Goal: Task Accomplishment & Management: Use online tool/utility

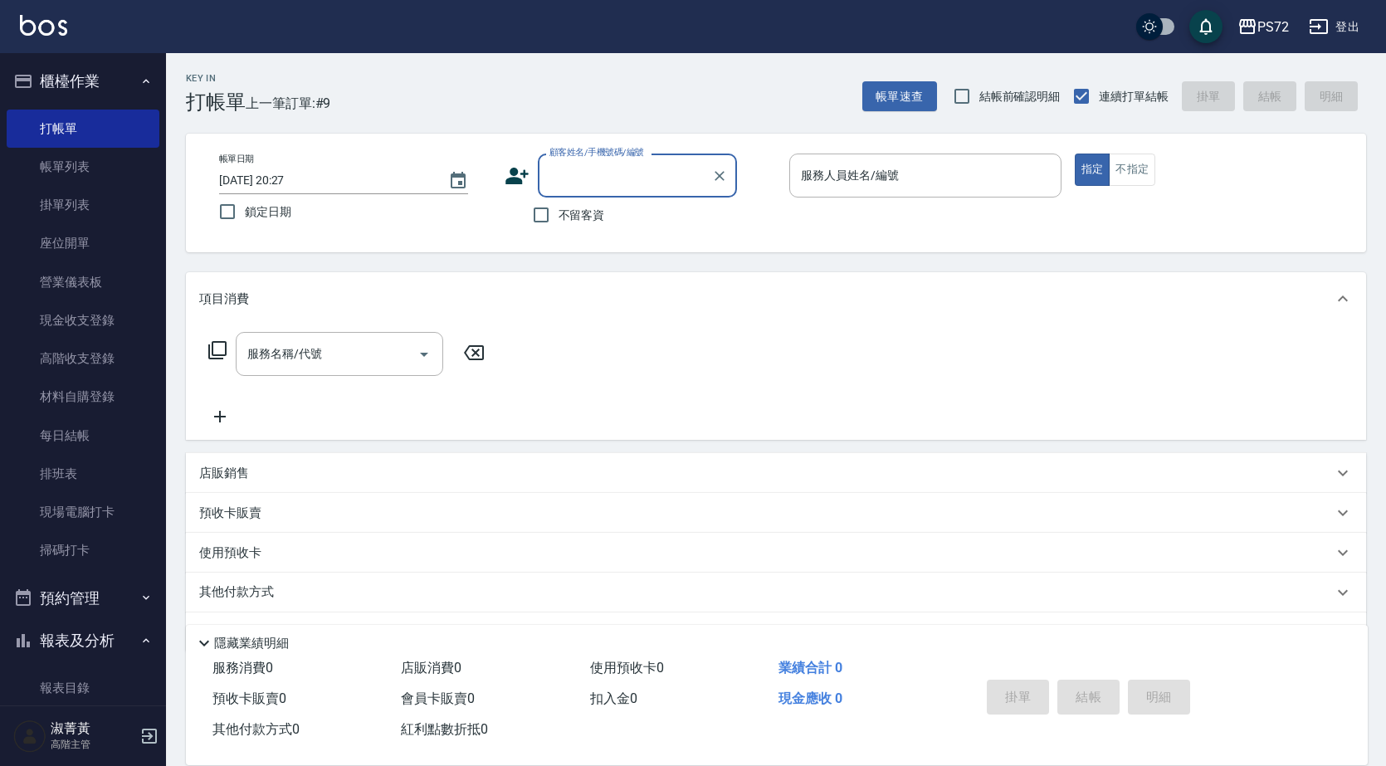
click at [632, 180] on input "顧客姓名/手機號碼/編號" at bounding box center [624, 175] width 159 height 29
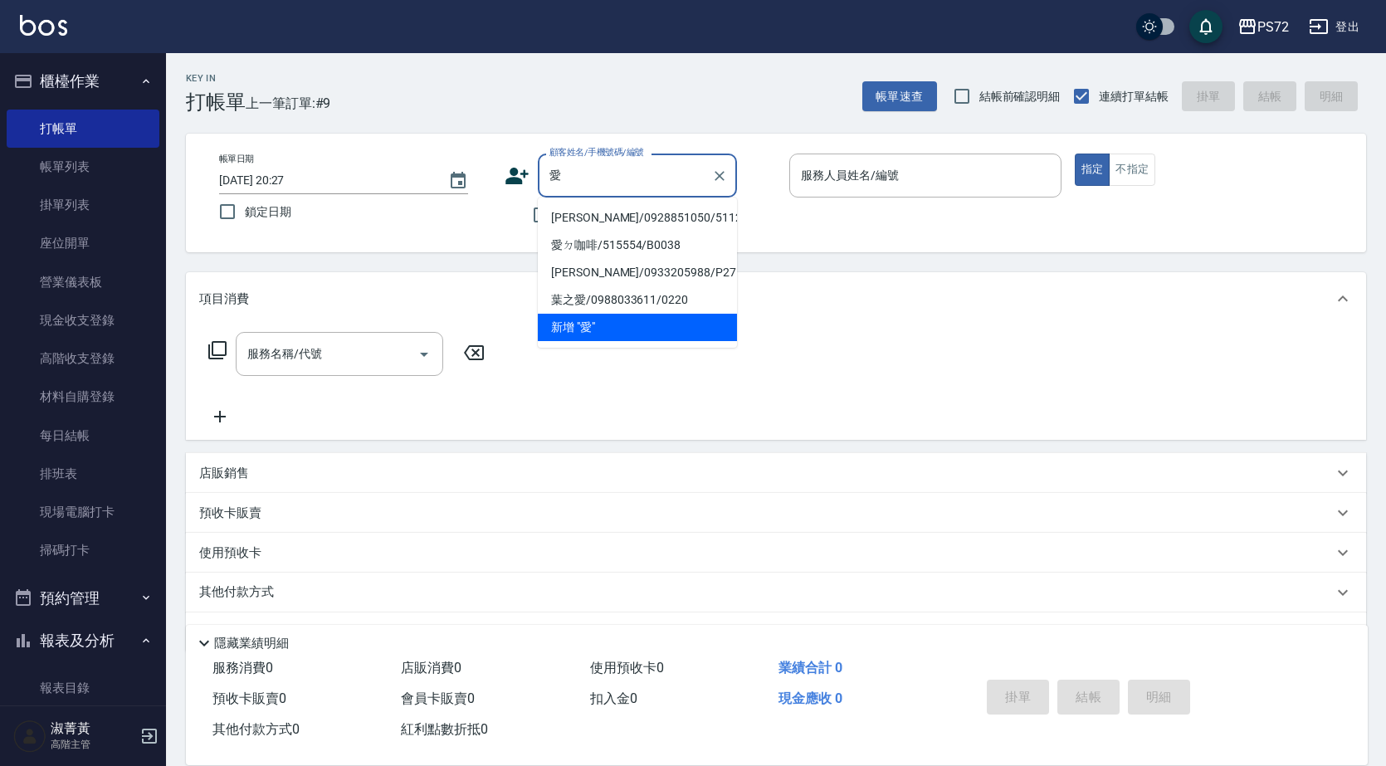
click at [594, 215] on li "[PERSON_NAME]/0928851050/5112" at bounding box center [637, 217] width 199 height 27
type input "[PERSON_NAME]/0928851050/5112"
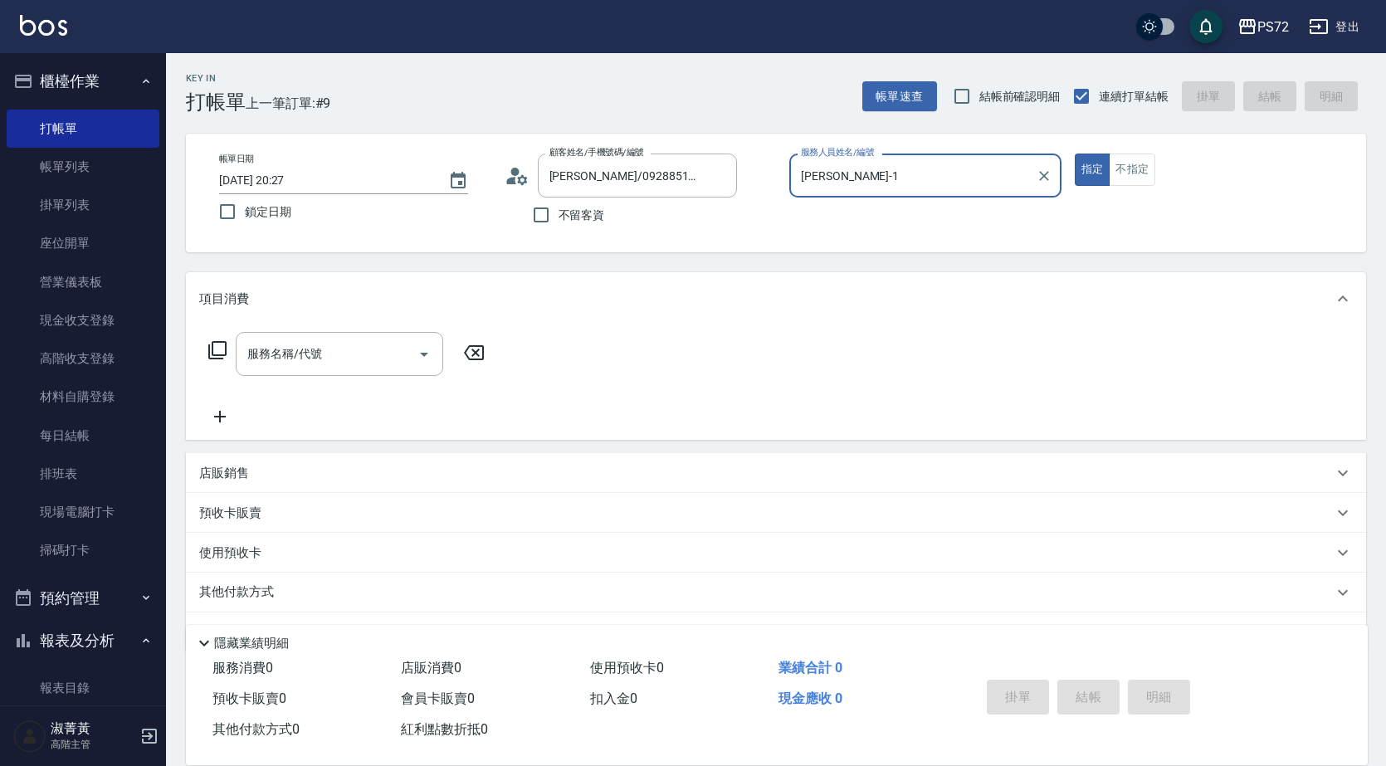
type input "[PERSON_NAME]-1"
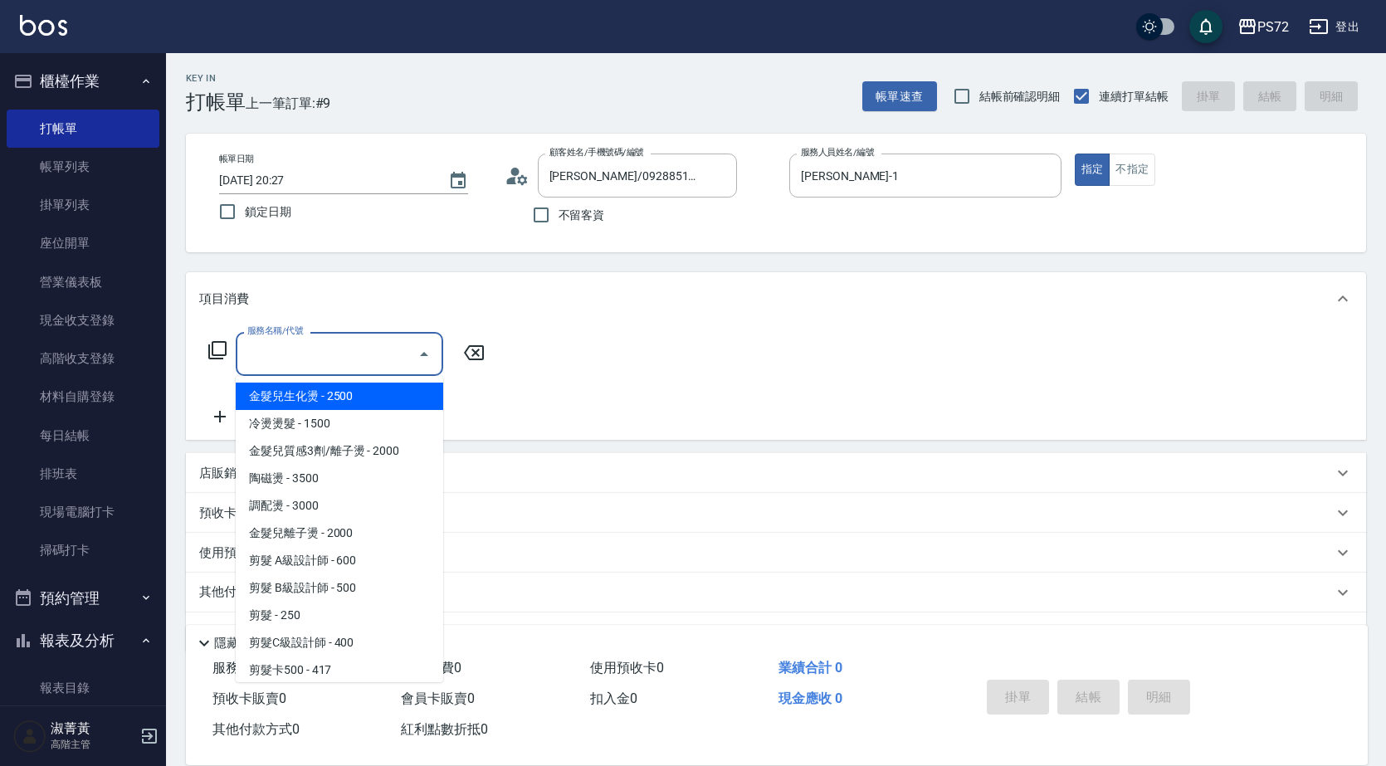
click at [392, 358] on input "服務名稱/代號" at bounding box center [327, 353] width 168 height 29
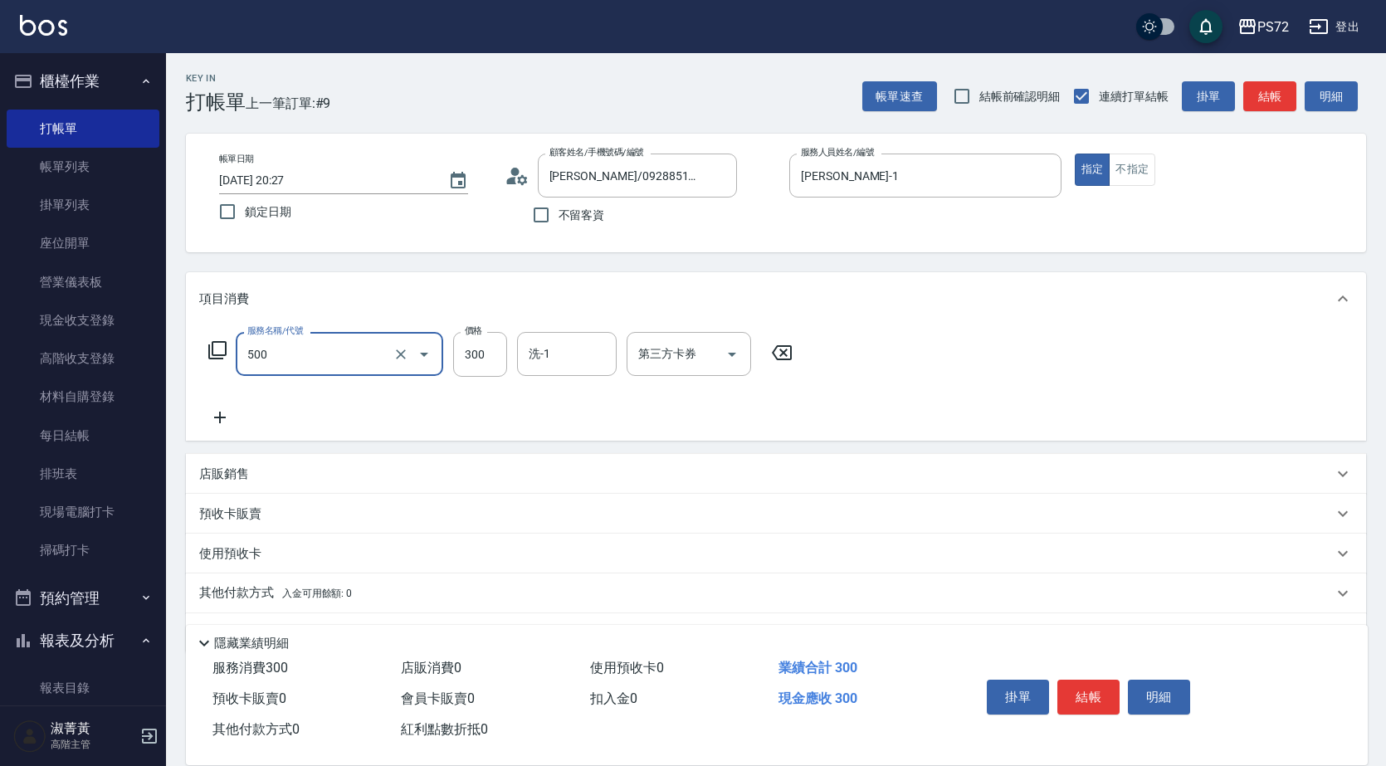
type input "洗髮(A級)(500)"
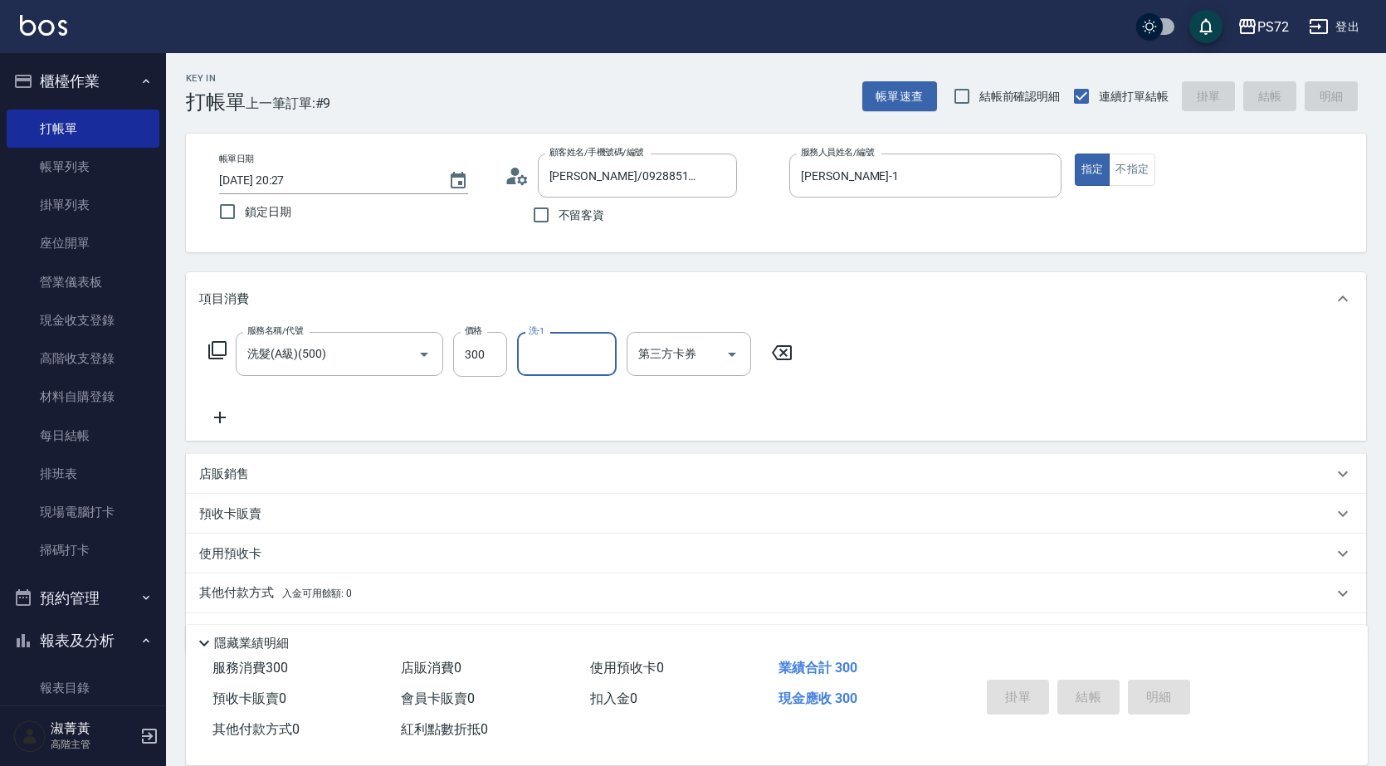
type input "[DATE] 21:29"
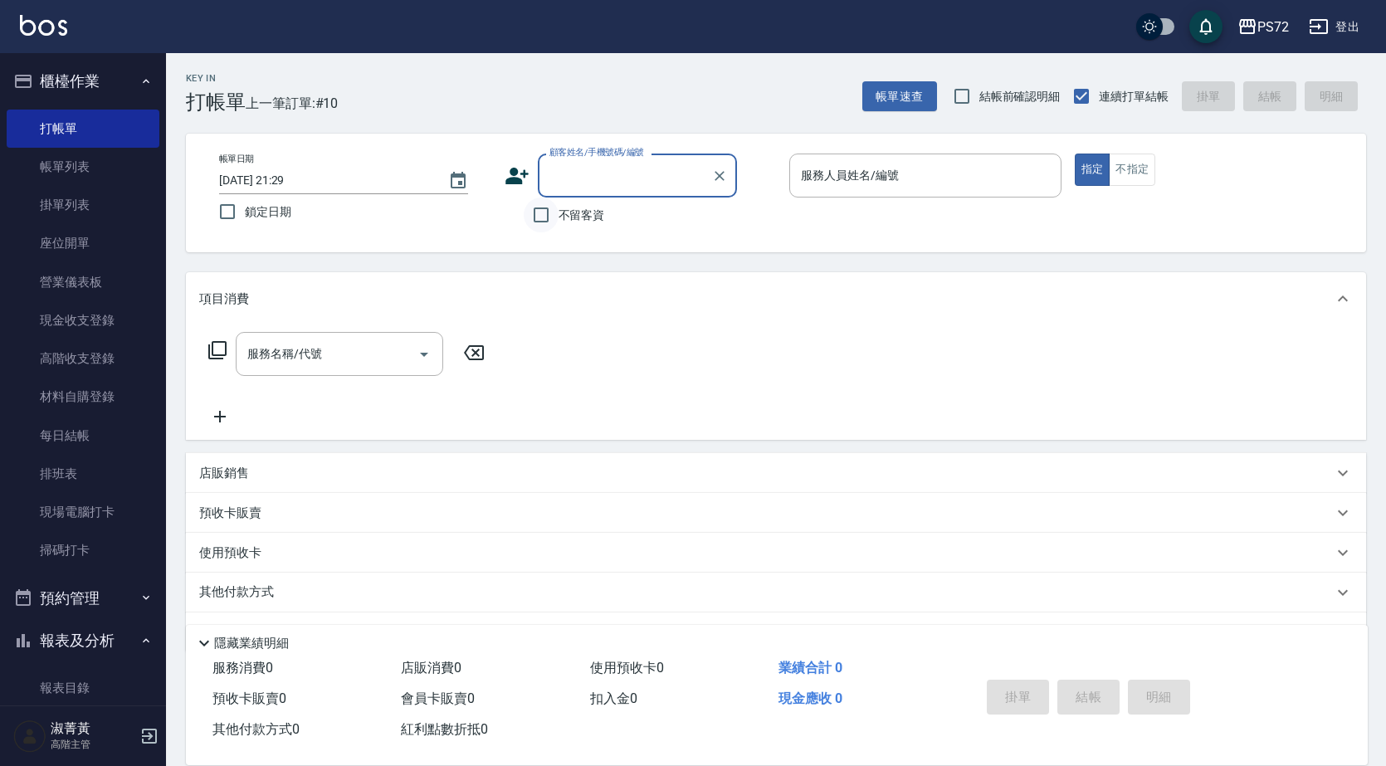
click at [534, 210] on input "不留客資" at bounding box center [541, 214] width 35 height 35
checkbox input "true"
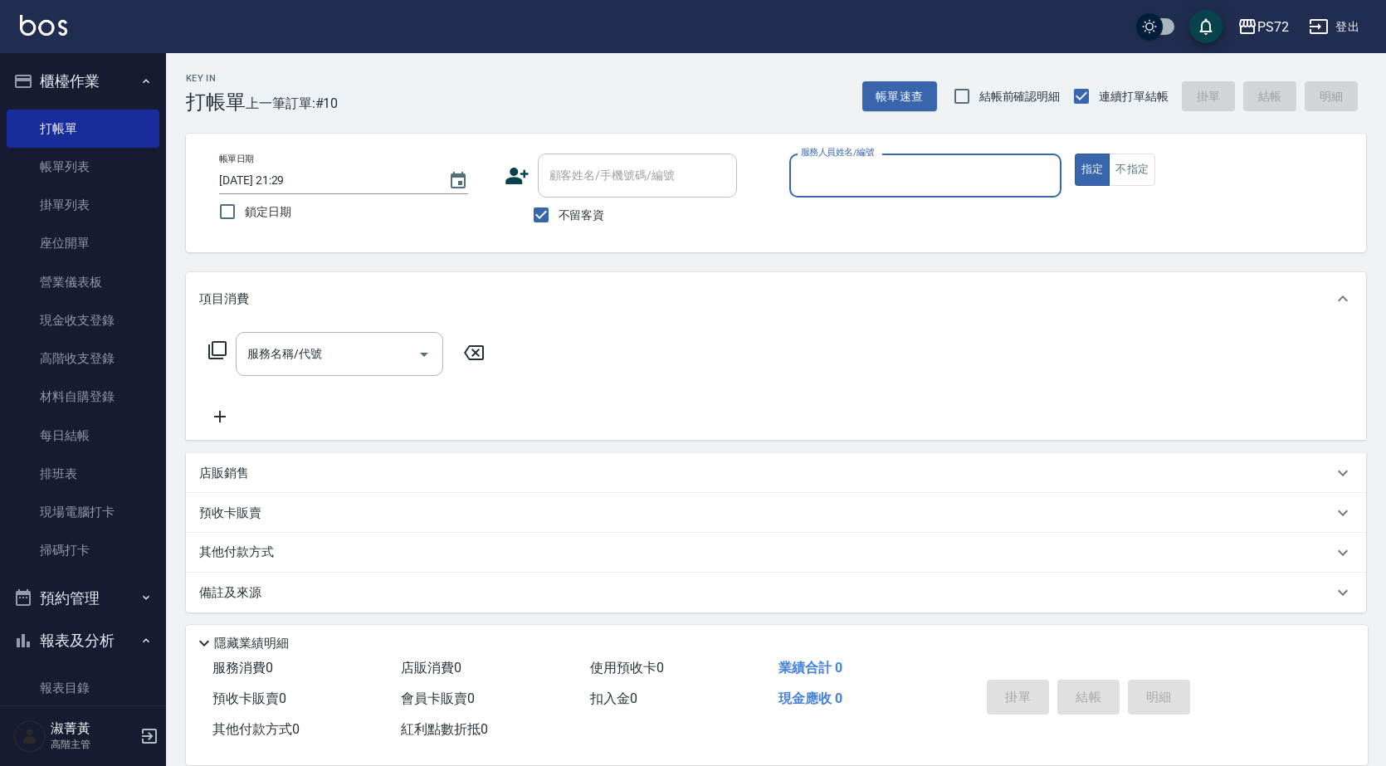
click at [852, 178] on input "服務人員姓名/編號" at bounding box center [925, 175] width 257 height 29
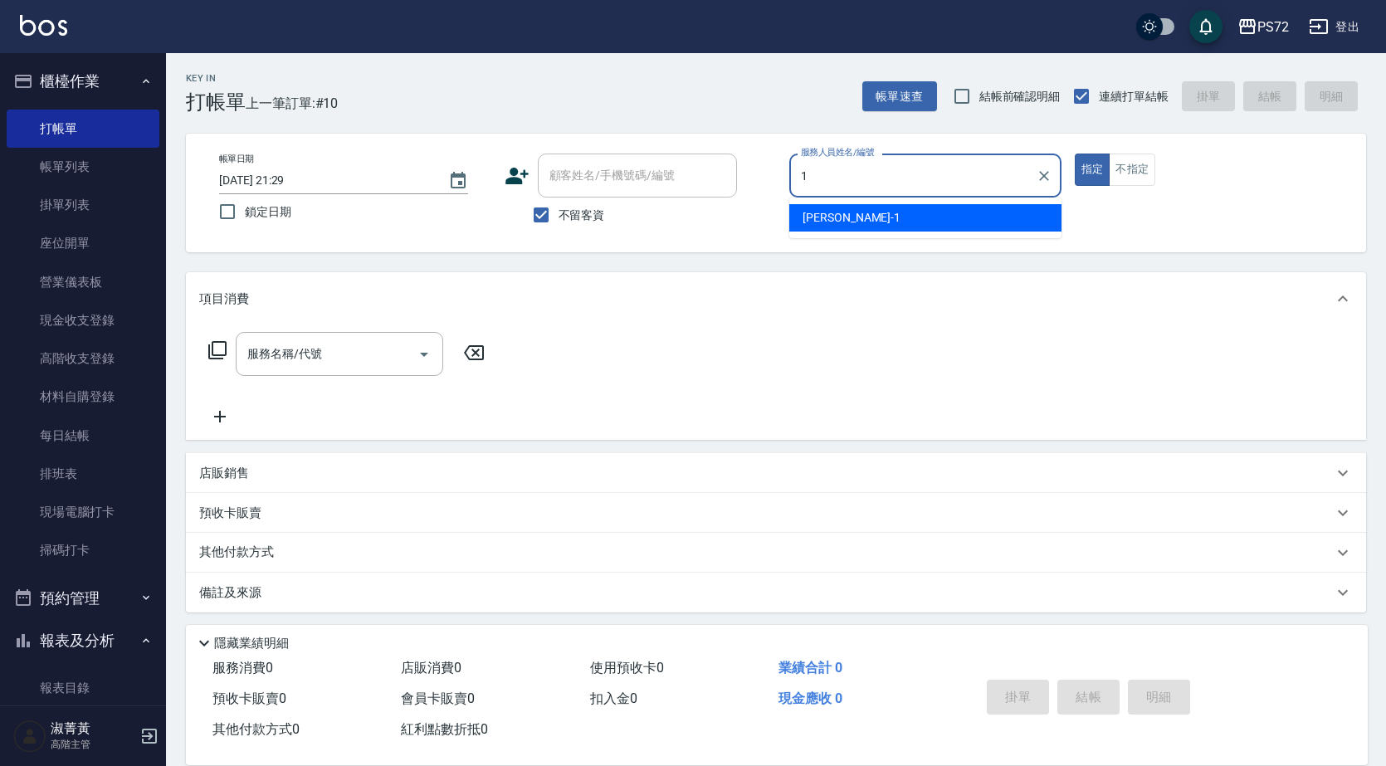
type input "[PERSON_NAME]-1"
type button "true"
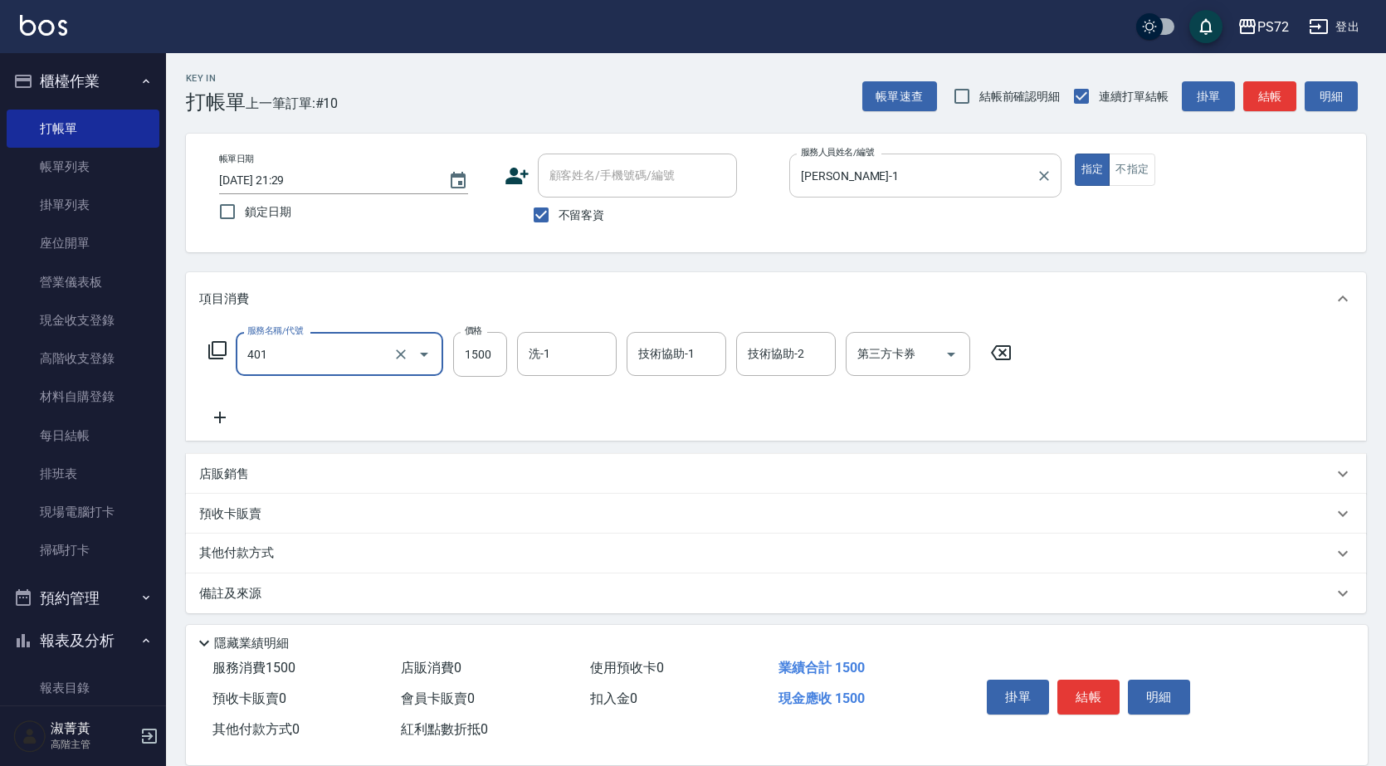
type input "染髮(401)"
type input "2350"
click at [544, 218] on input "不留客資" at bounding box center [541, 214] width 35 height 35
checkbox input "false"
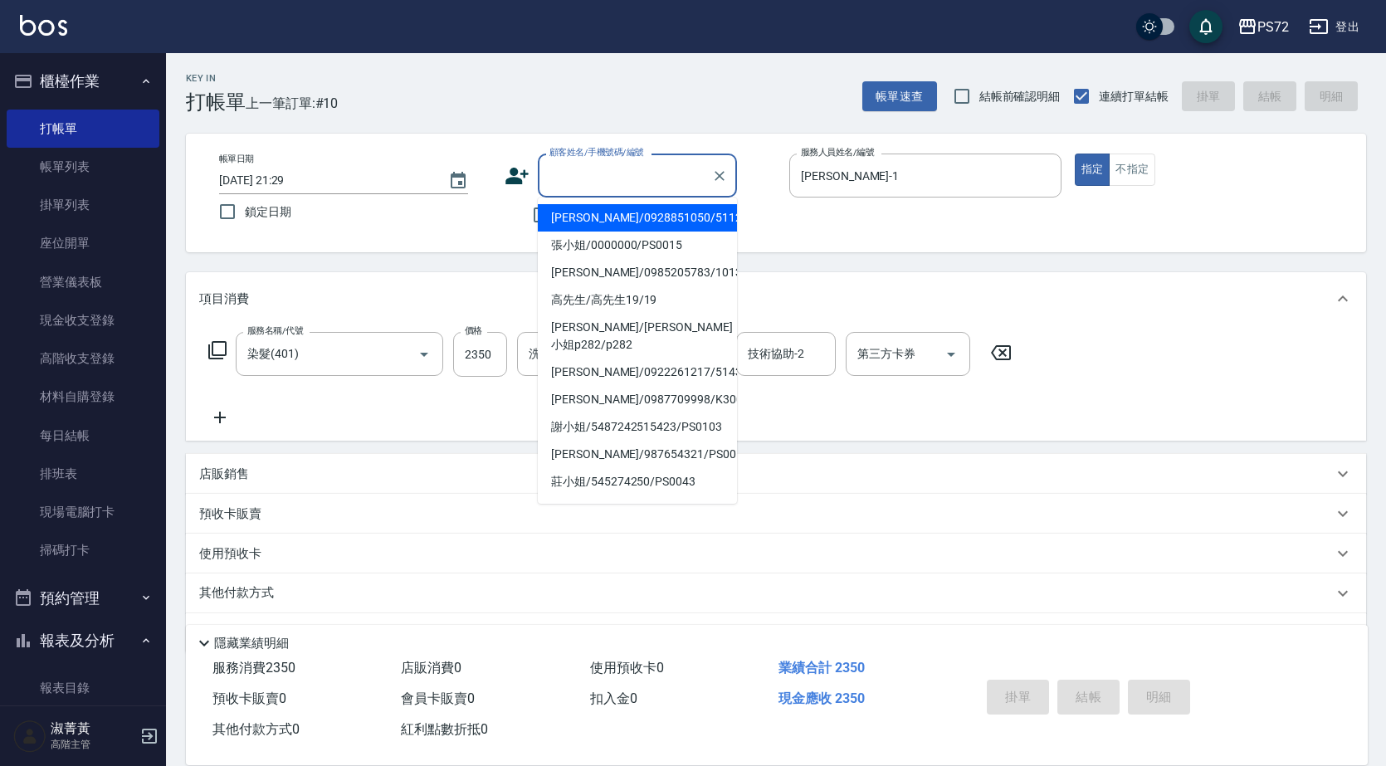
click at [569, 172] on div "顧客姓名/手機號碼/編號 顧客姓名/手機號碼/編號" at bounding box center [637, 175] width 199 height 44
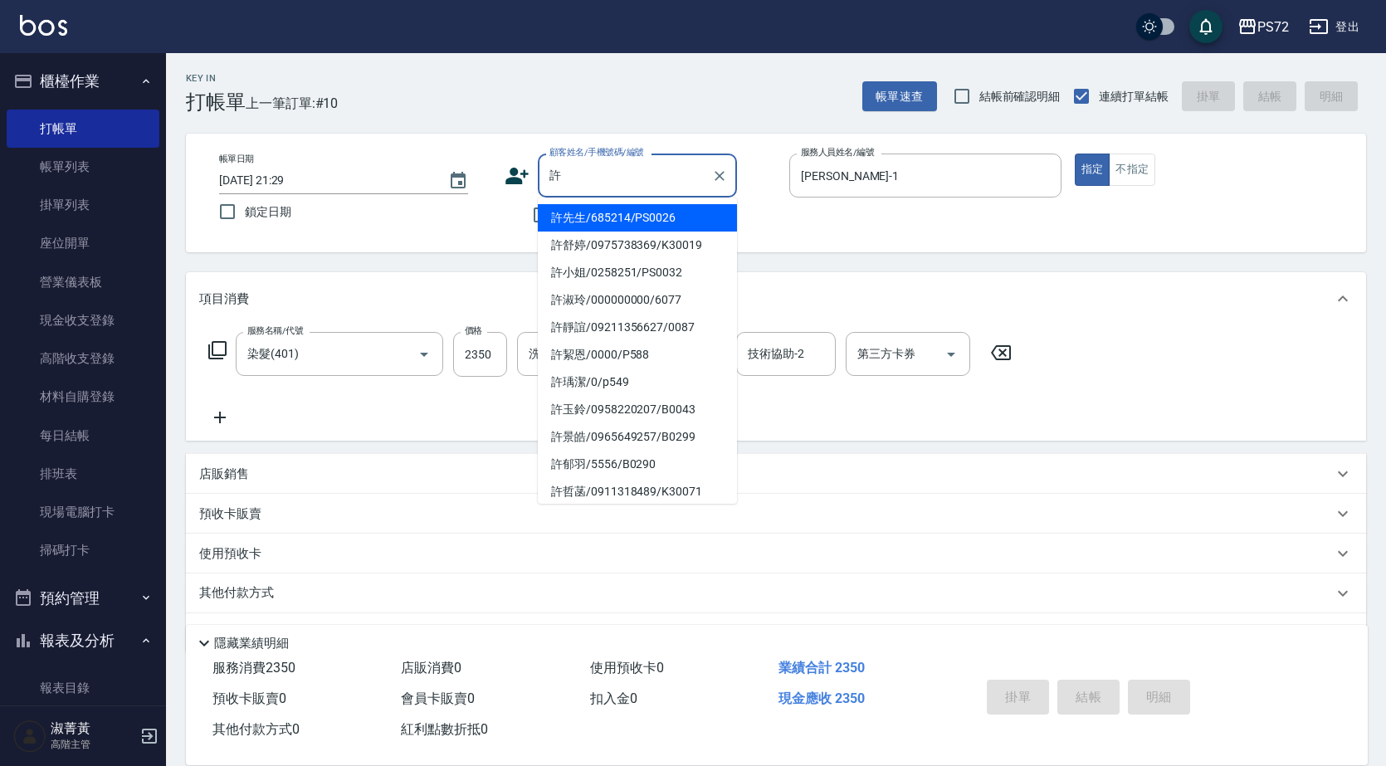
click at [608, 322] on li "許靜誼/09211356627/0087" at bounding box center [637, 327] width 199 height 27
type input "許靜誼/09211356627/0087"
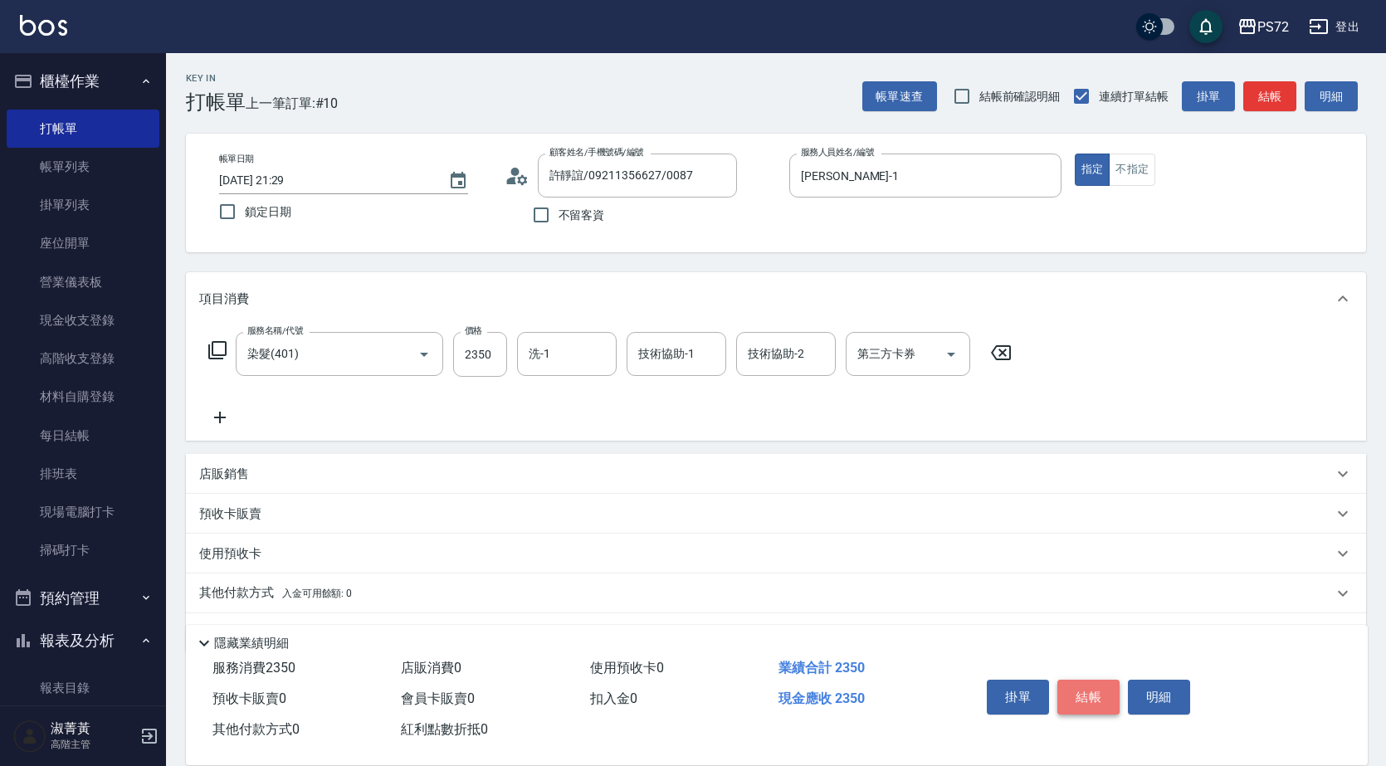
click at [1084, 699] on button "結帳" at bounding box center [1088, 697] width 62 height 35
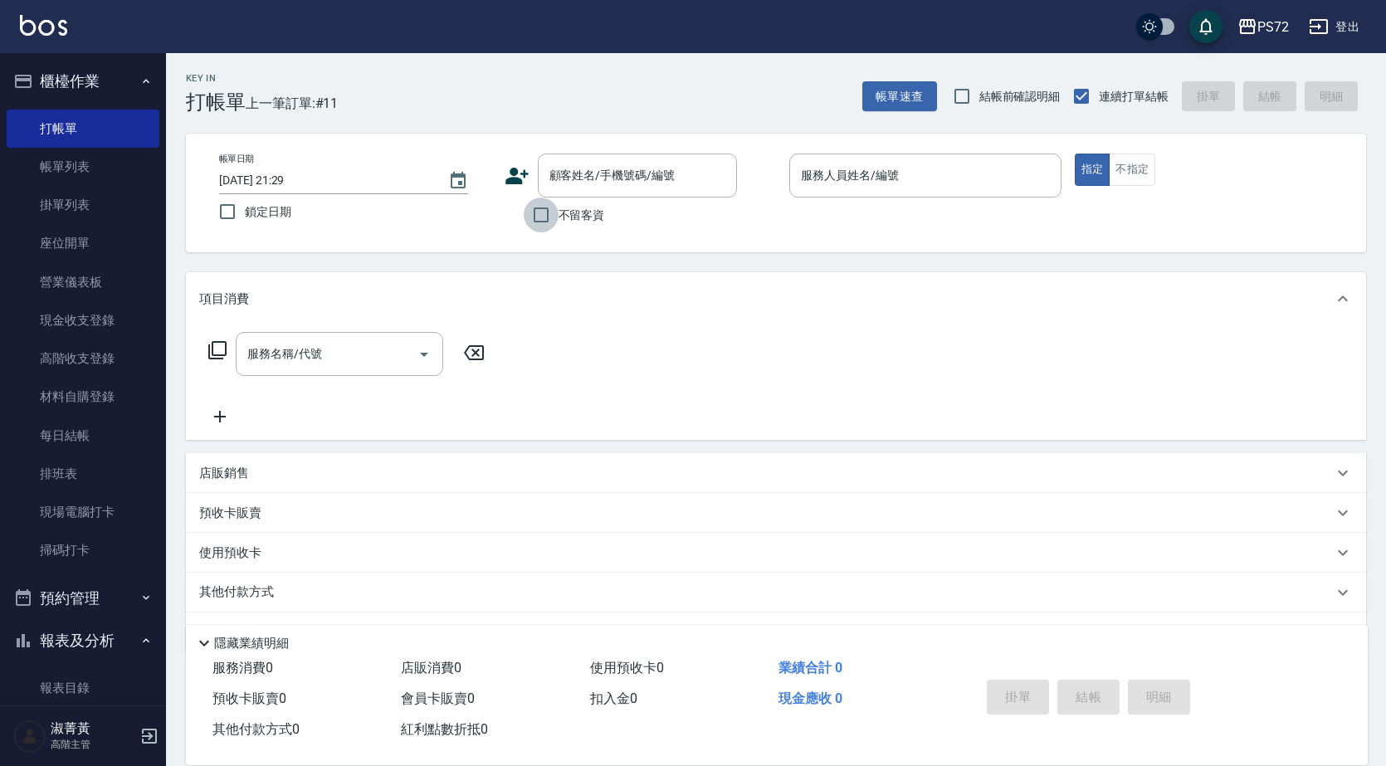
click at [535, 217] on input "不留客資" at bounding box center [541, 214] width 35 height 35
checkbox input "true"
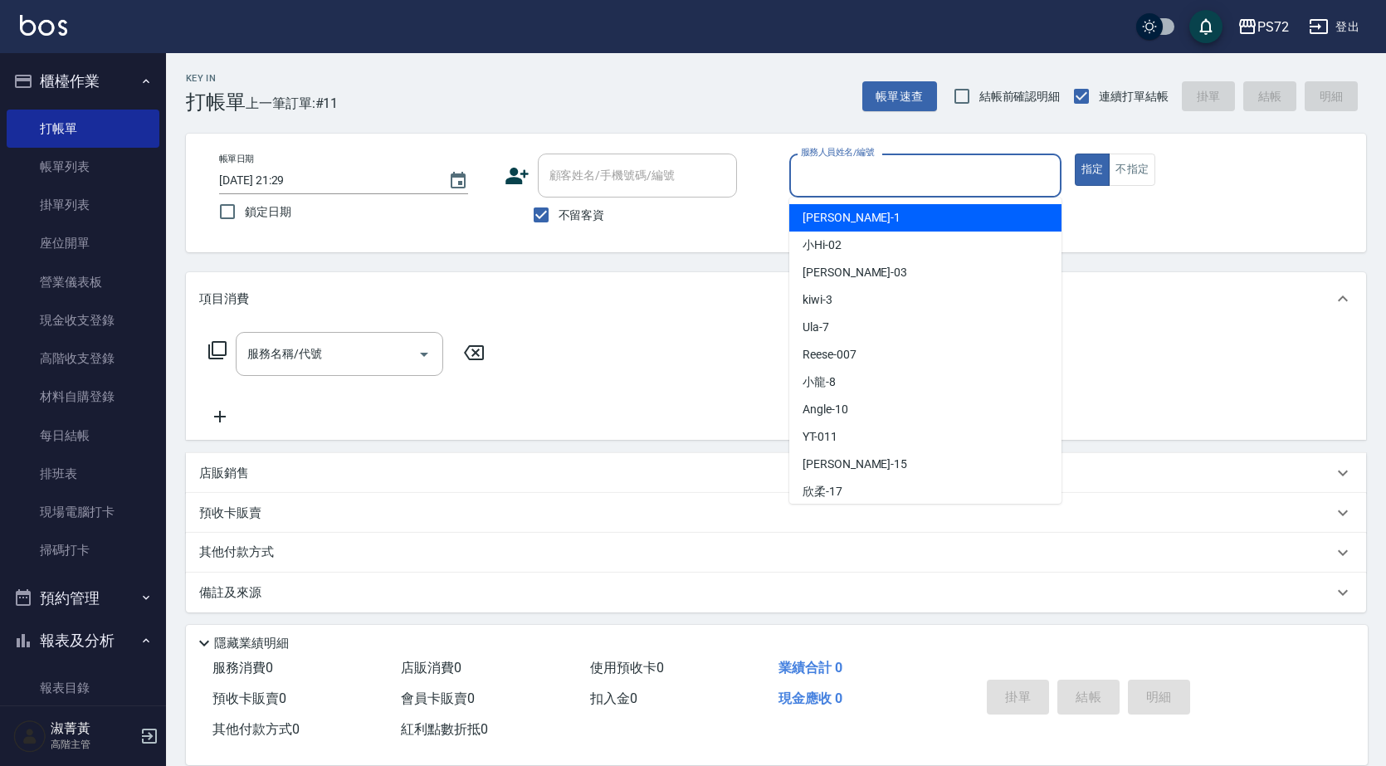
click at [896, 184] on input "服務人員姓名/編號" at bounding box center [925, 175] width 257 height 29
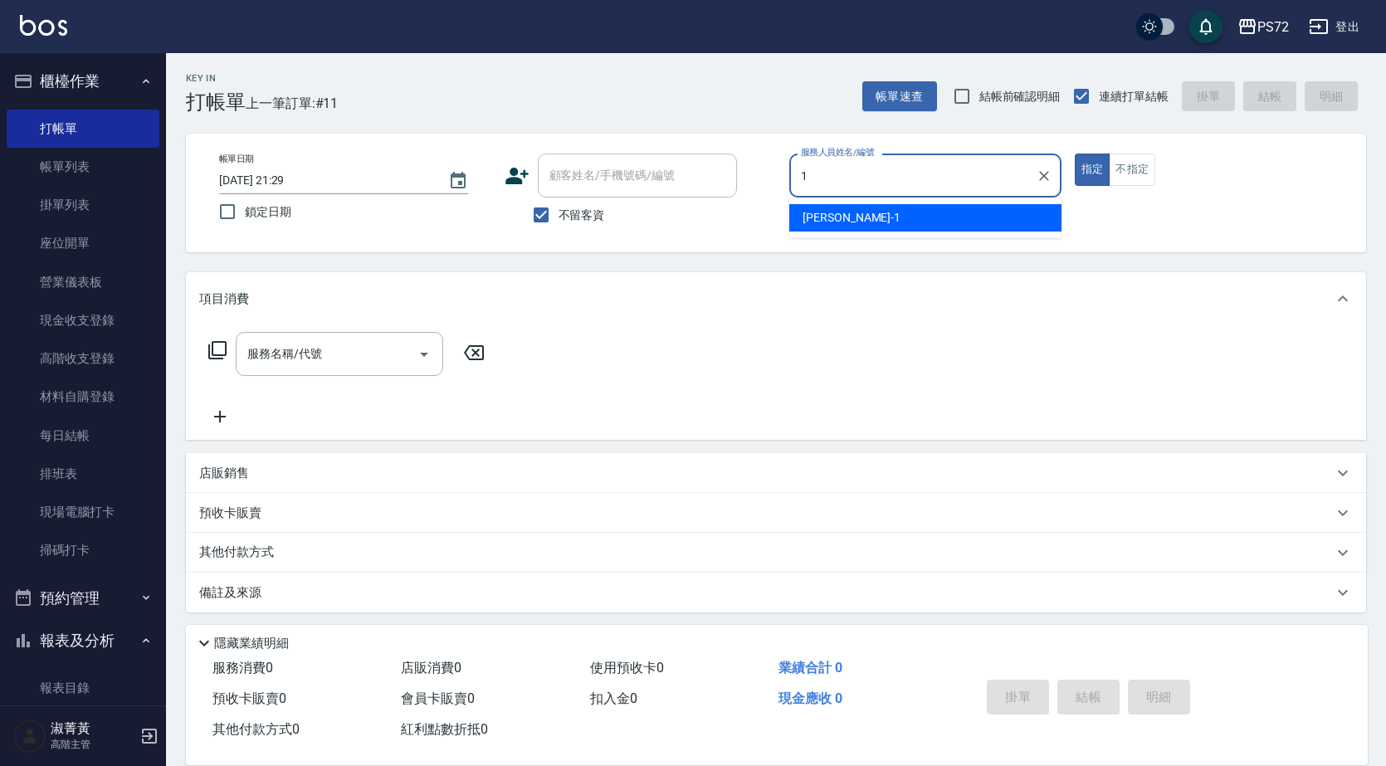
type input "[PERSON_NAME]-1"
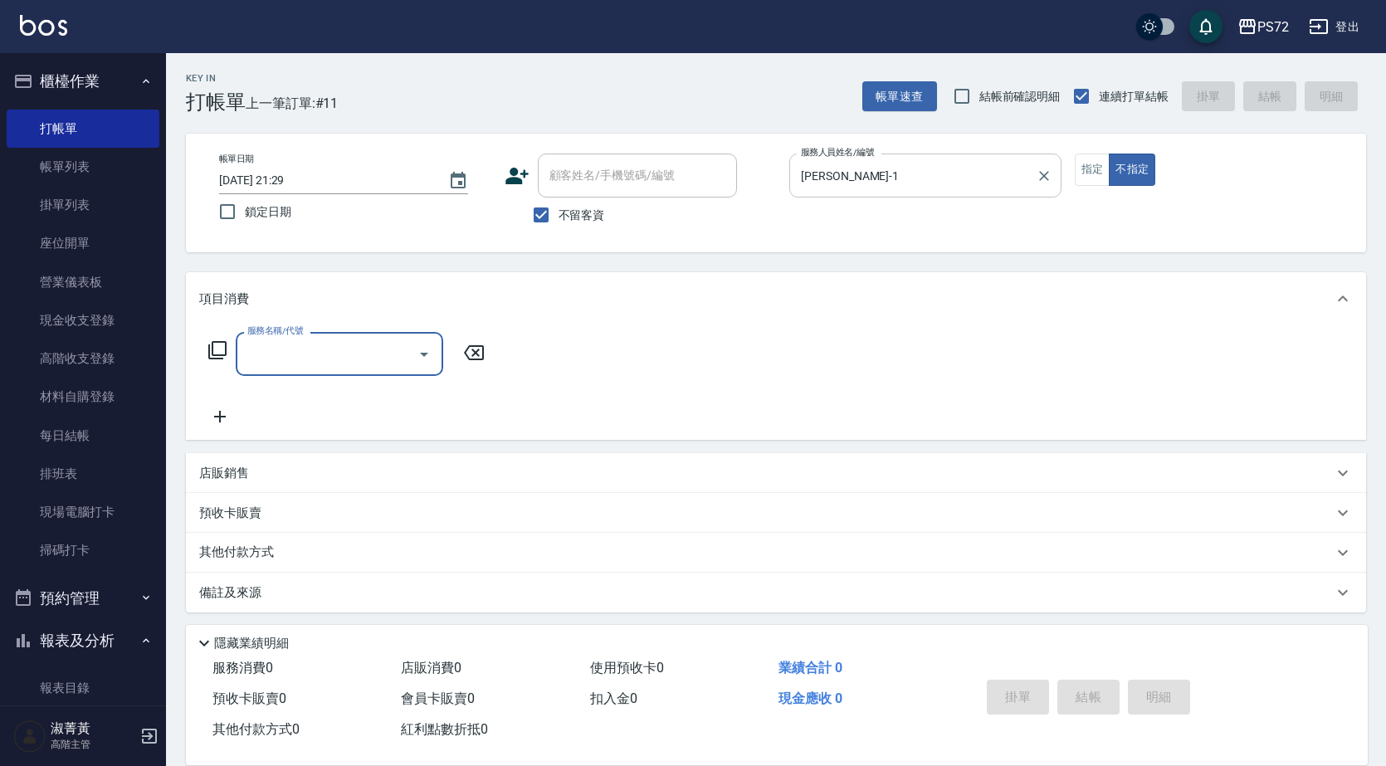
type input "3"
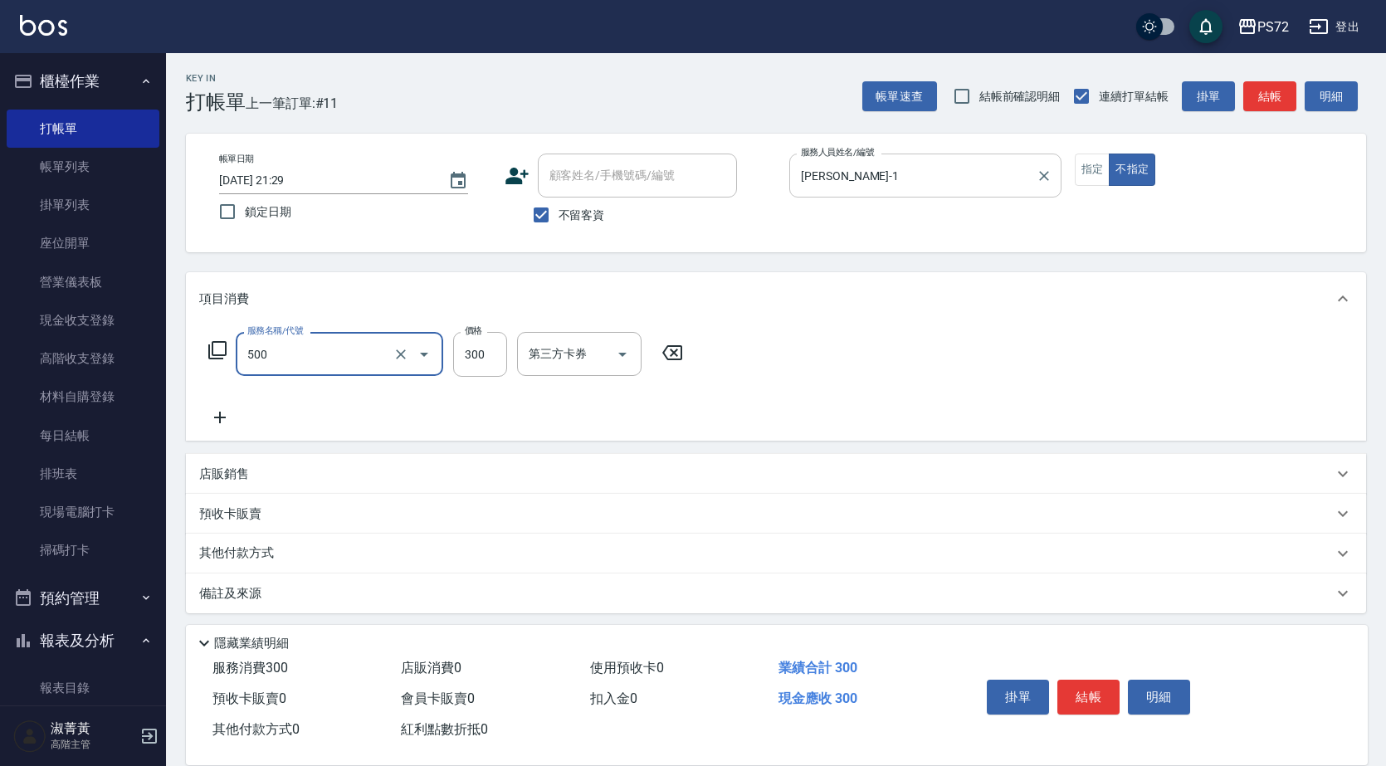
type input "洗髮(A級)(500)"
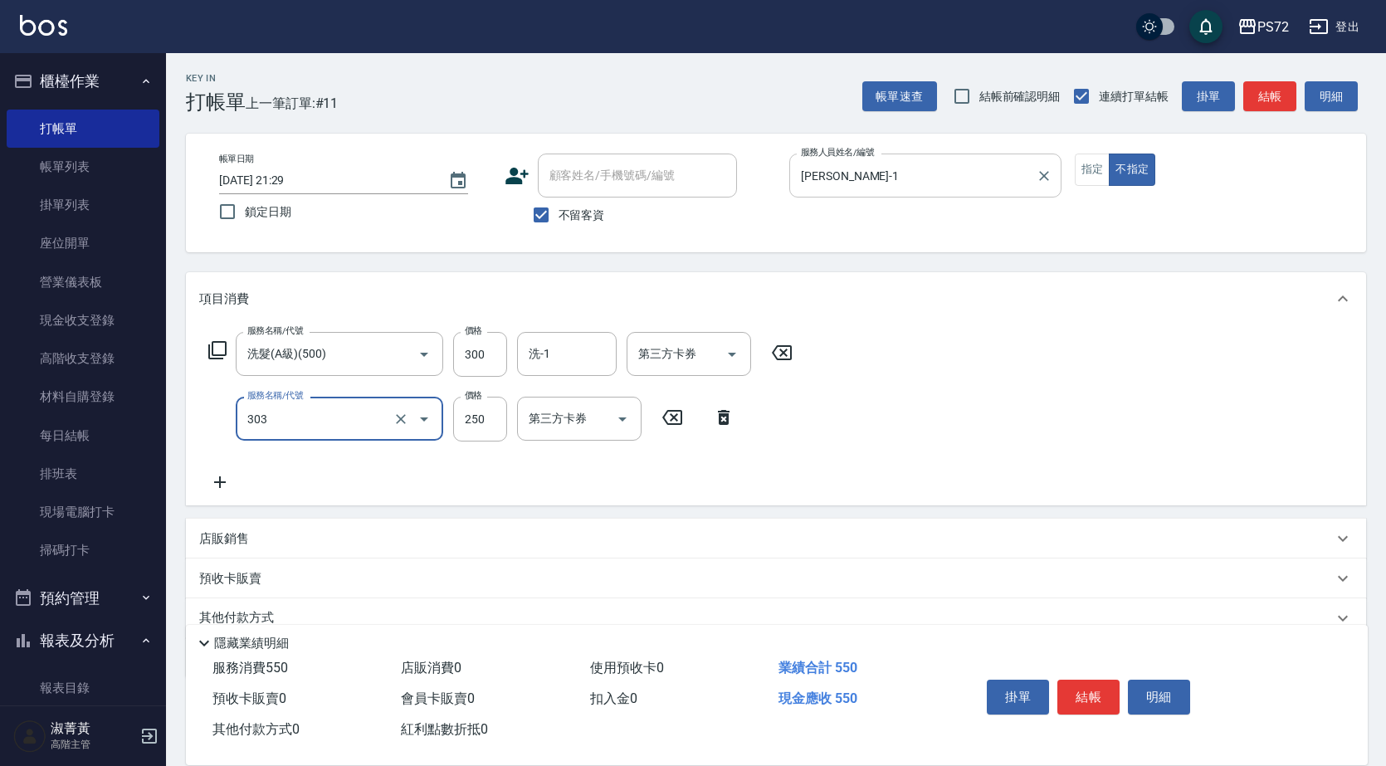
type input "剪髮(303)"
type input "350"
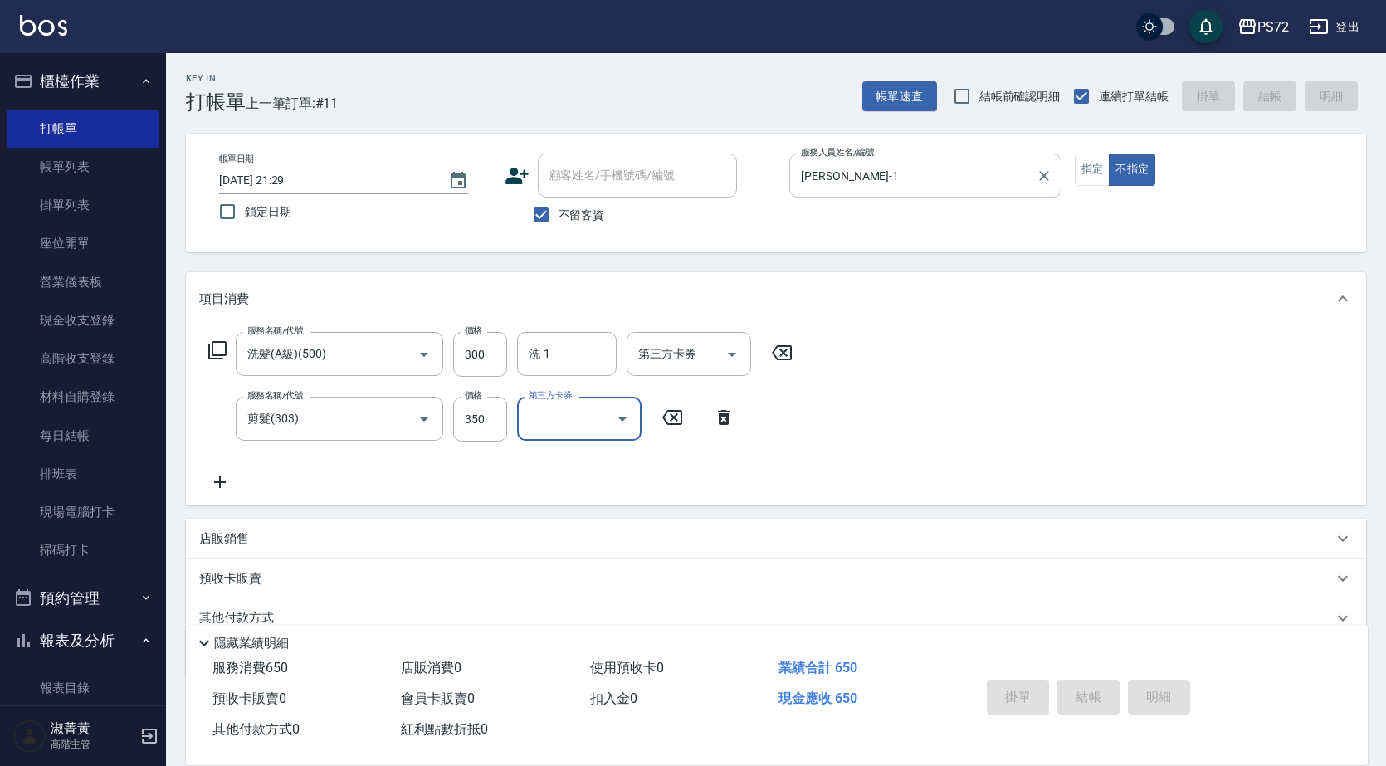
type input "[DATE] 21:30"
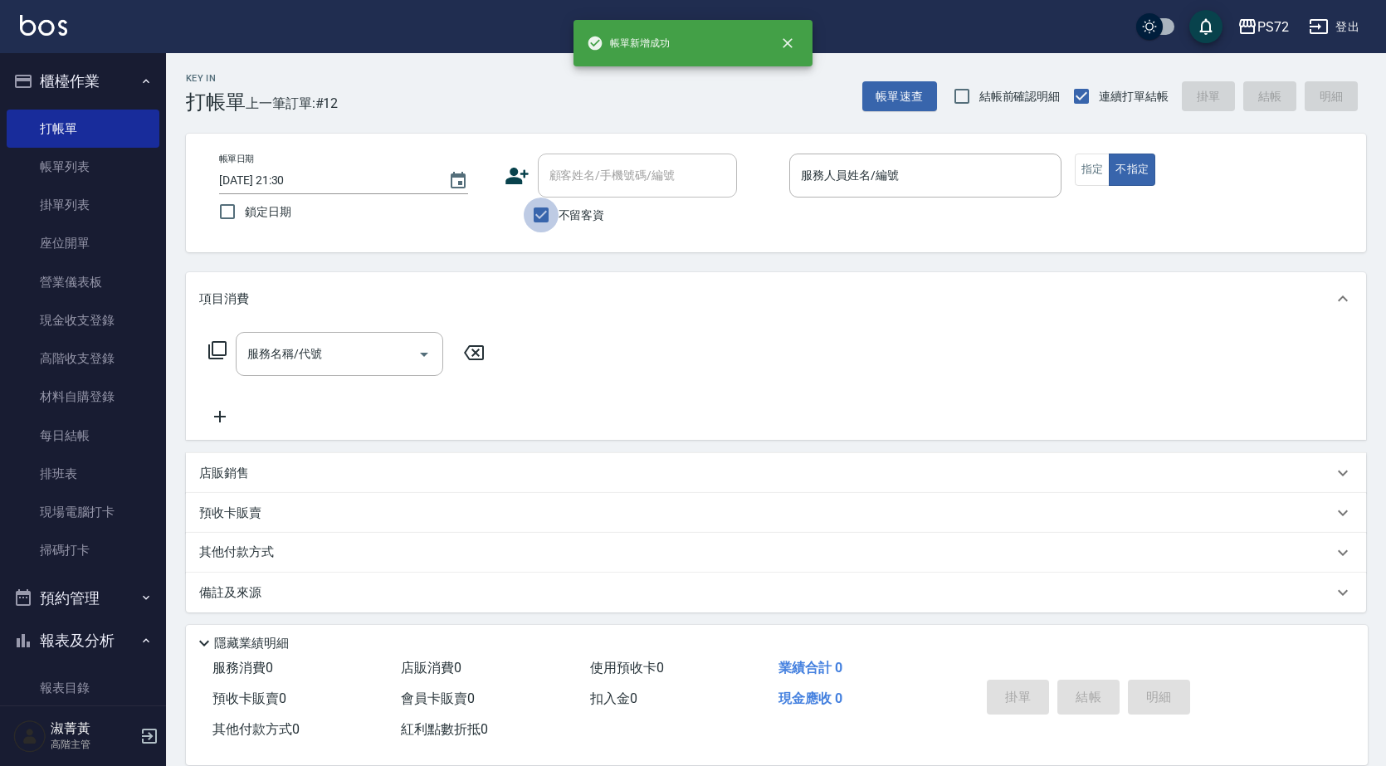
click at [547, 221] on input "不留客資" at bounding box center [541, 214] width 35 height 35
checkbox input "false"
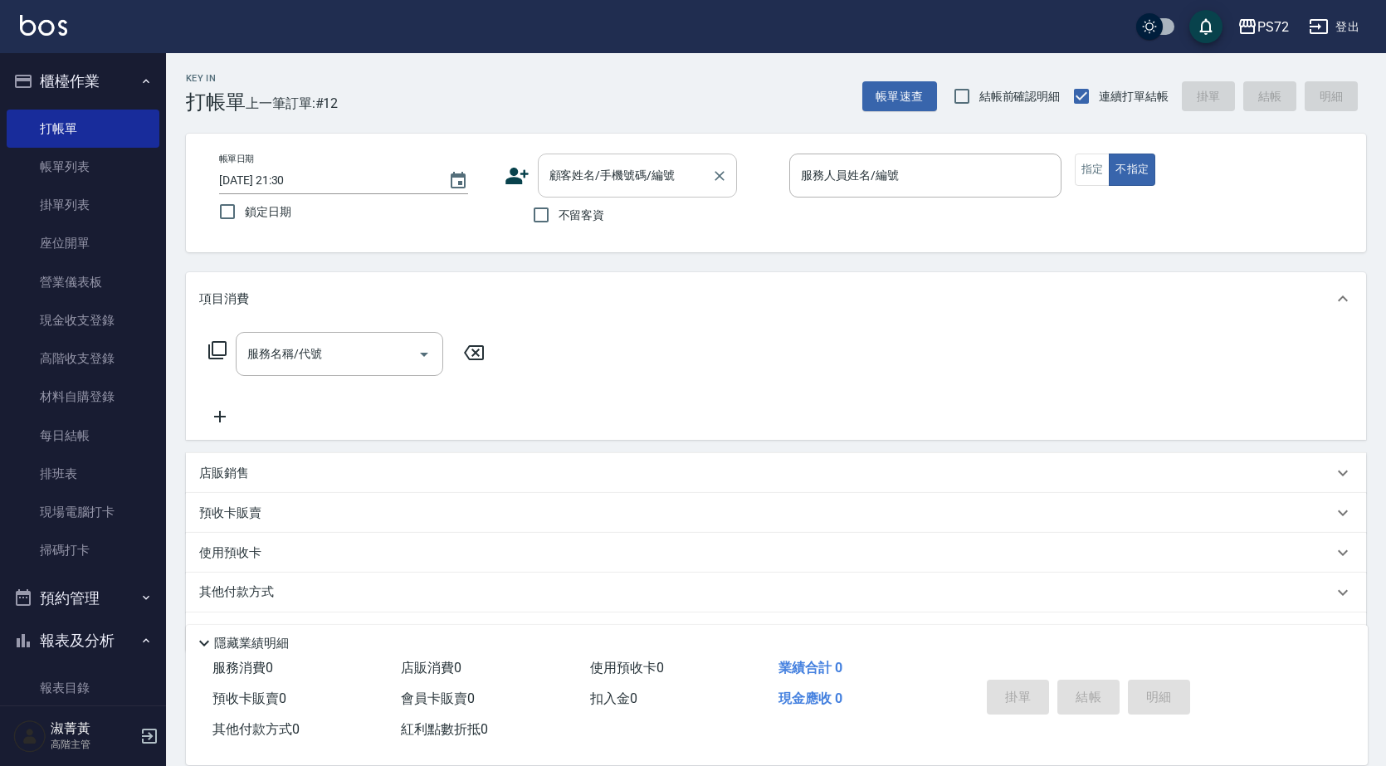
click at [568, 183] on input "顧客姓名/手機號碼/編號" at bounding box center [624, 175] width 159 height 29
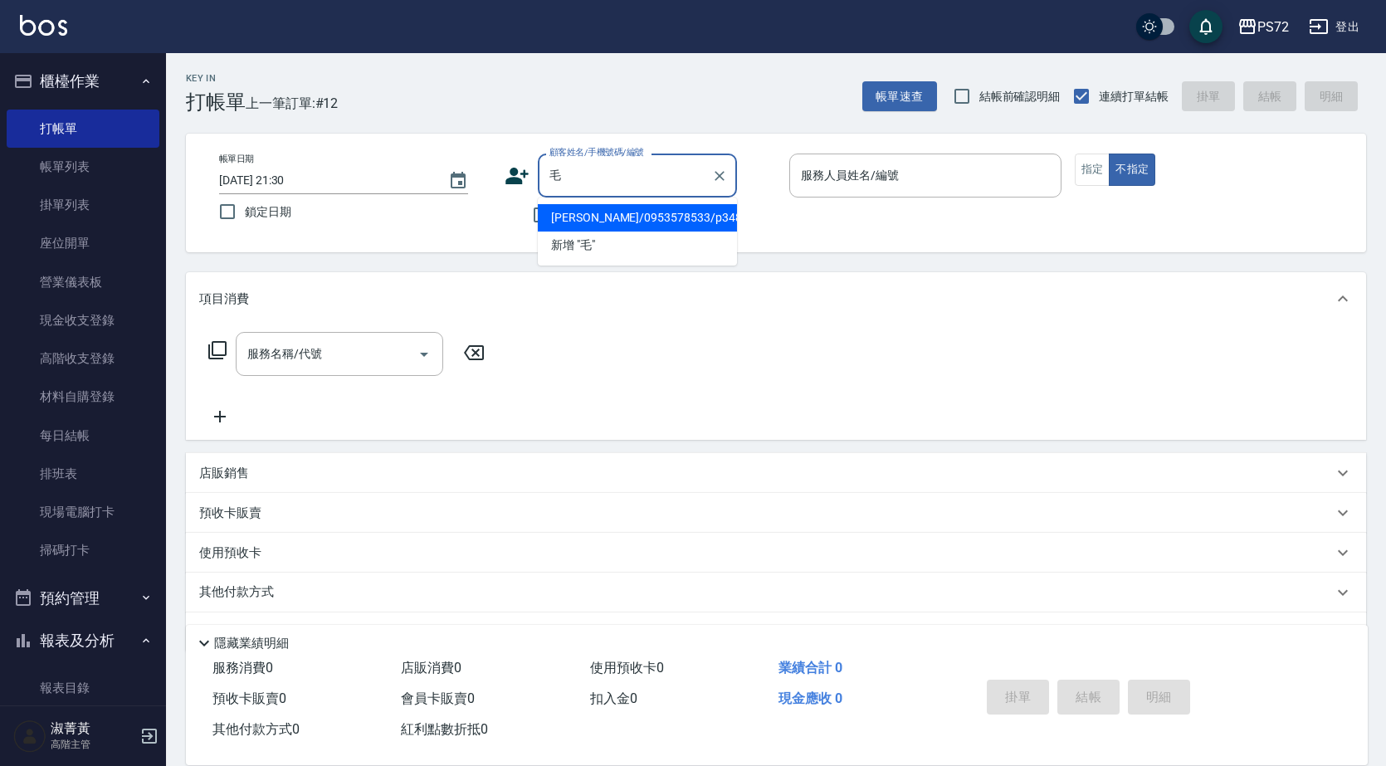
type input "毛"
click at [456, 222] on label "鎖定日期" at bounding box center [344, 211] width 268 height 35
click at [245, 222] on input "鎖定日期" at bounding box center [227, 211] width 35 height 35
checkbox input "true"
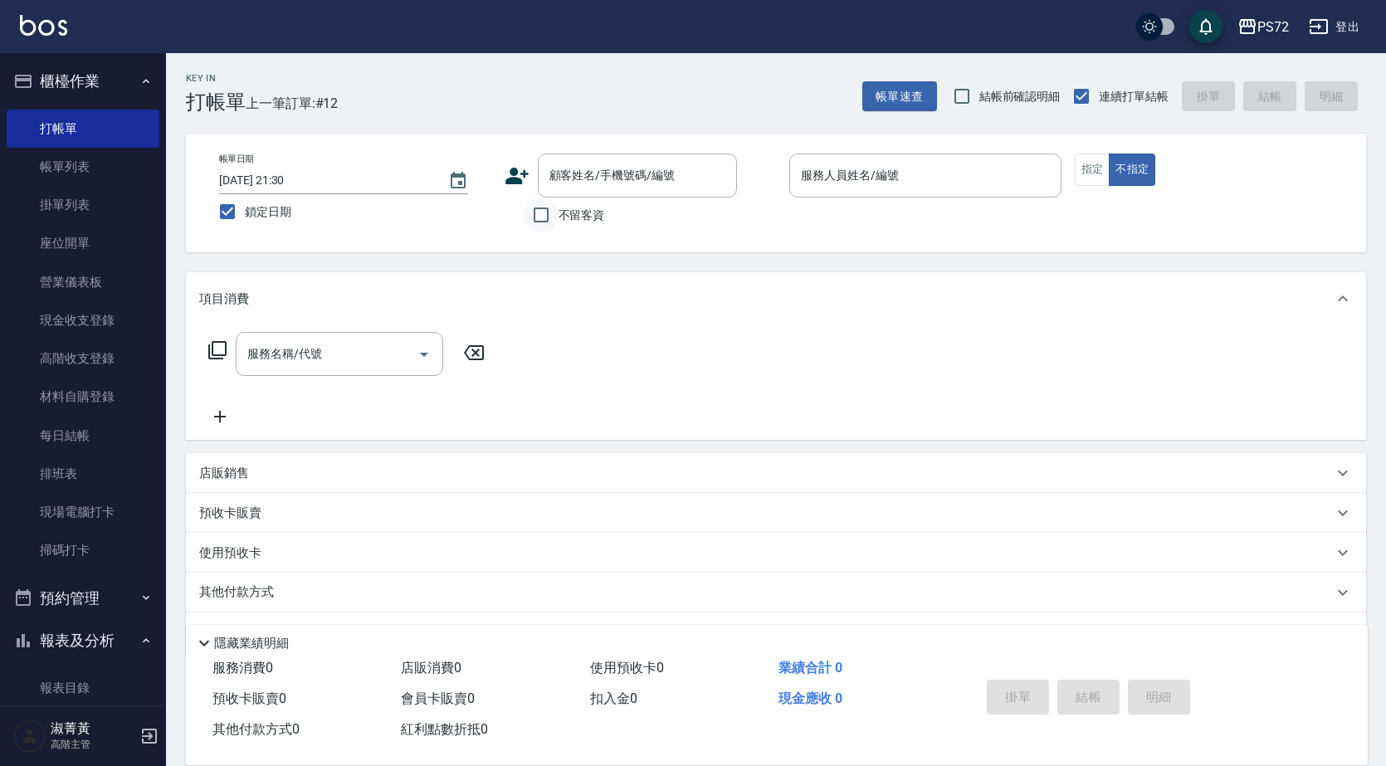
click at [546, 227] on input "不留客資" at bounding box center [541, 214] width 35 height 35
checkbox input "true"
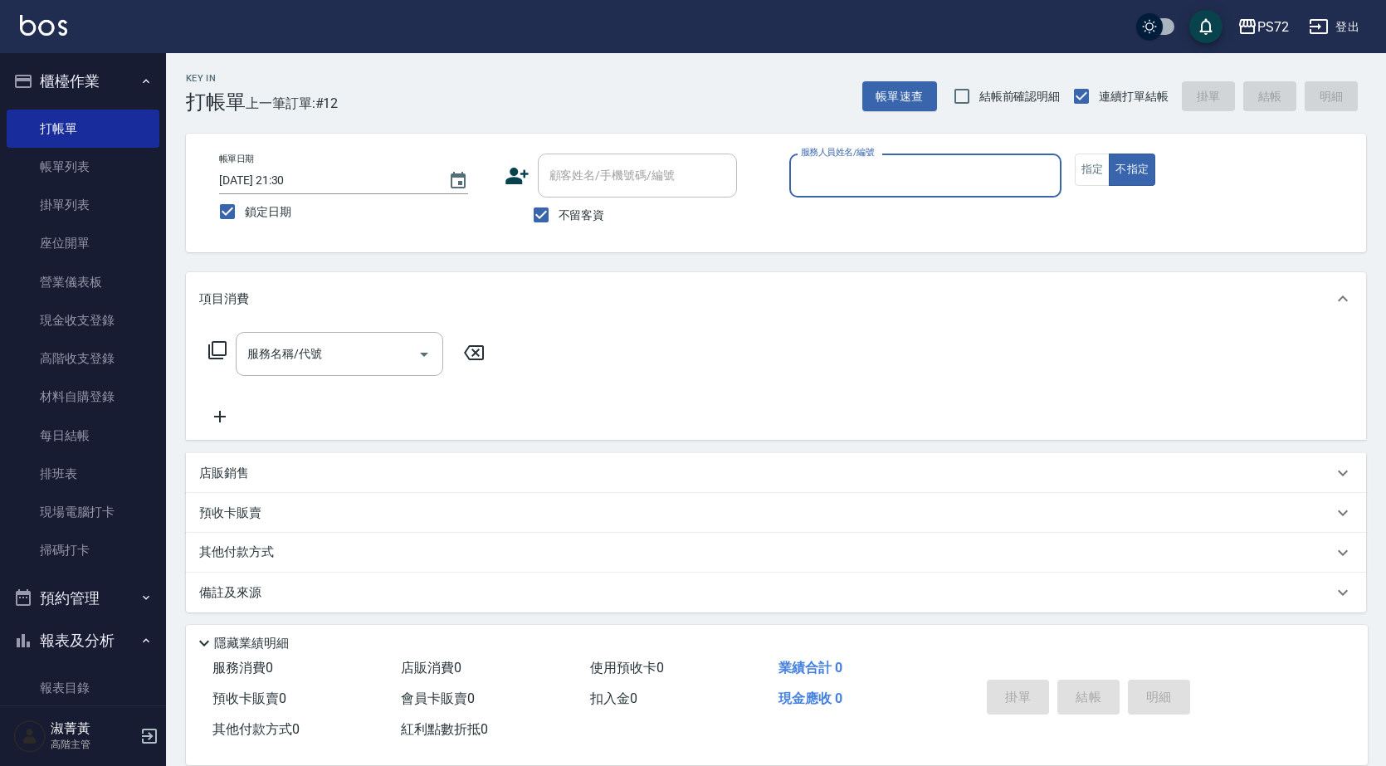
click at [898, 188] on input "服務人員姓名/編號" at bounding box center [925, 175] width 257 height 29
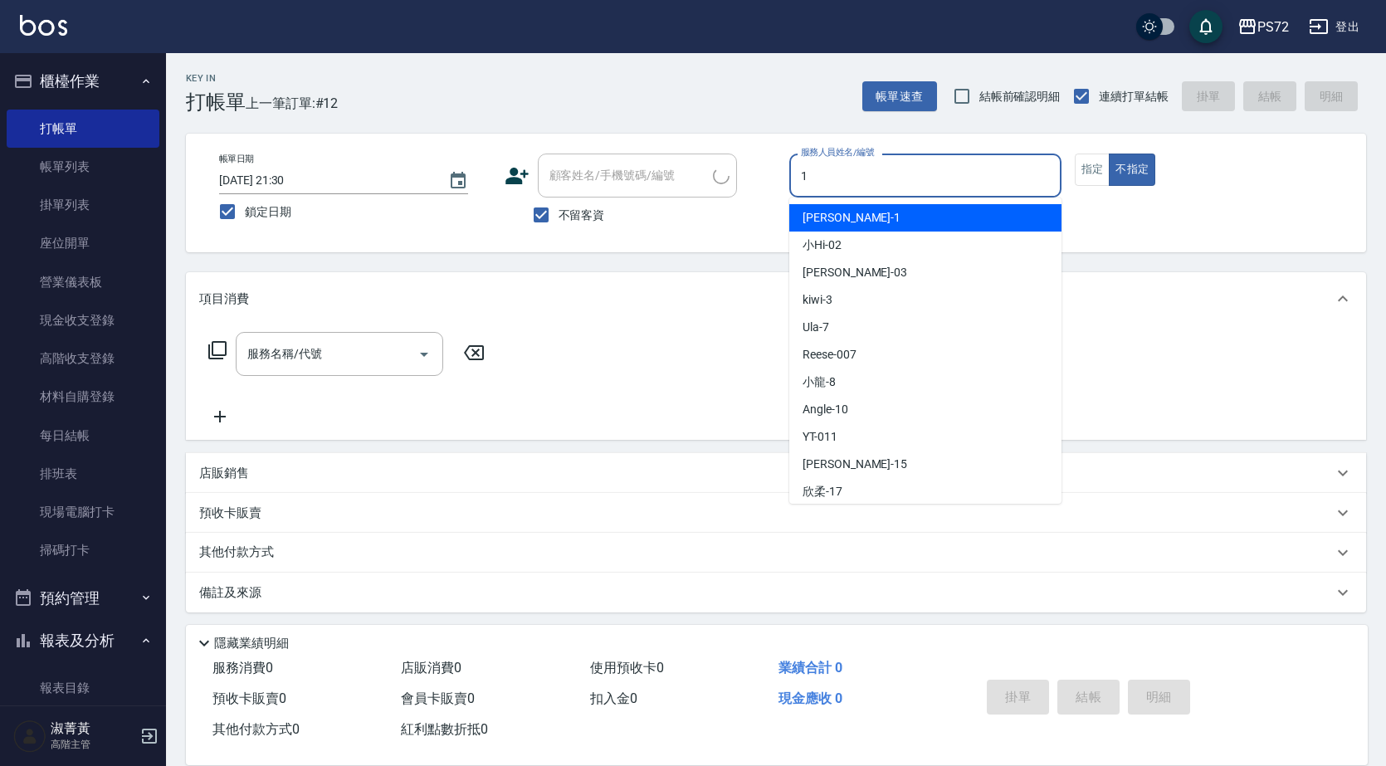
type input "[PERSON_NAME]-1"
type button "false"
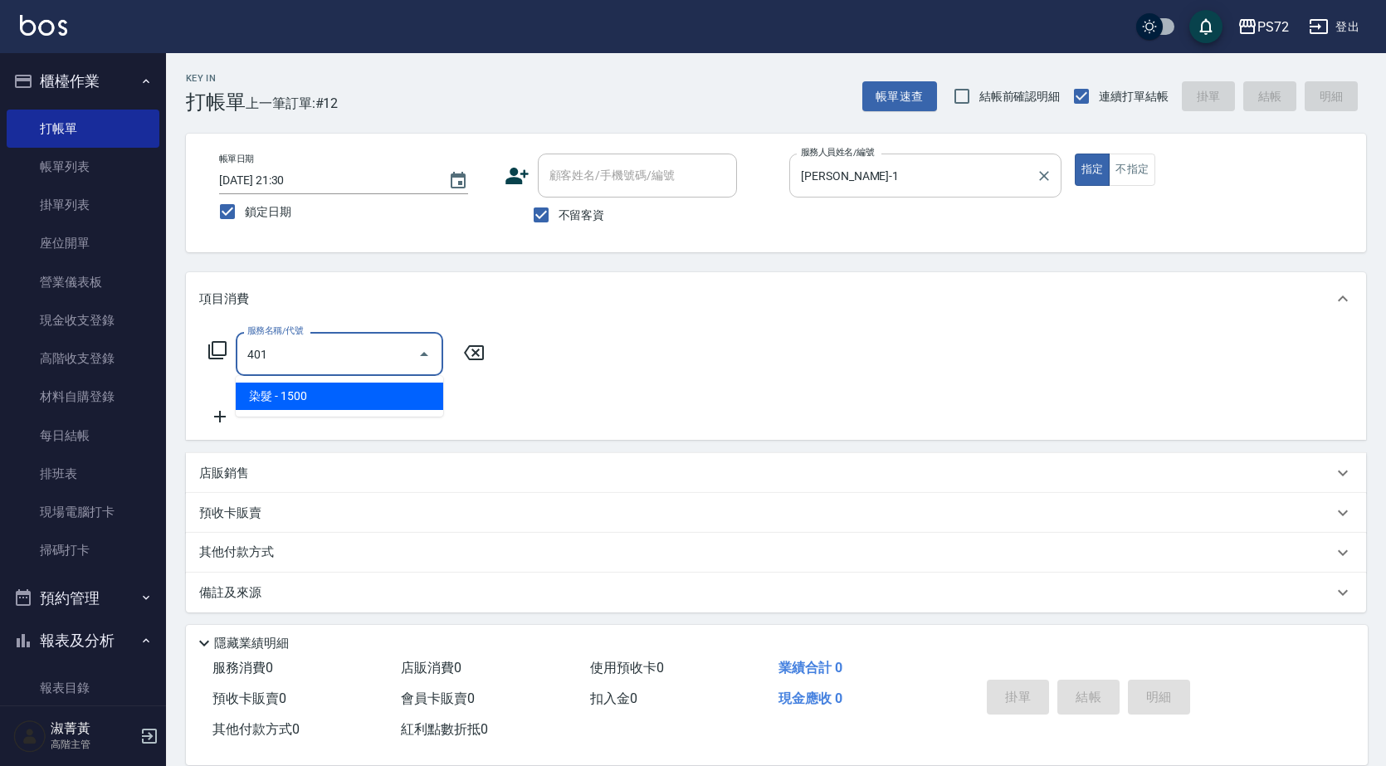
type input "染髮(401)"
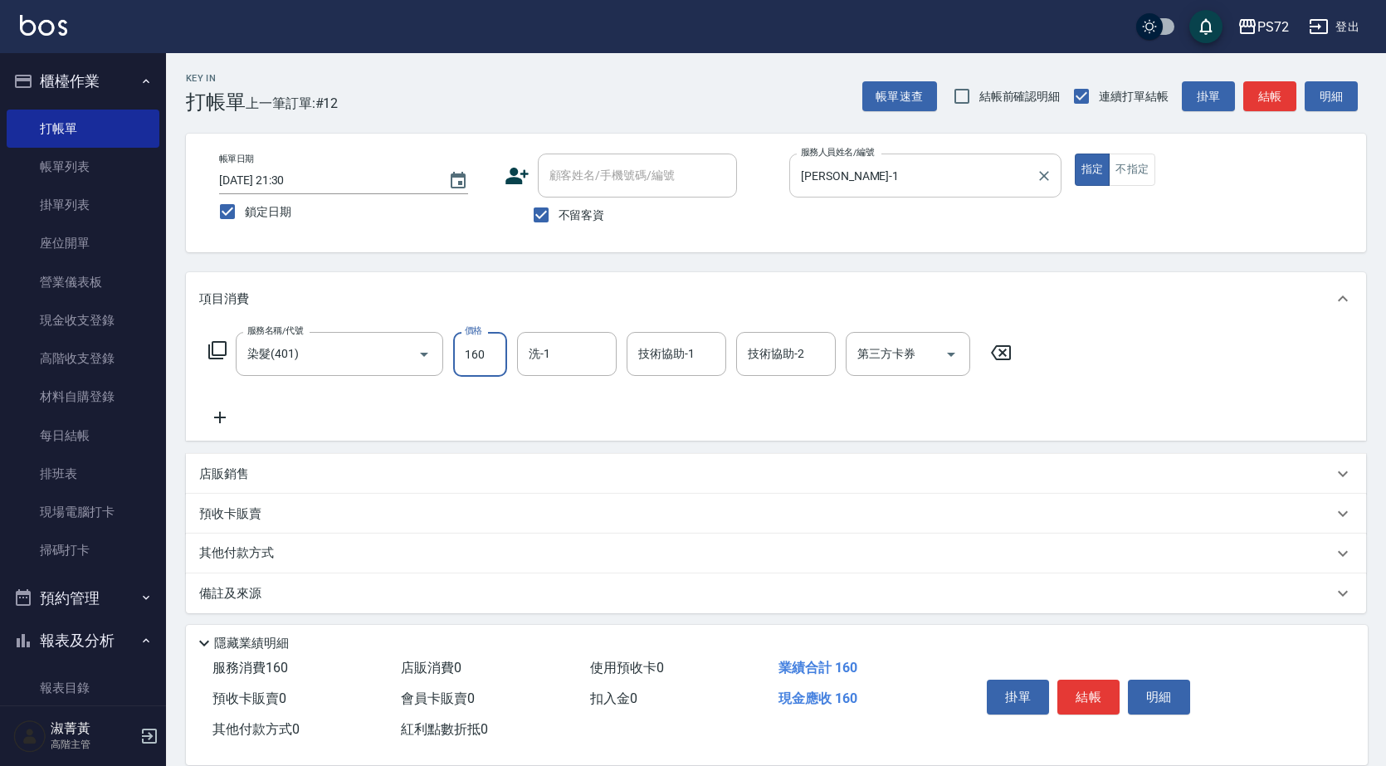
type input "1600"
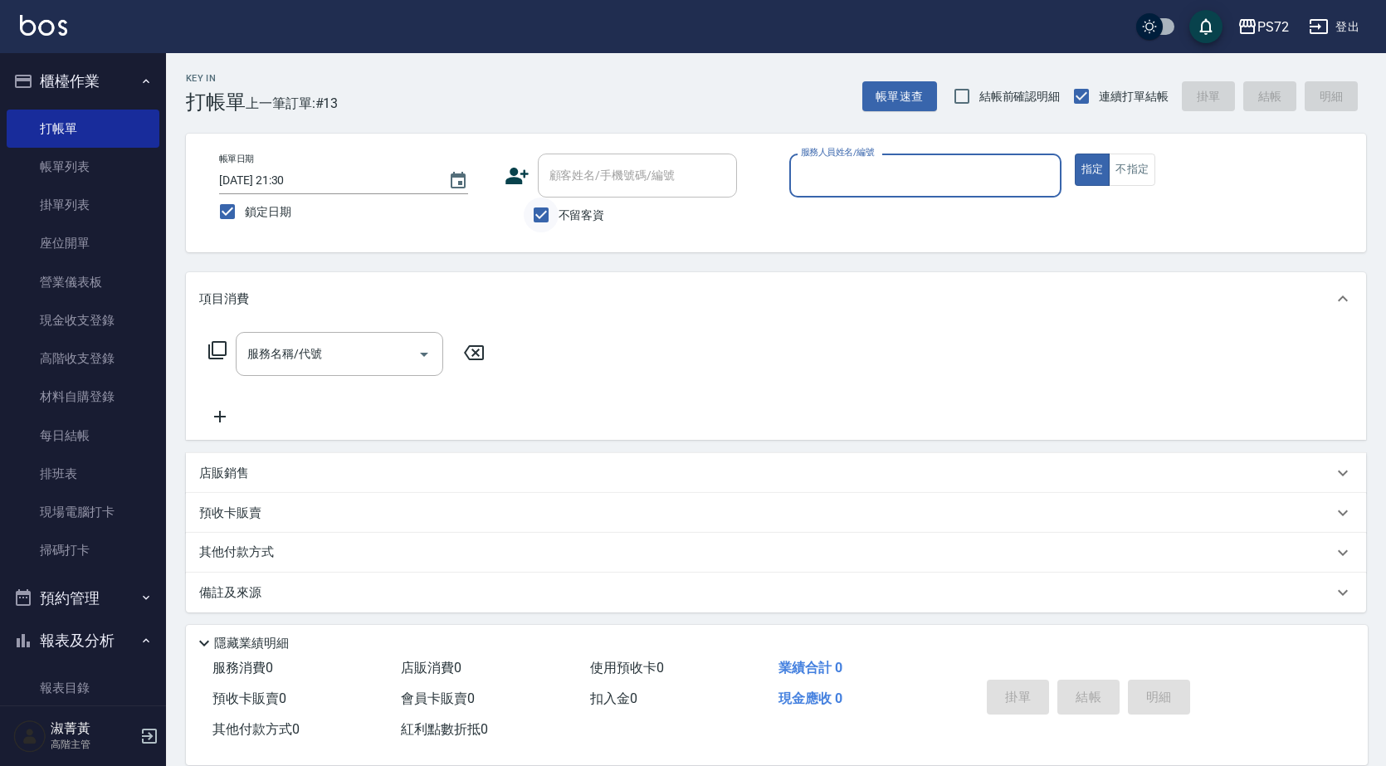
click at [538, 213] on input "不留客資" at bounding box center [541, 214] width 35 height 35
checkbox input "false"
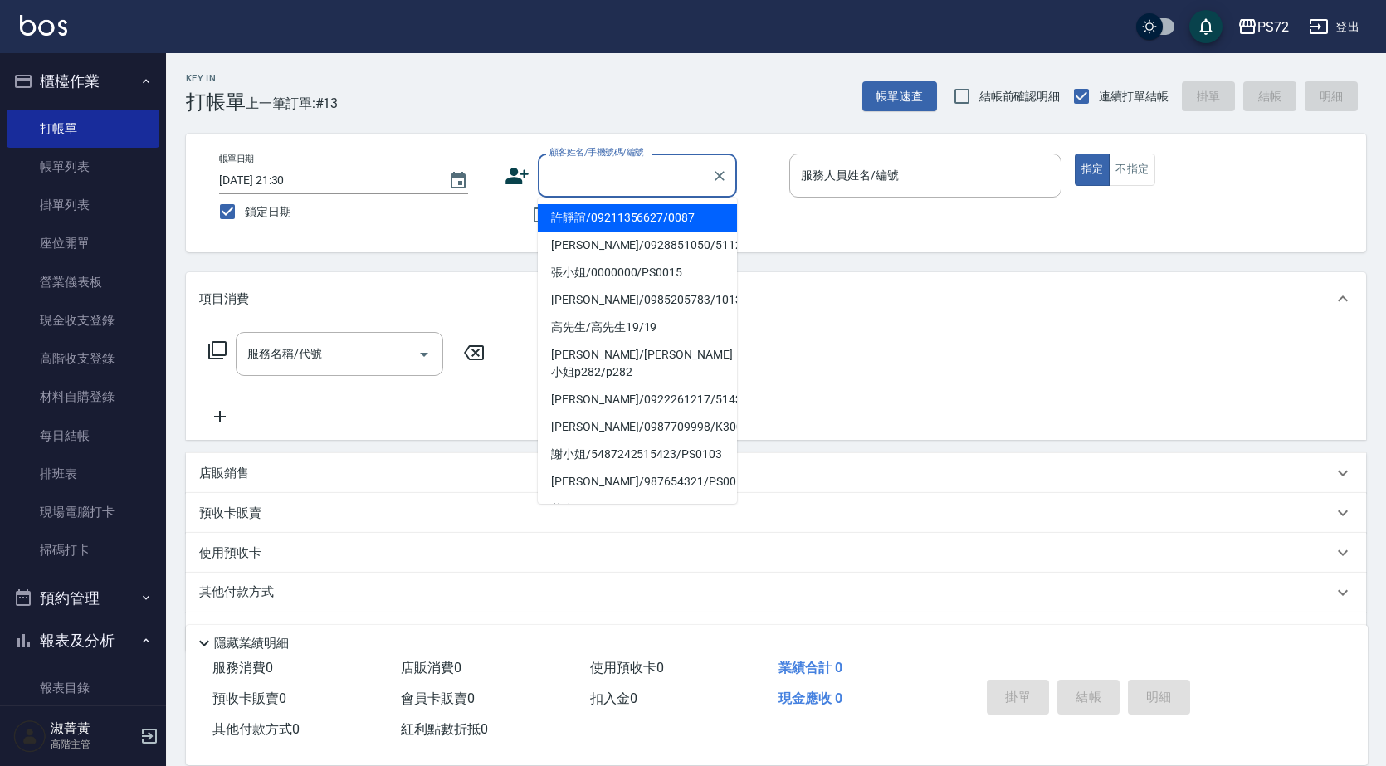
click at [589, 174] on input "顧客姓名/手機號碼/編號" at bounding box center [624, 175] width 159 height 29
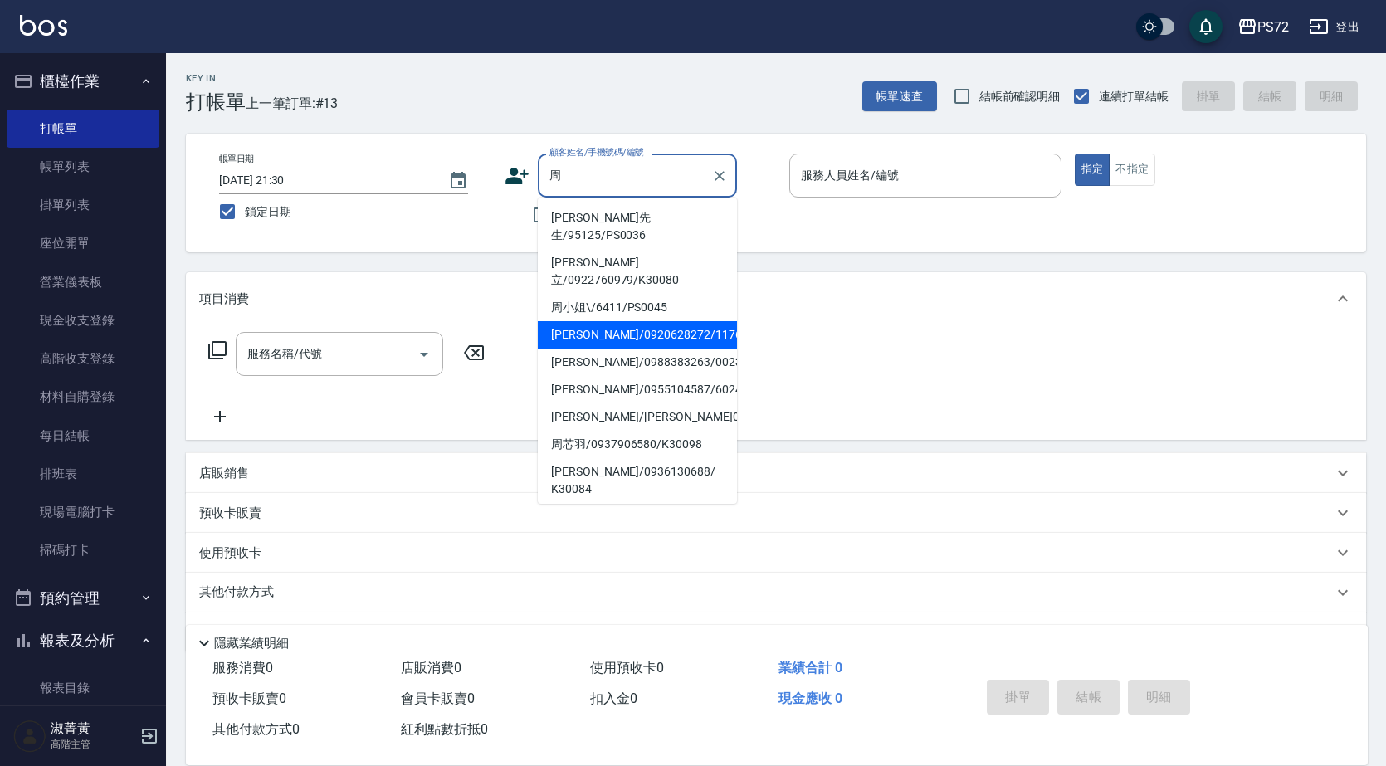
drag, startPoint x: 607, startPoint y: 214, endPoint x: 607, endPoint y: 303, distance: 88.8
click at [607, 303] on ul "[PERSON_NAME]先生/95125/PS0036 [PERSON_NAME]立/0922760979/K30080 周小姐\/6411/PS0045 …" at bounding box center [637, 350] width 199 height 306
click at [607, 321] on li "[PERSON_NAME]/0920628272/1176" at bounding box center [637, 334] width 199 height 27
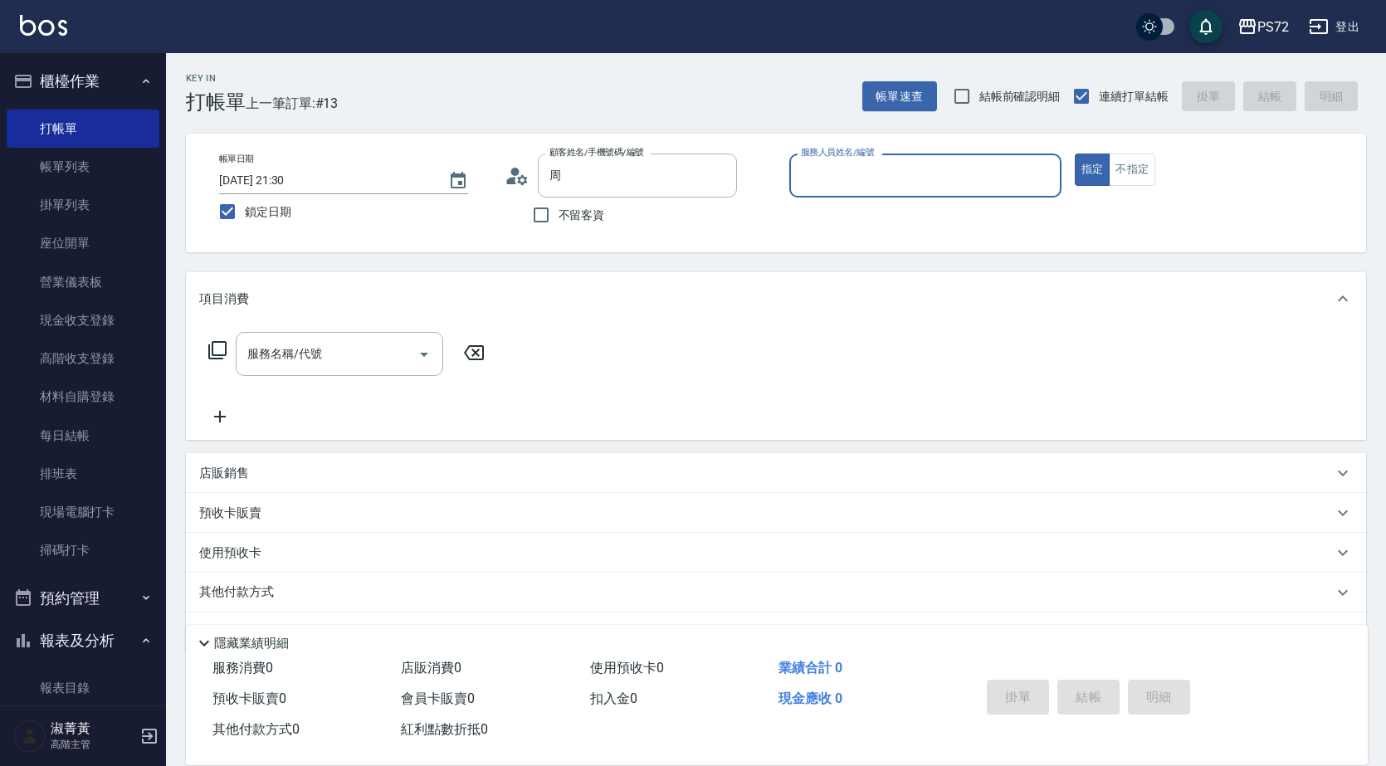
type input "[PERSON_NAME]/0920628272/1176"
type input "[PERSON_NAME]-1"
drag, startPoint x: 322, startPoint y: 337, endPoint x: 335, endPoint y: 334, distance: 13.7
click at [335, 334] on div "服務名稱/代號" at bounding box center [339, 354] width 207 height 44
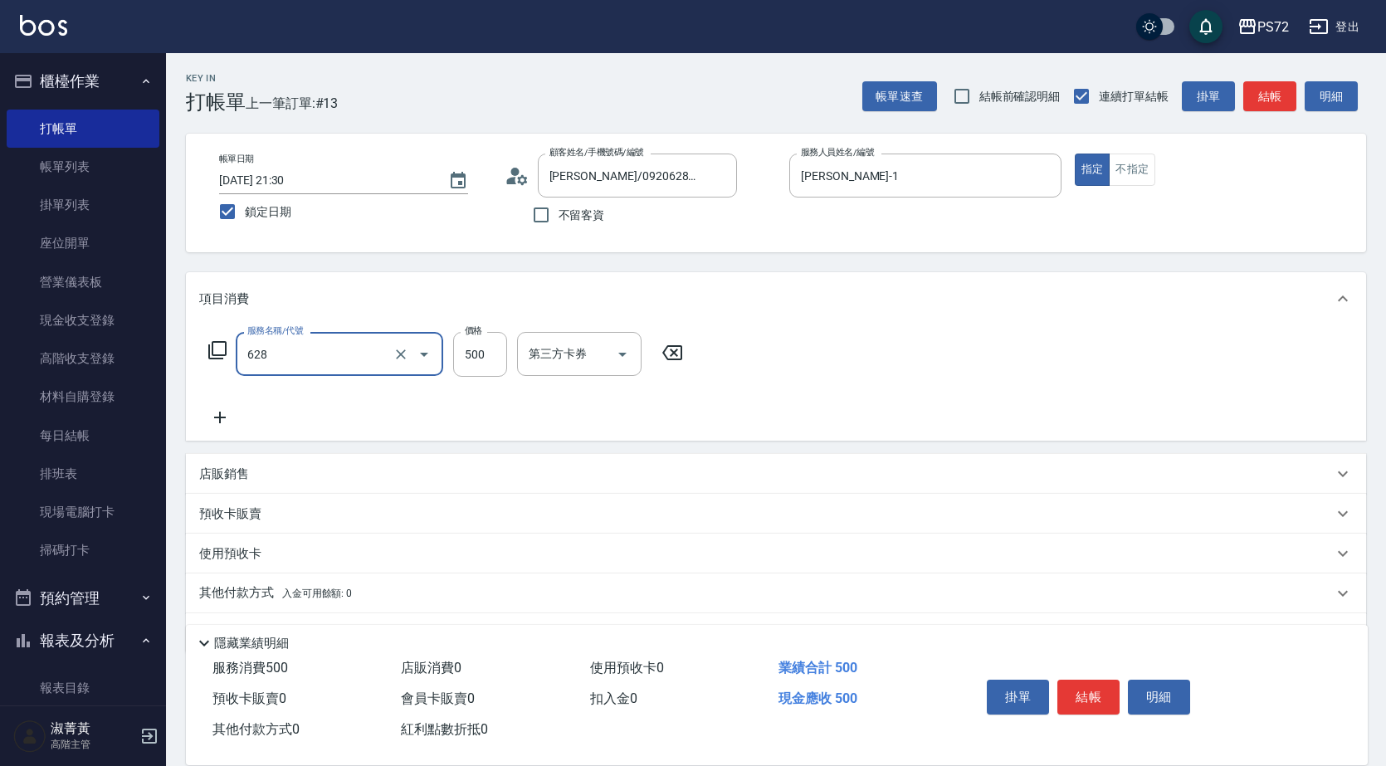
type input "寶齡舒醒清潔500(628)"
type input "600"
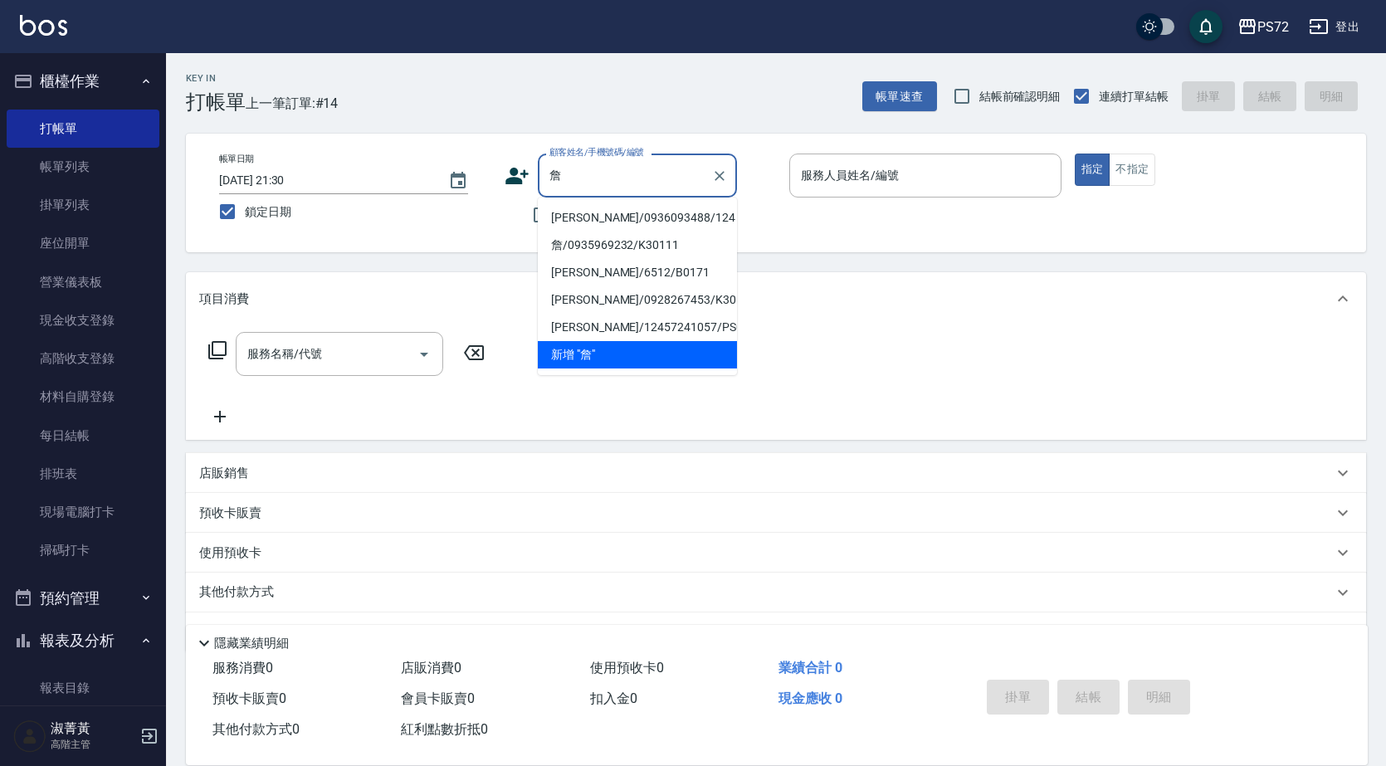
click at [606, 217] on li "[PERSON_NAME]/0936093488/124" at bounding box center [637, 217] width 199 height 27
type input "[PERSON_NAME]/0936093488/124"
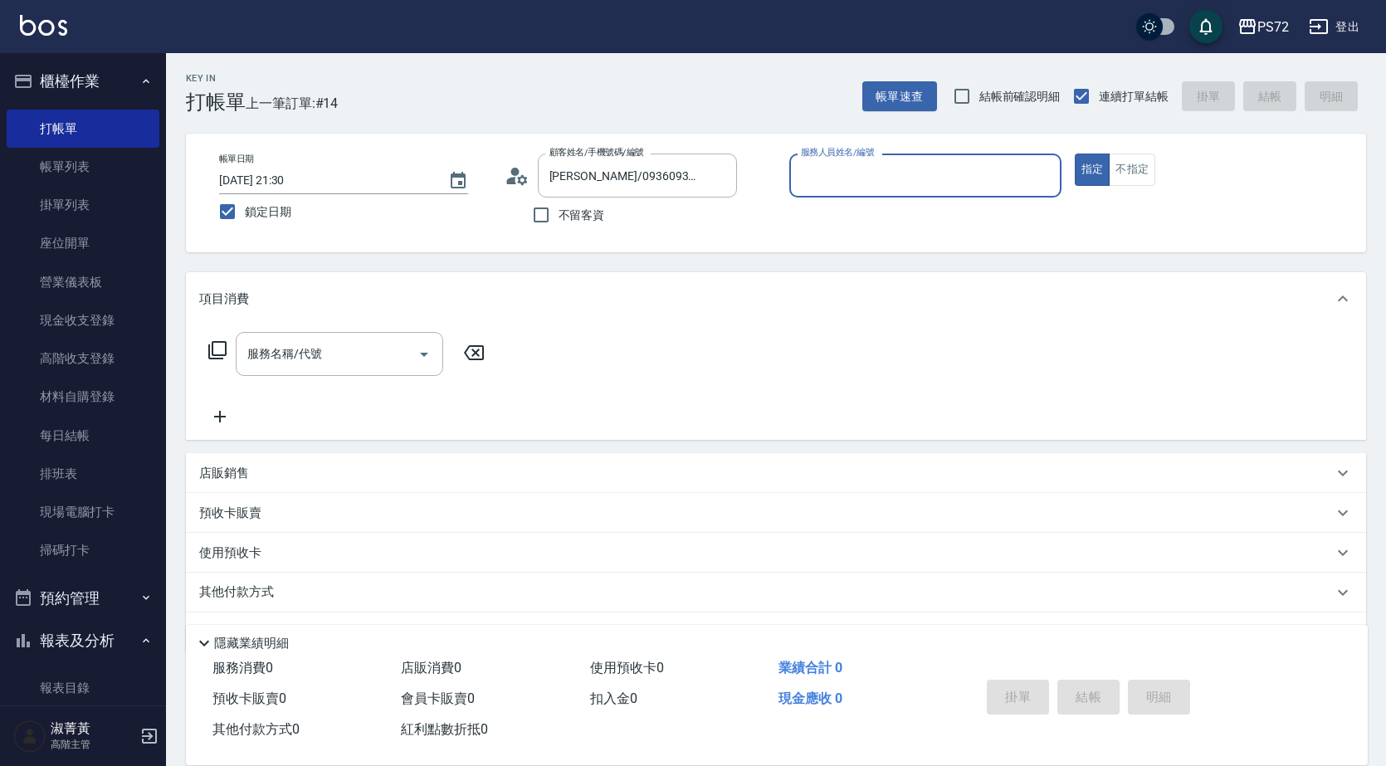
type input "[PERSON_NAME]-1"
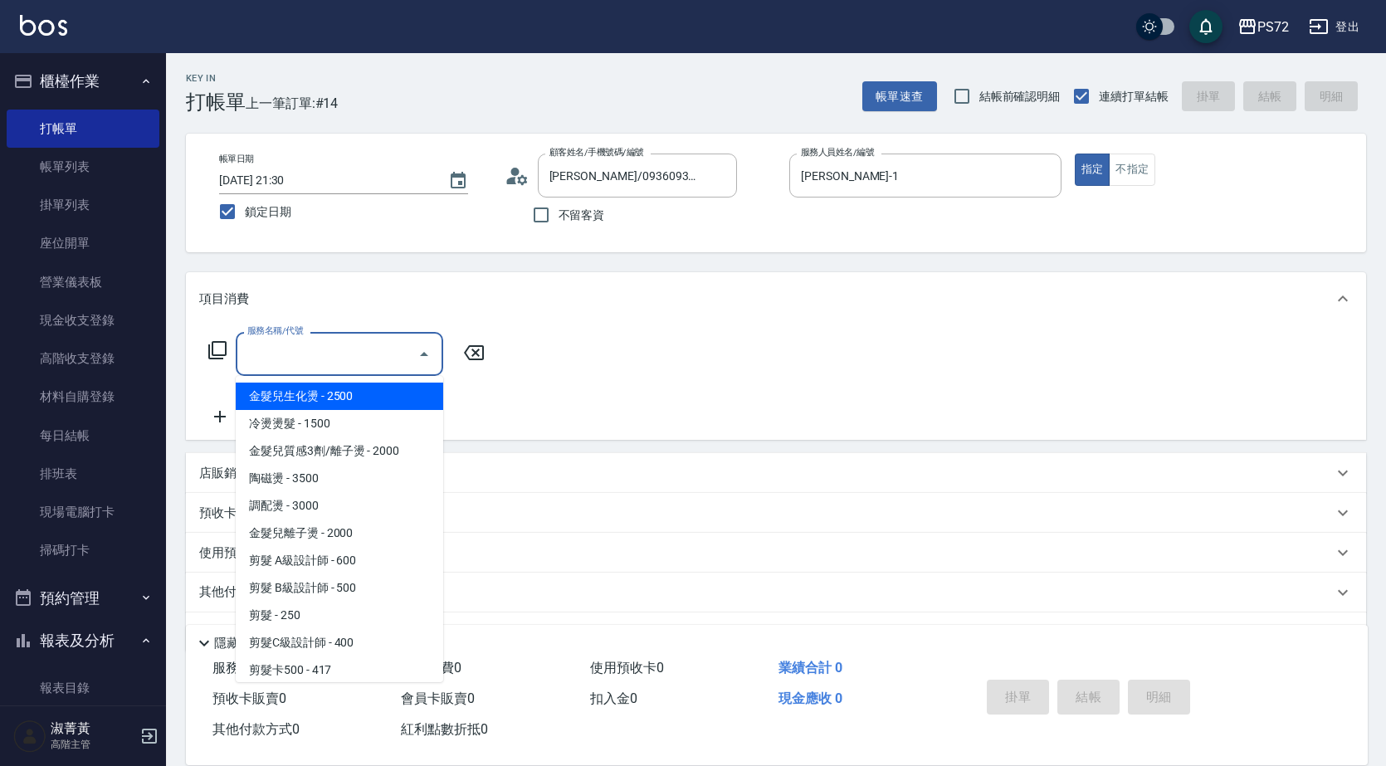
drag, startPoint x: 340, startPoint y: 358, endPoint x: 351, endPoint y: 355, distance: 11.1
click at [341, 358] on input "服務名稱/代號" at bounding box center [327, 353] width 168 height 29
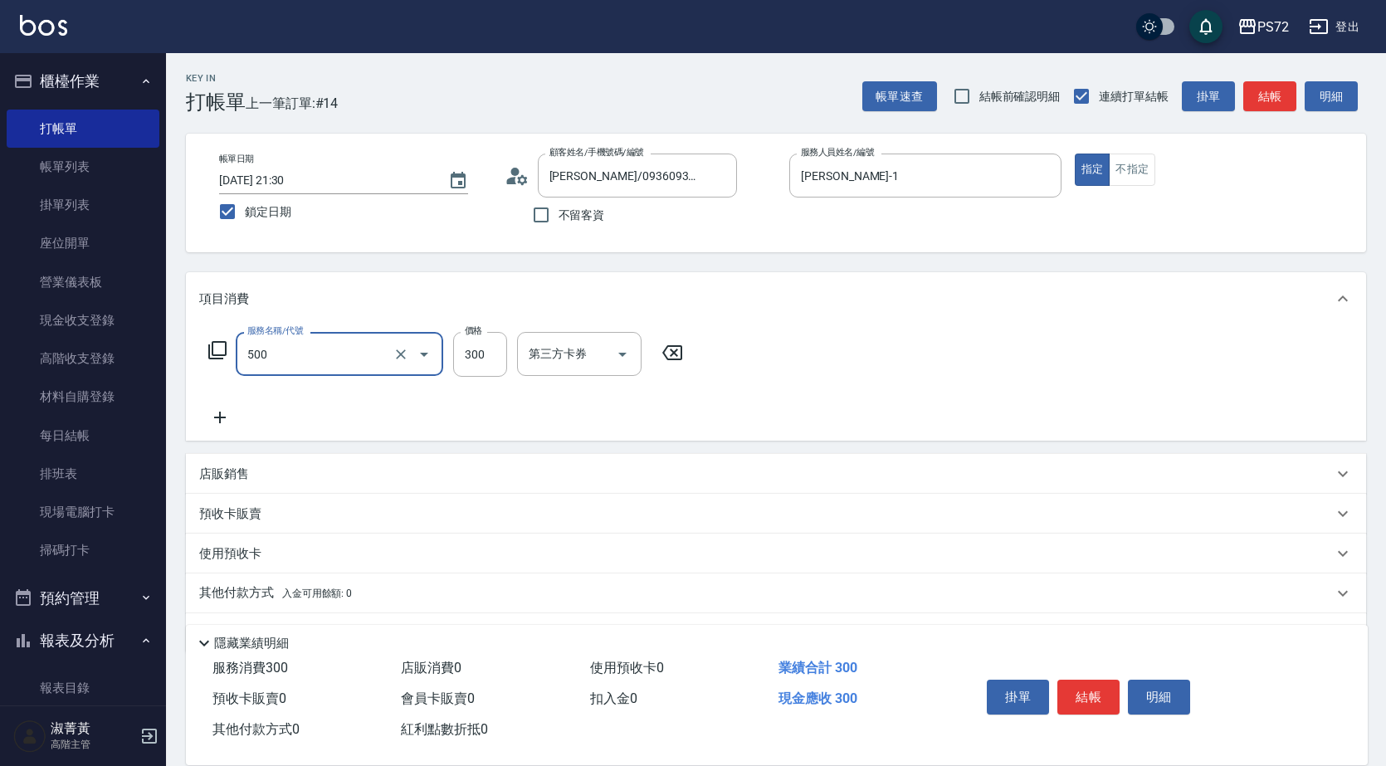
type input "洗髮(A級)(500)"
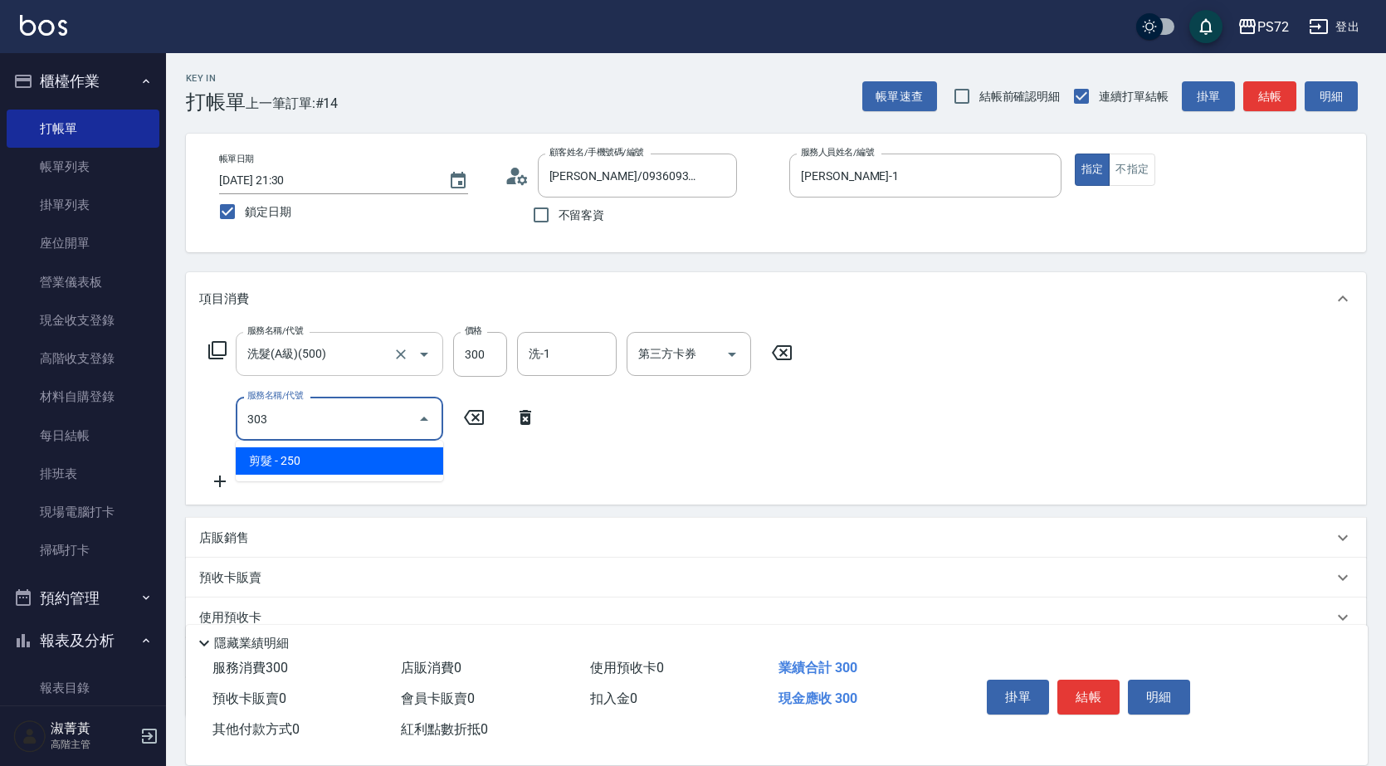
type input "剪髮(303)"
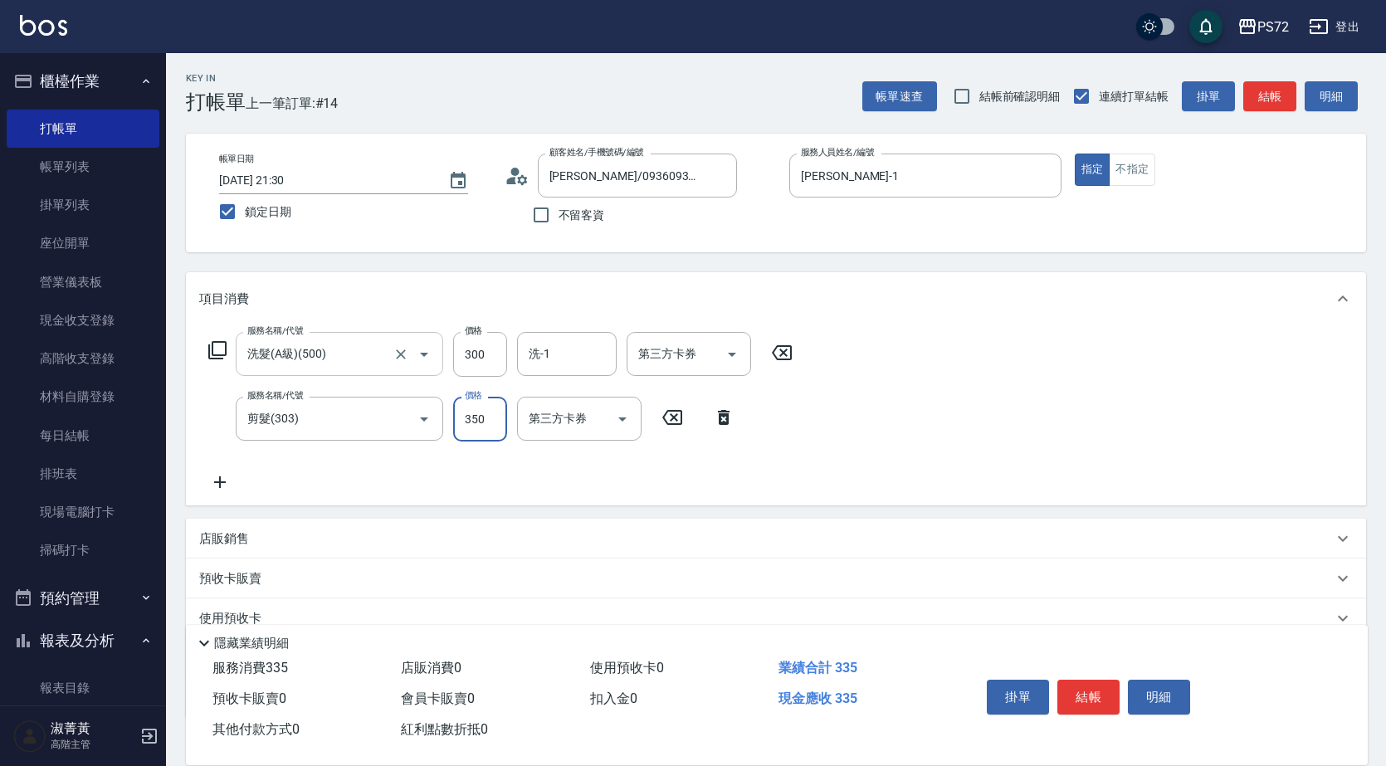
type input "350"
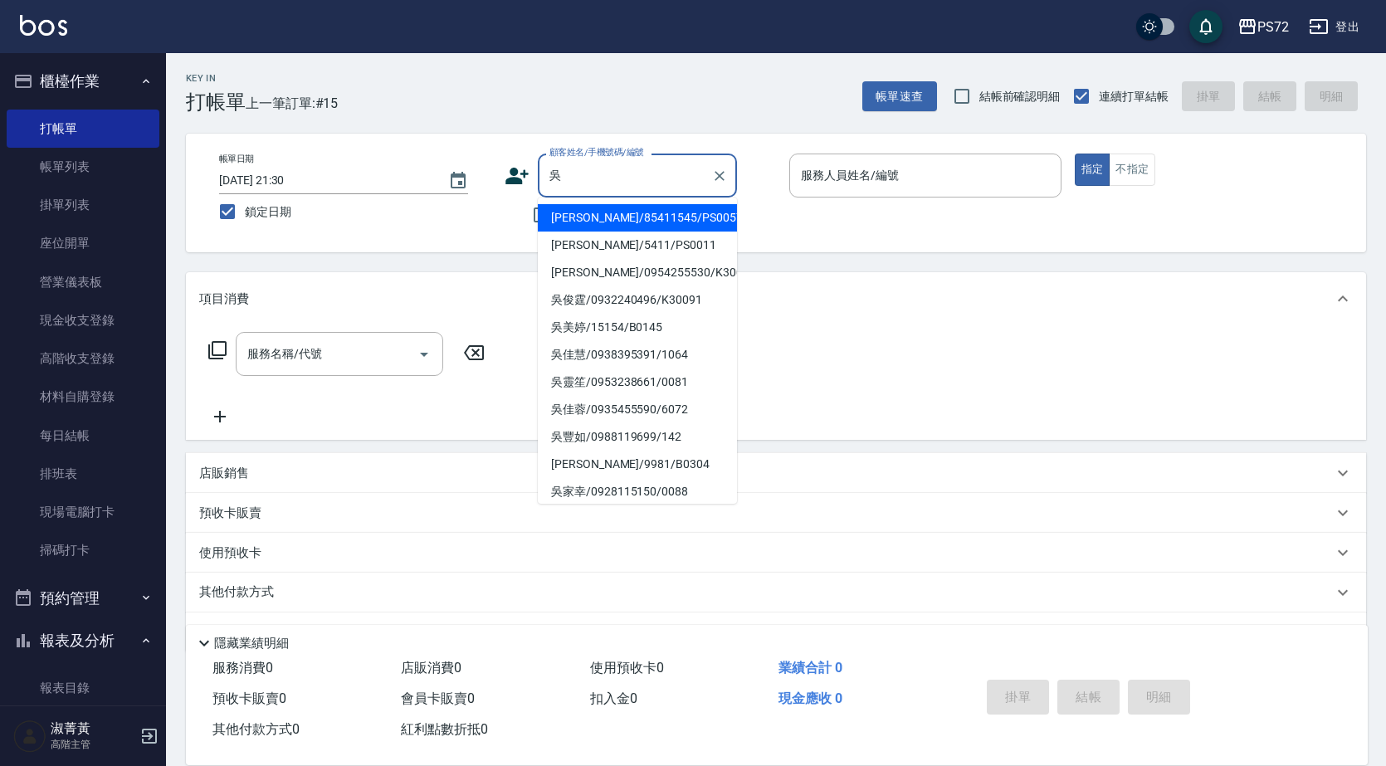
click at [594, 375] on li "吳靈笙/0953238661/0081" at bounding box center [637, 381] width 199 height 27
type input "吳靈笙/0953238661/0081"
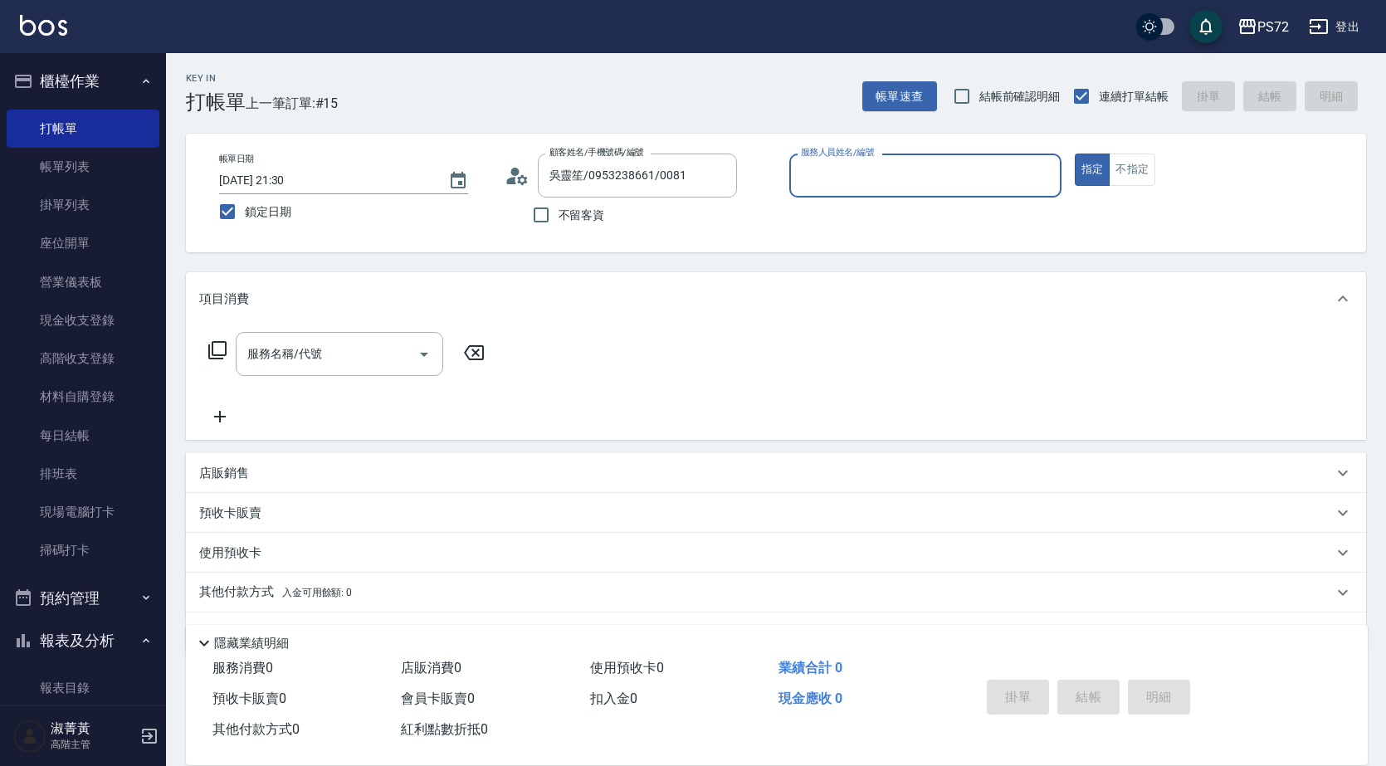
click at [827, 173] on input "服務人員姓名/編號" at bounding box center [925, 175] width 257 height 29
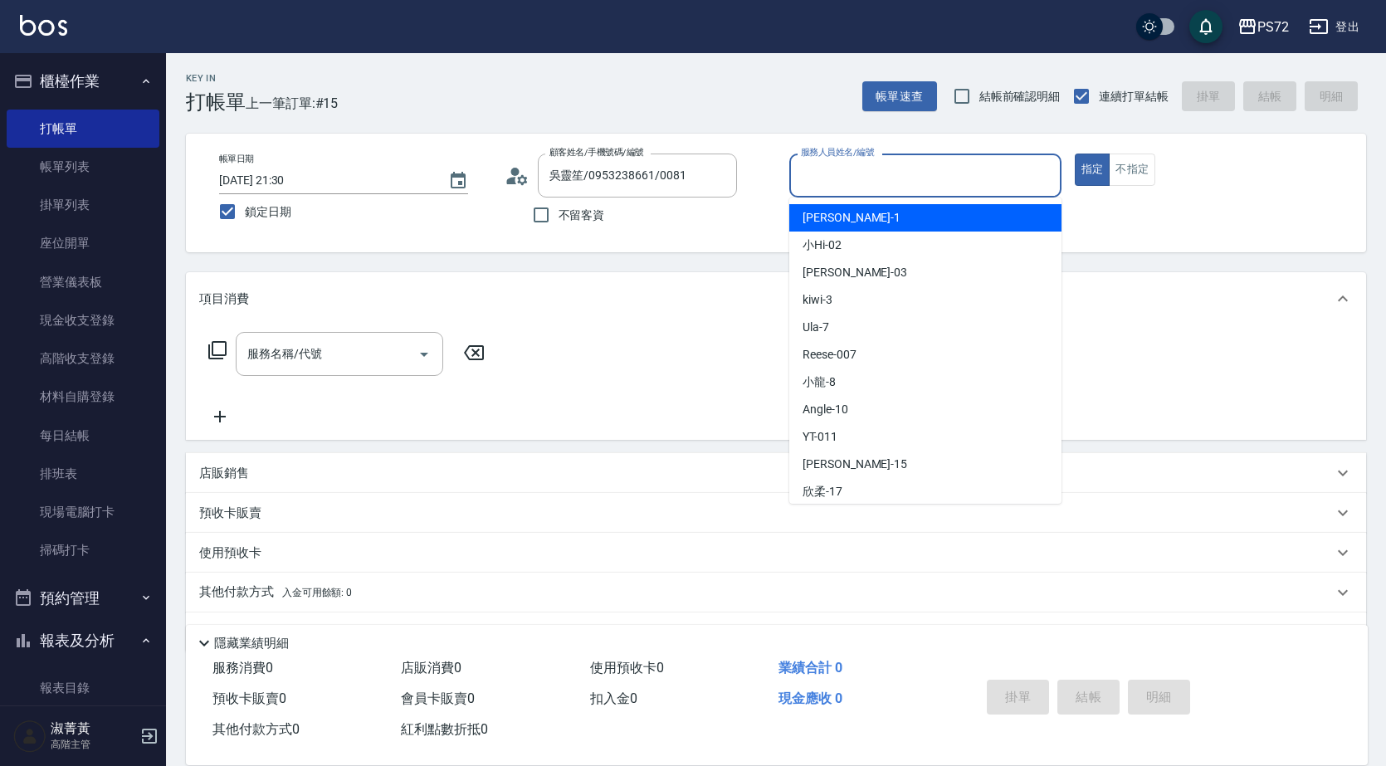
click at [827, 218] on span "[PERSON_NAME] -1" at bounding box center [851, 217] width 98 height 17
type input "[PERSON_NAME]-1"
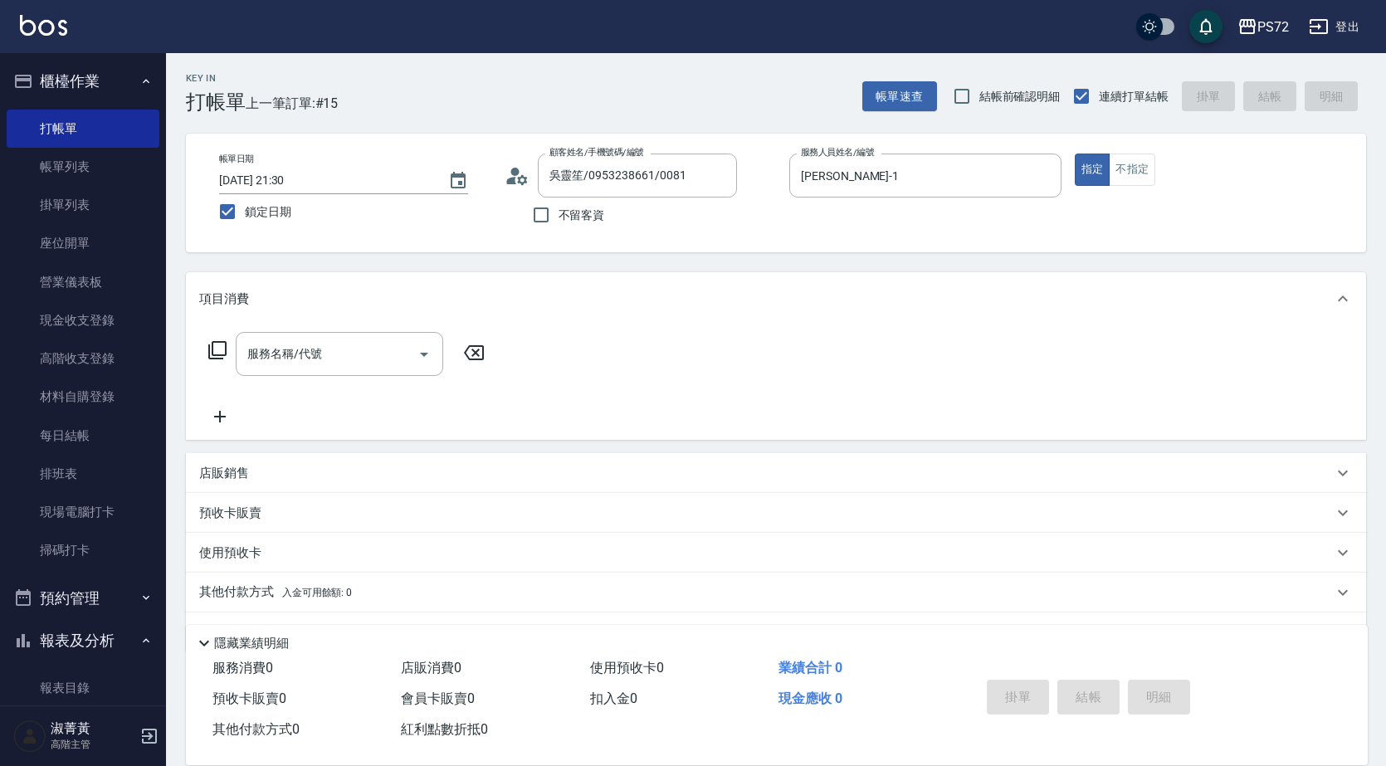
click at [514, 178] on icon at bounding box center [511, 180] width 10 height 7
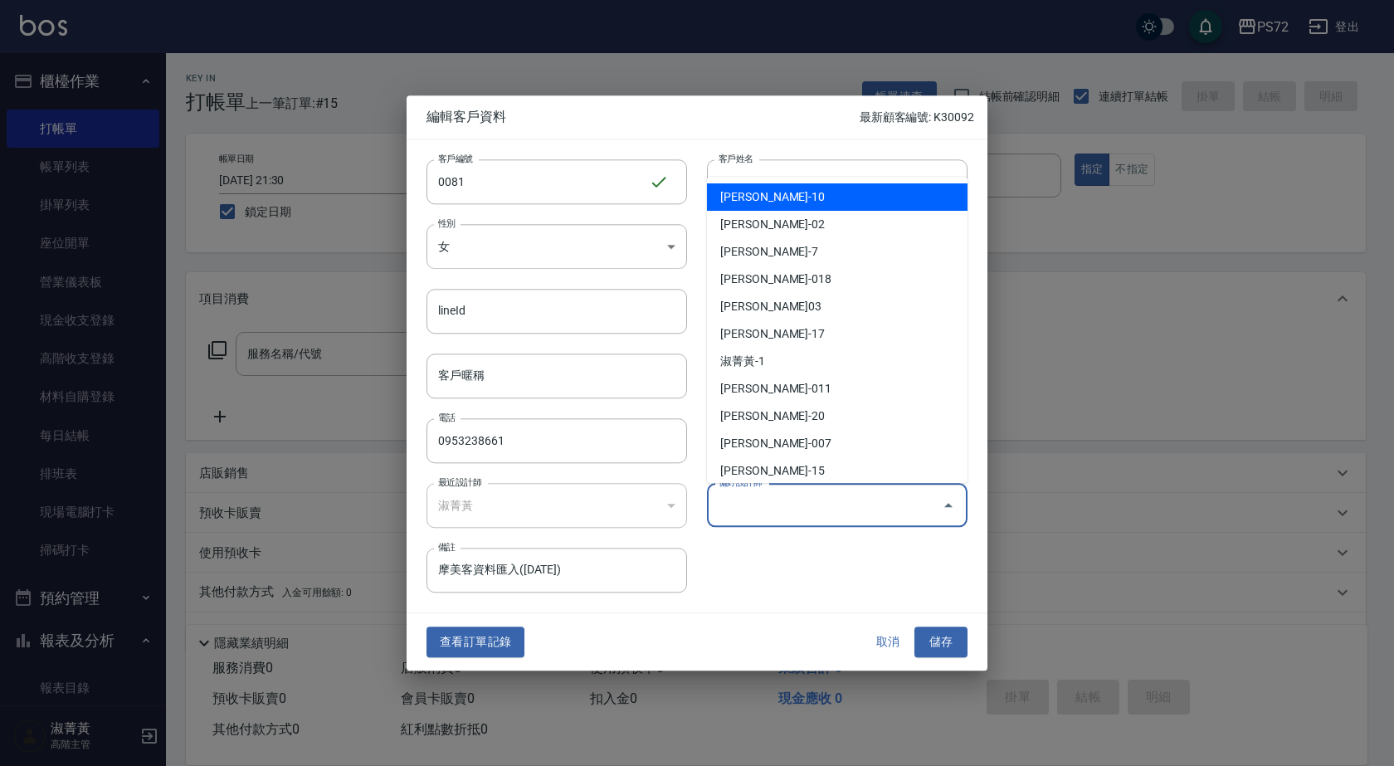
click at [787, 503] on input "偏好設計師" at bounding box center [824, 504] width 221 height 29
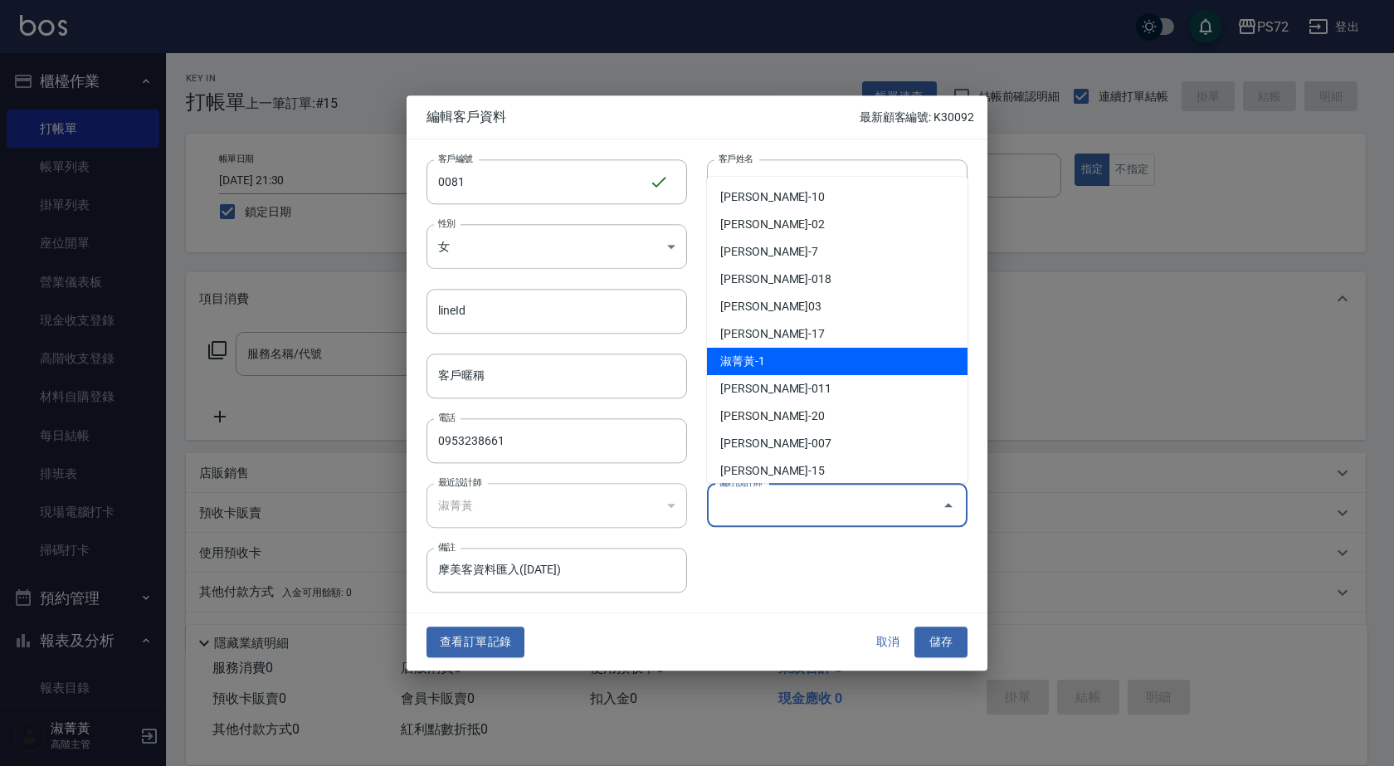
click at [786, 360] on li "淑菁黃-1" at bounding box center [837, 361] width 261 height 27
type input "淑菁黃"
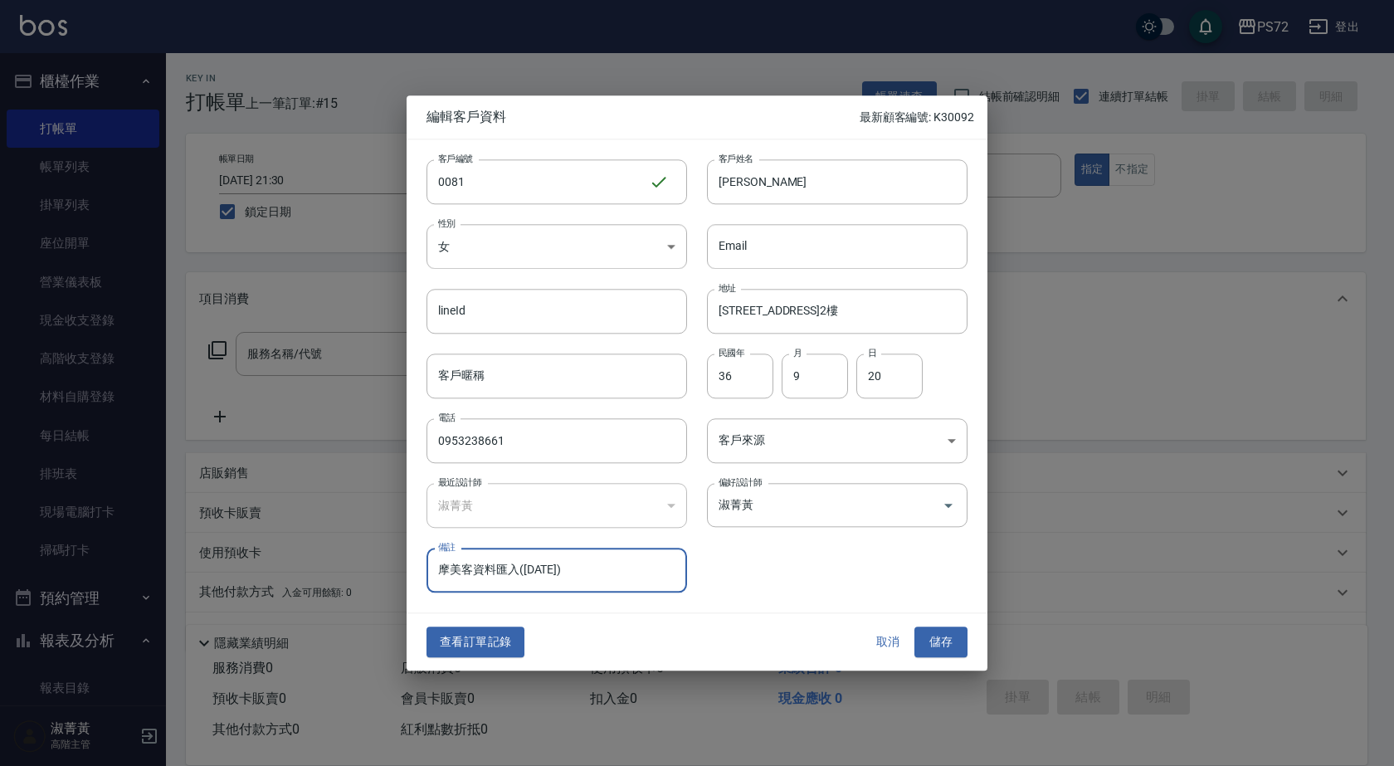
drag, startPoint x: 952, startPoint y: 646, endPoint x: 943, endPoint y: 641, distance: 9.3
click at [950, 646] on button "儲存" at bounding box center [940, 642] width 53 height 31
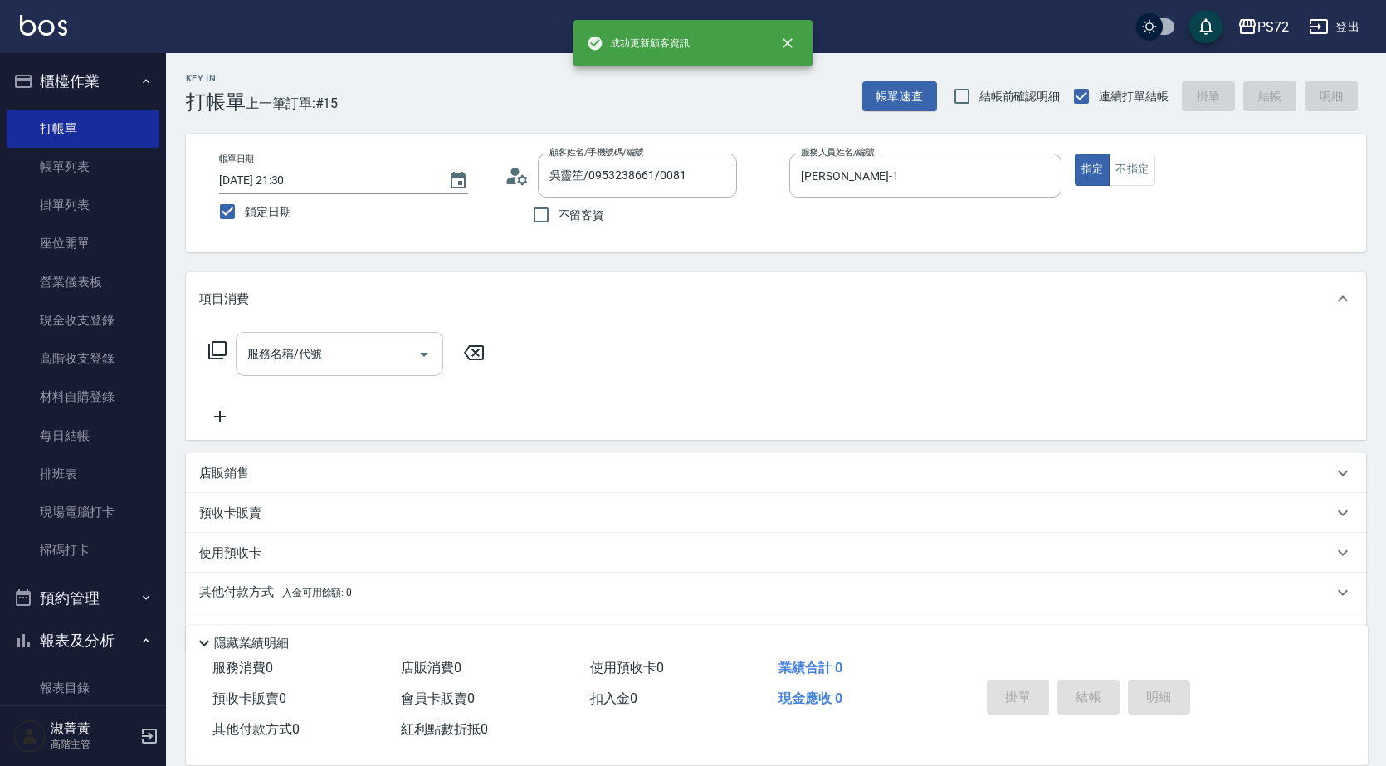
click at [303, 353] on input "服務名稱/代號" at bounding box center [327, 353] width 168 height 29
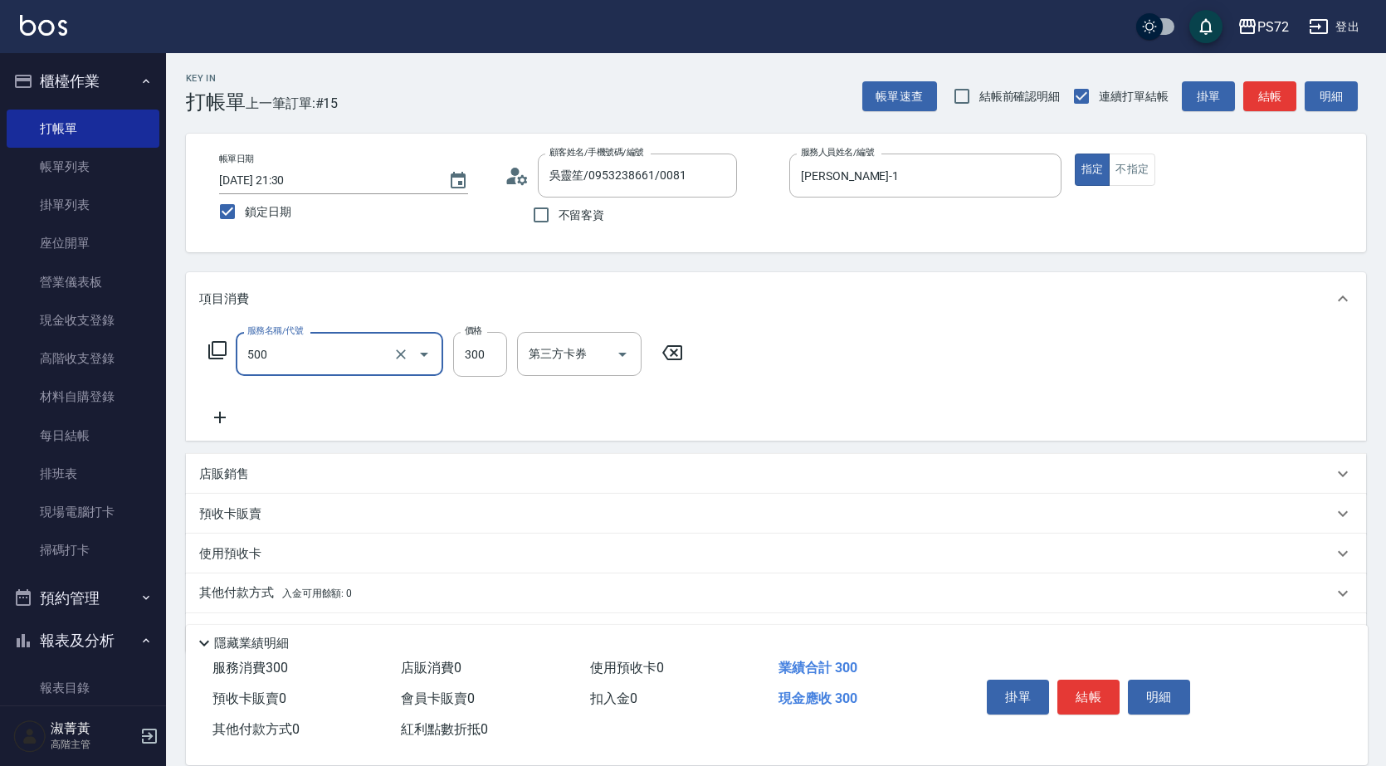
type input "洗髮(A級)(500)"
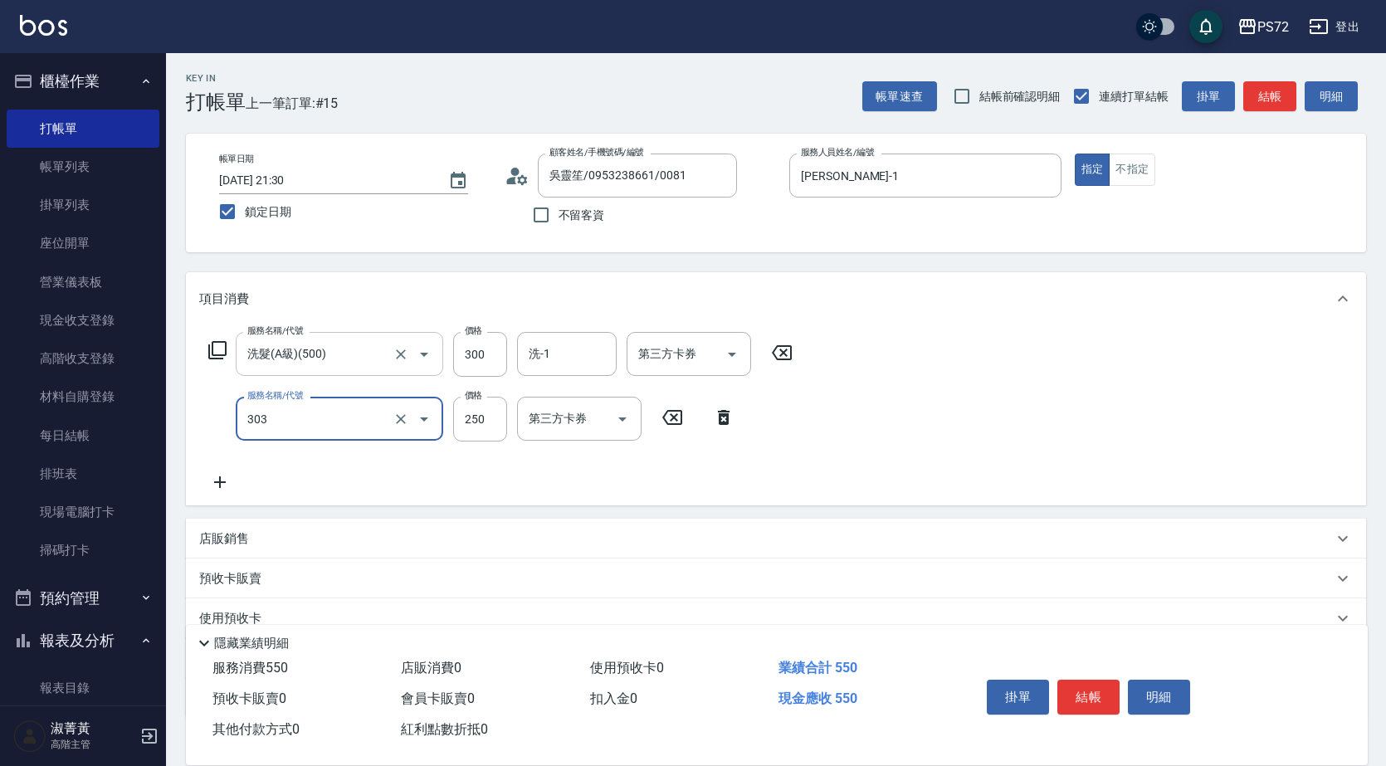
type input "剪髮(303)"
type input "350"
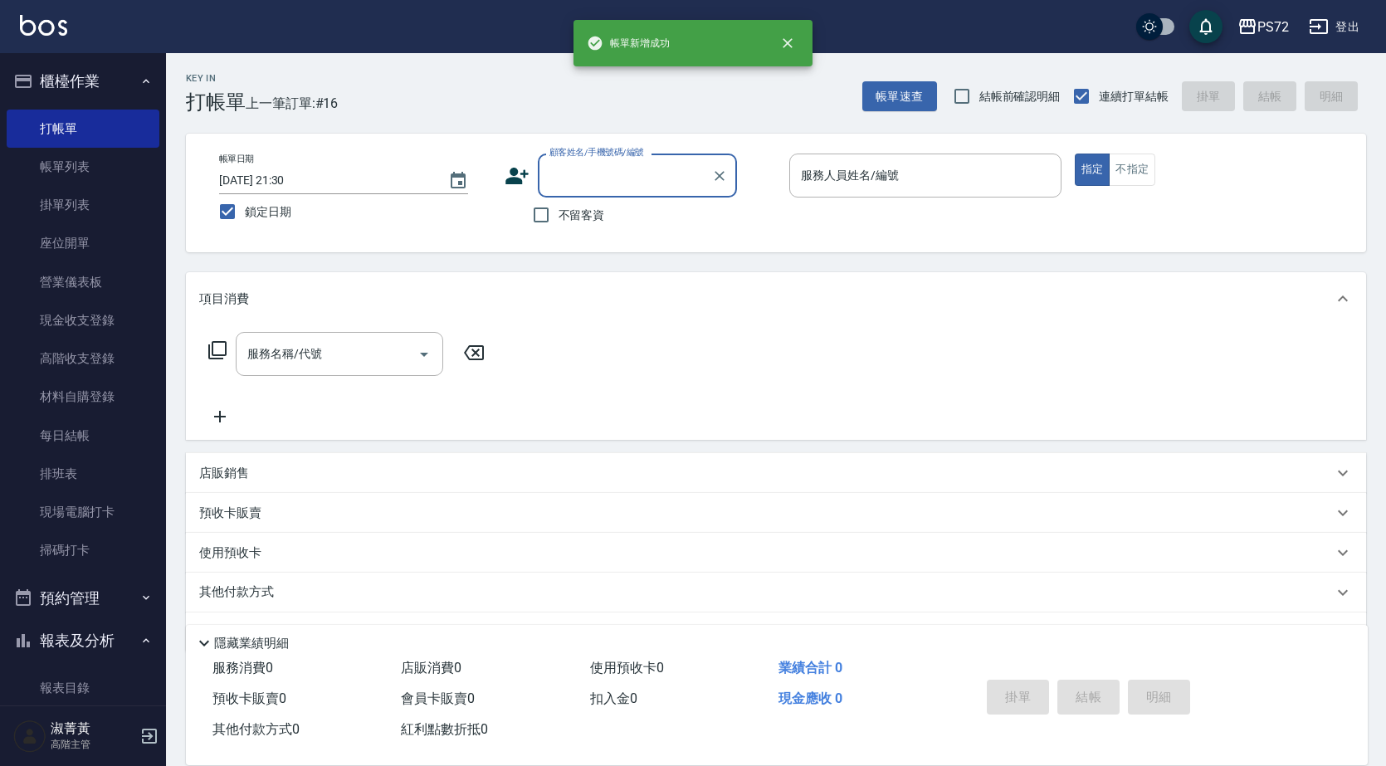
click at [584, 167] on input "顧客姓名/手機號碼/編號" at bounding box center [624, 175] width 159 height 29
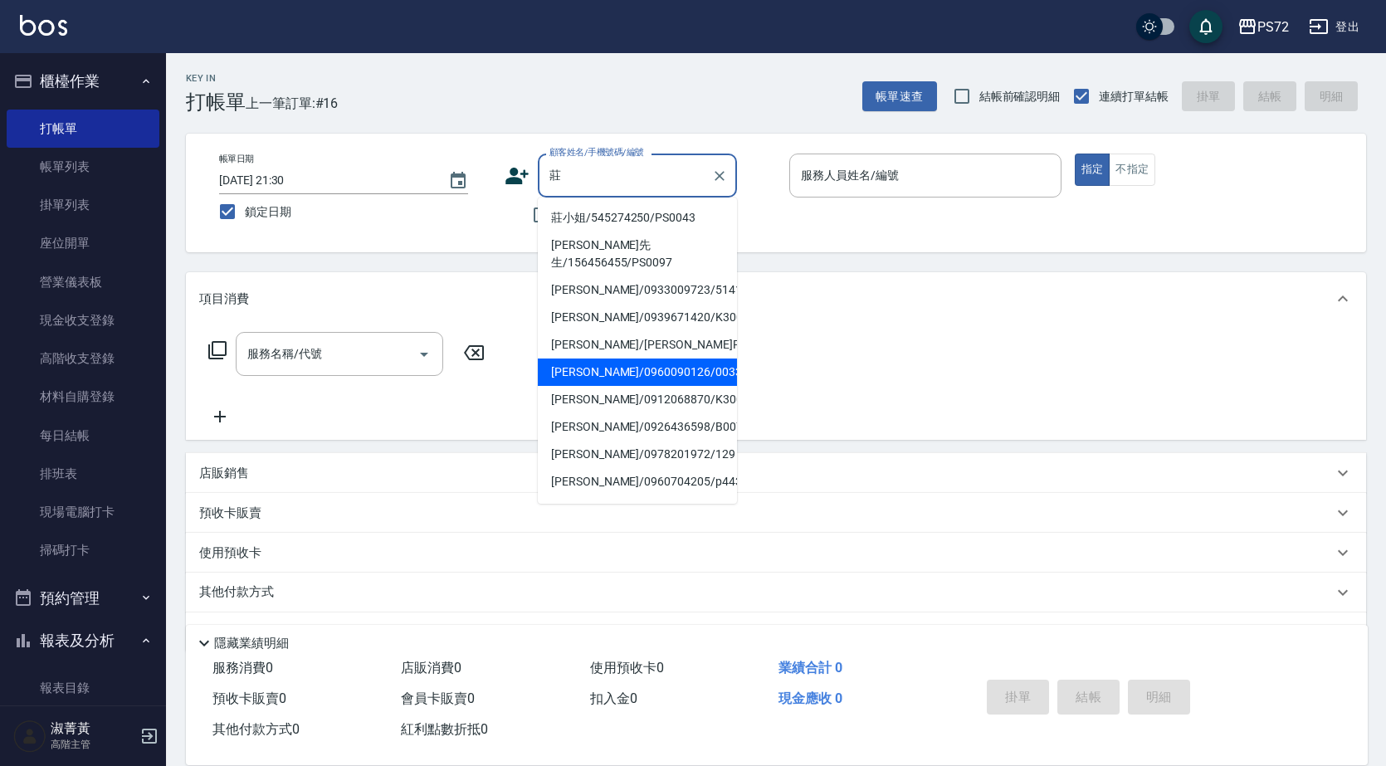
drag, startPoint x: 597, startPoint y: 274, endPoint x: 601, endPoint y: 354, distance: 80.6
click at [601, 354] on ul "莊小姐/545274250/PS0043 [PERSON_NAME]先生/156456455/PS0097 [PERSON_NAME]/0933009723/…" at bounding box center [637, 350] width 199 height 306
click at [601, 358] on li "[PERSON_NAME]/0960090126/0033" at bounding box center [637, 371] width 199 height 27
type input "[PERSON_NAME]/0960090126/0033"
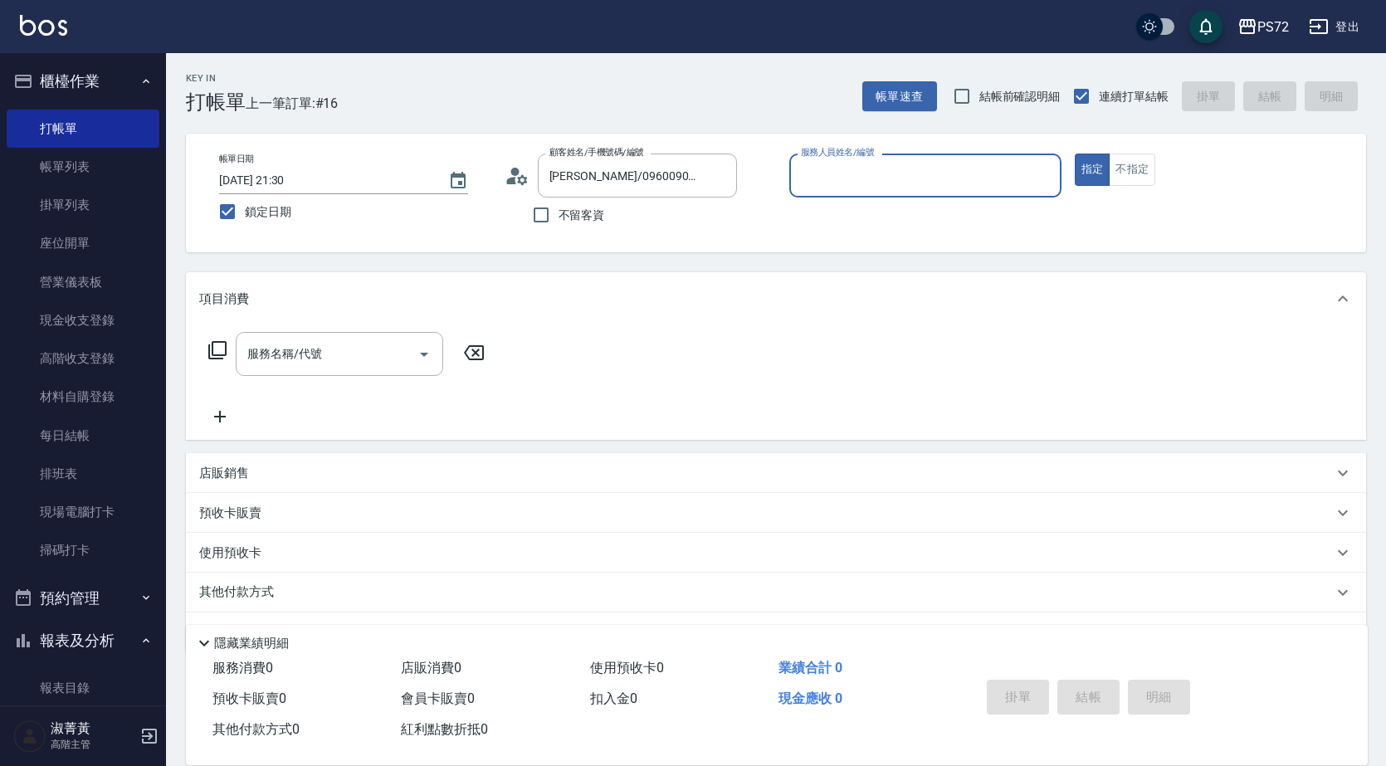
type input "[PERSON_NAME]-1"
click at [401, 356] on input "服務名稱/代號" at bounding box center [327, 353] width 168 height 29
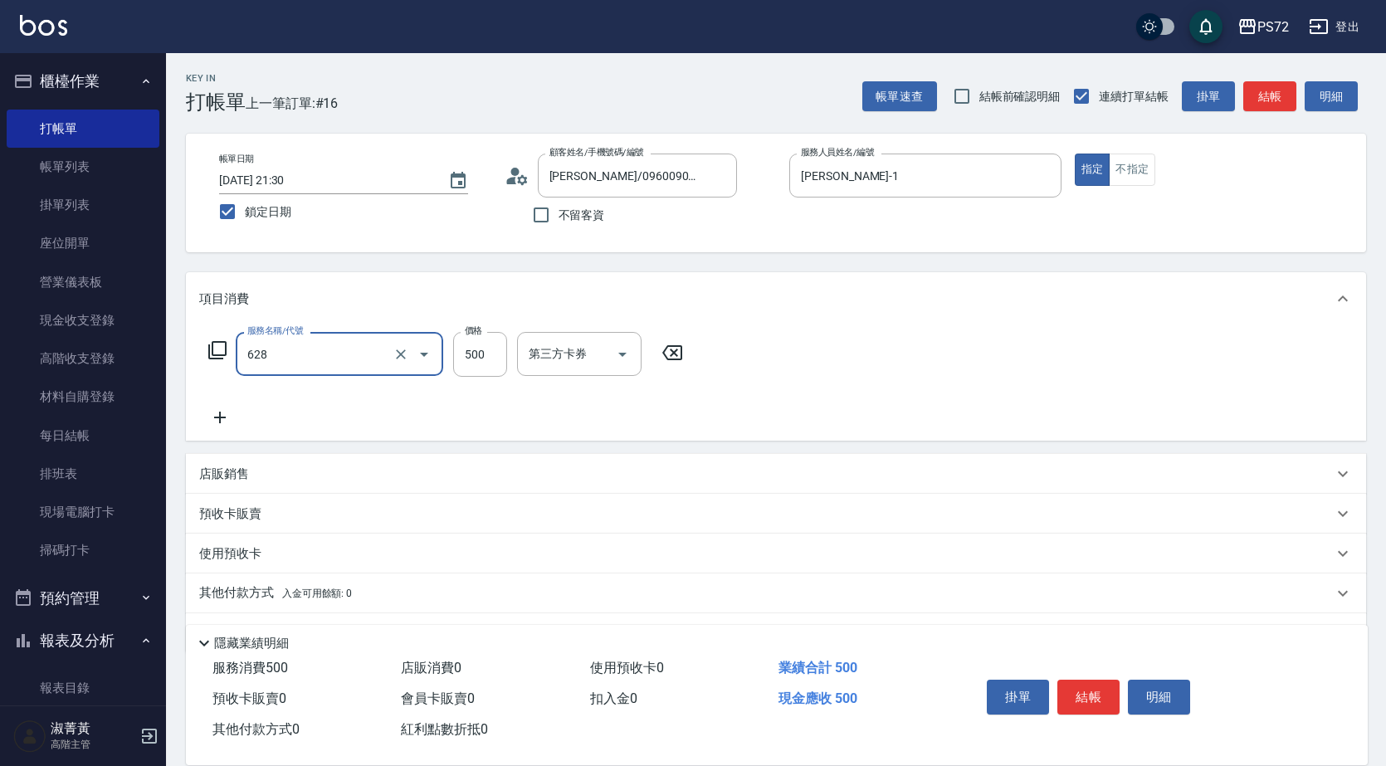
type input "寶齡舒醒清潔500(628)"
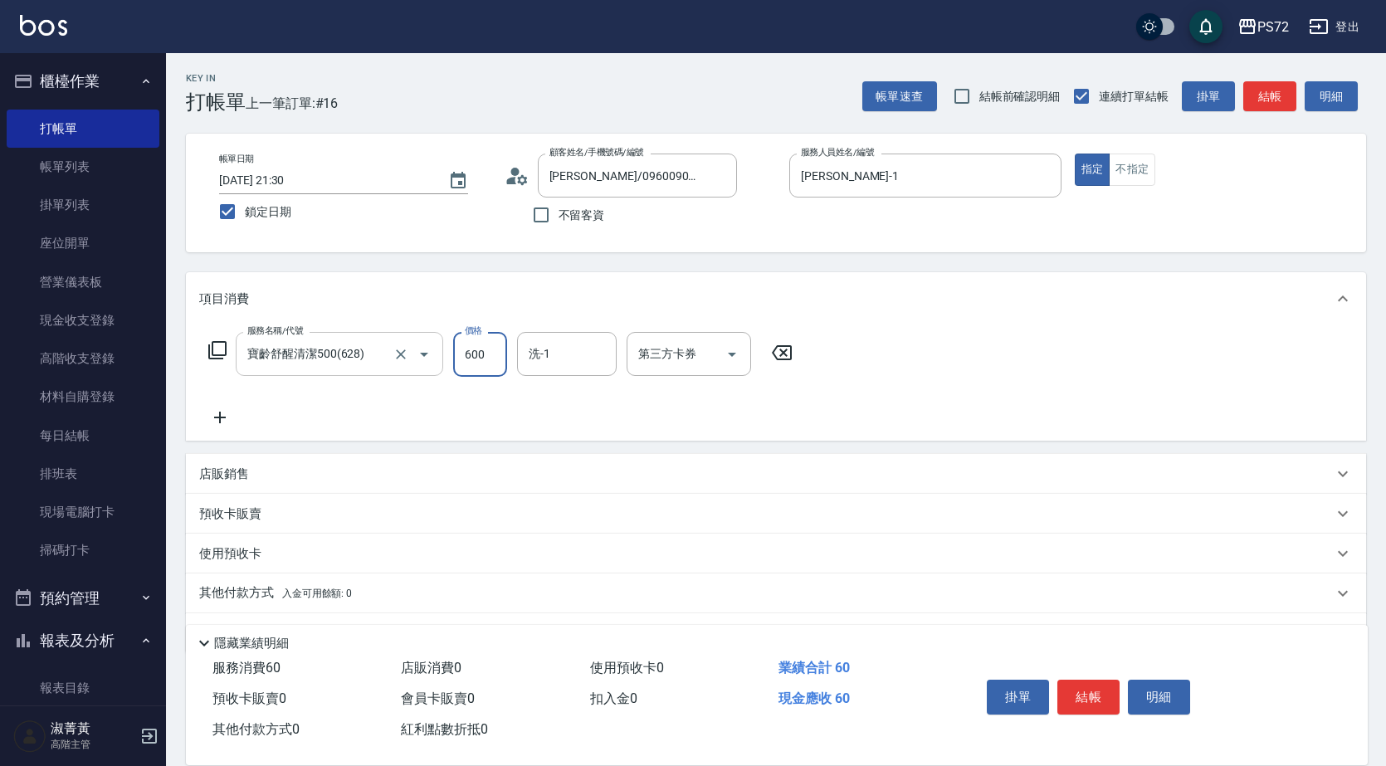
type input "600"
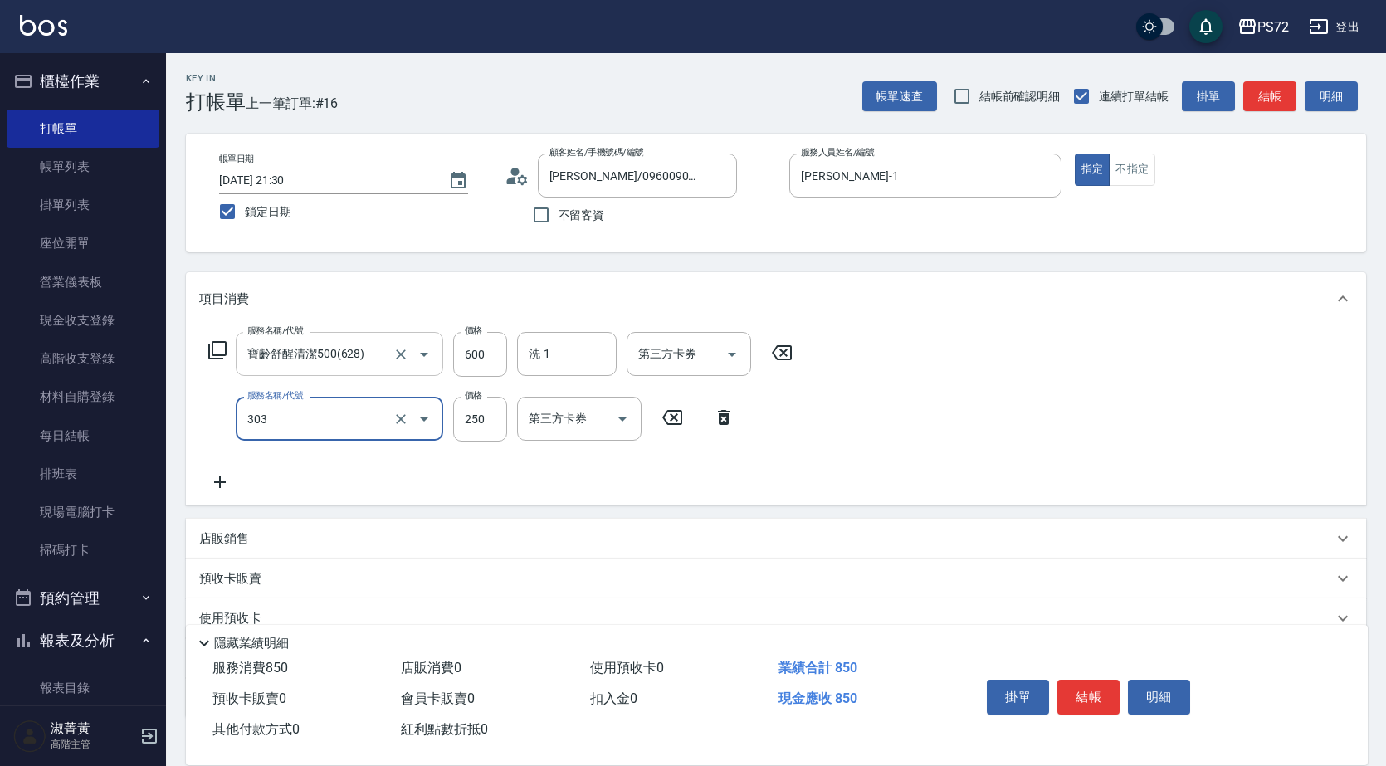
type input "剪髮(303)"
type input "350"
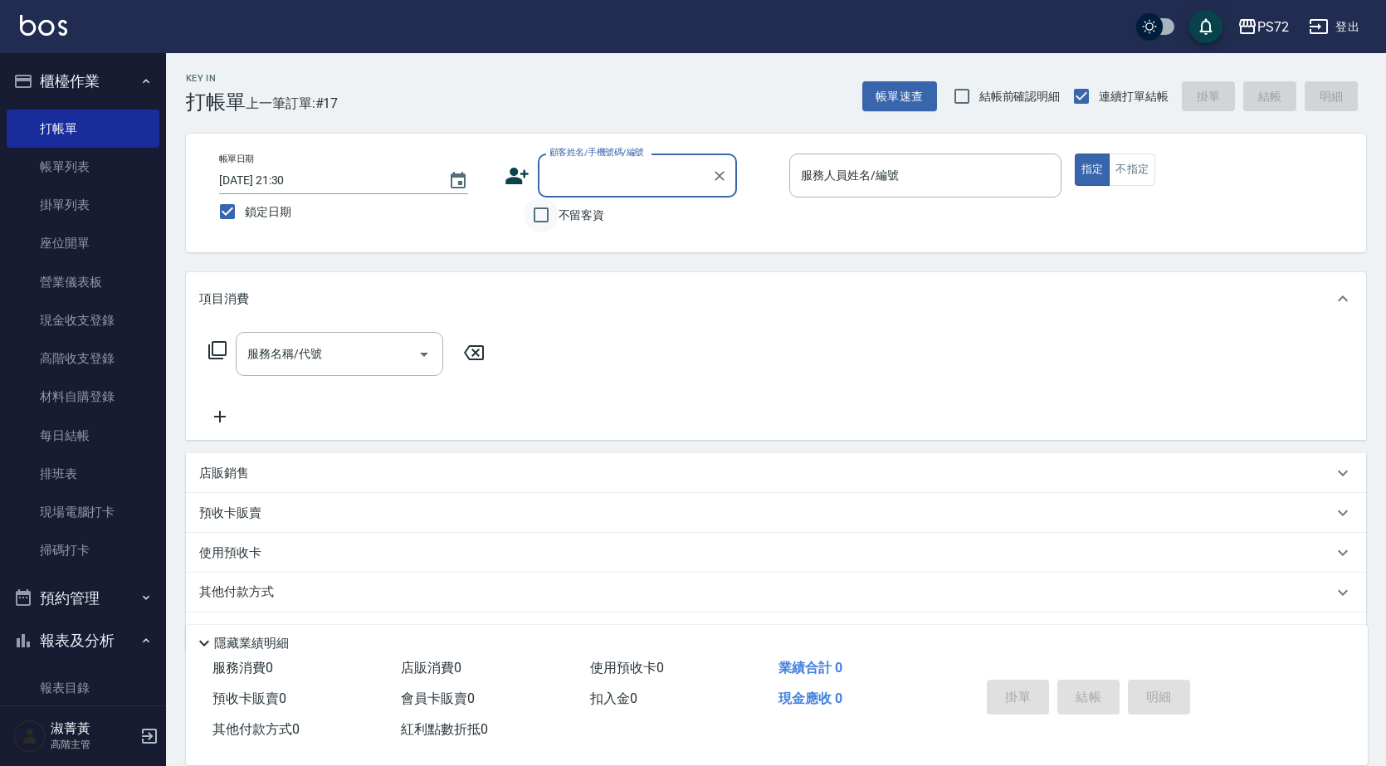
click at [549, 205] on input "不留客資" at bounding box center [541, 214] width 35 height 35
checkbox input "true"
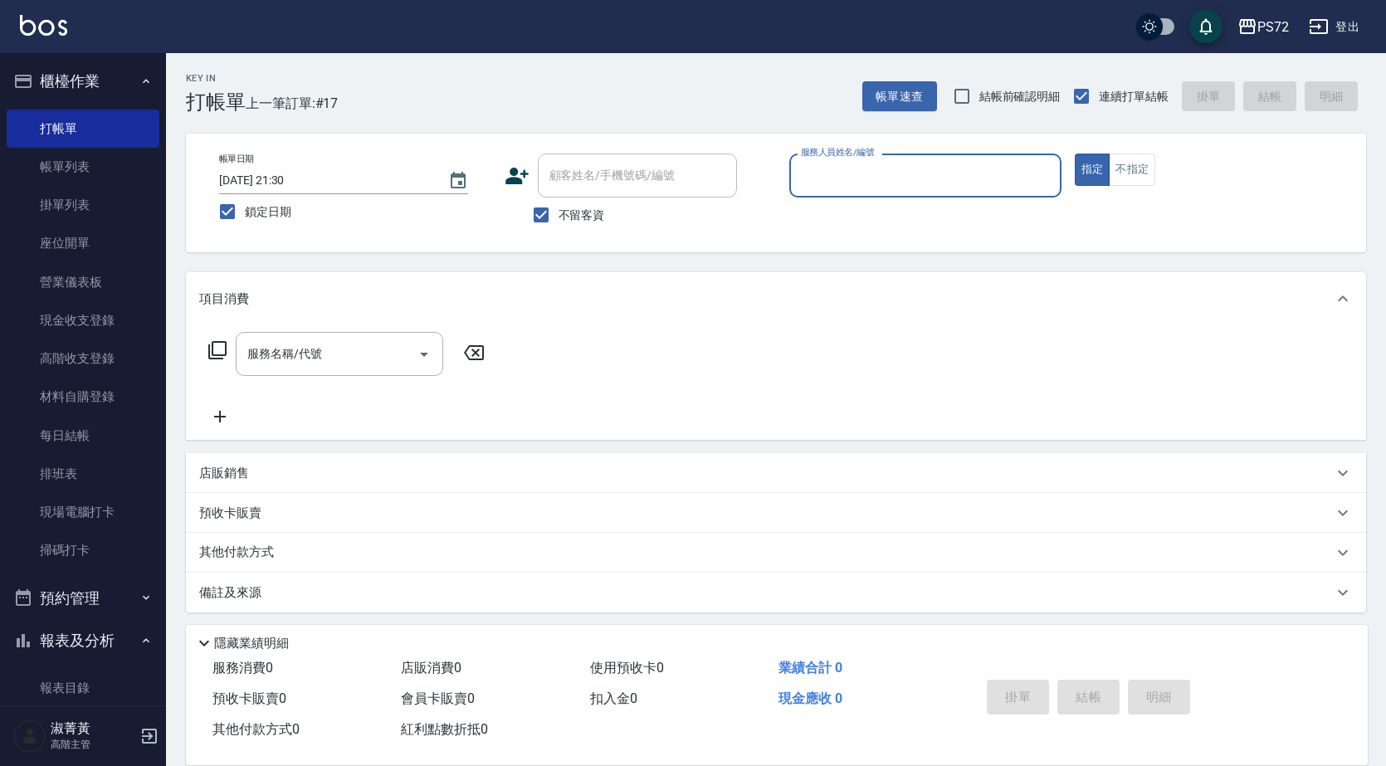
click at [839, 187] on input "服務人員姓名/編號" at bounding box center [925, 175] width 257 height 29
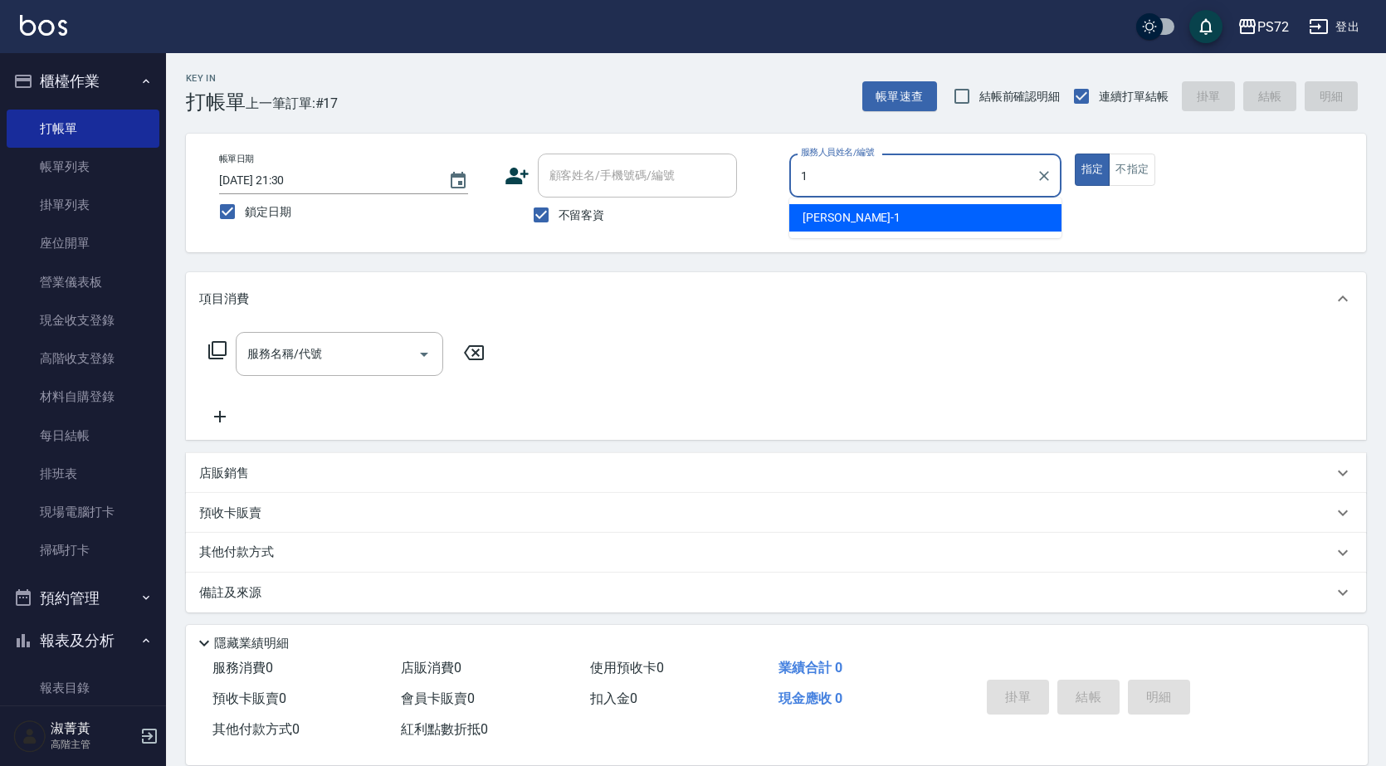
type input "[PERSON_NAME]-1"
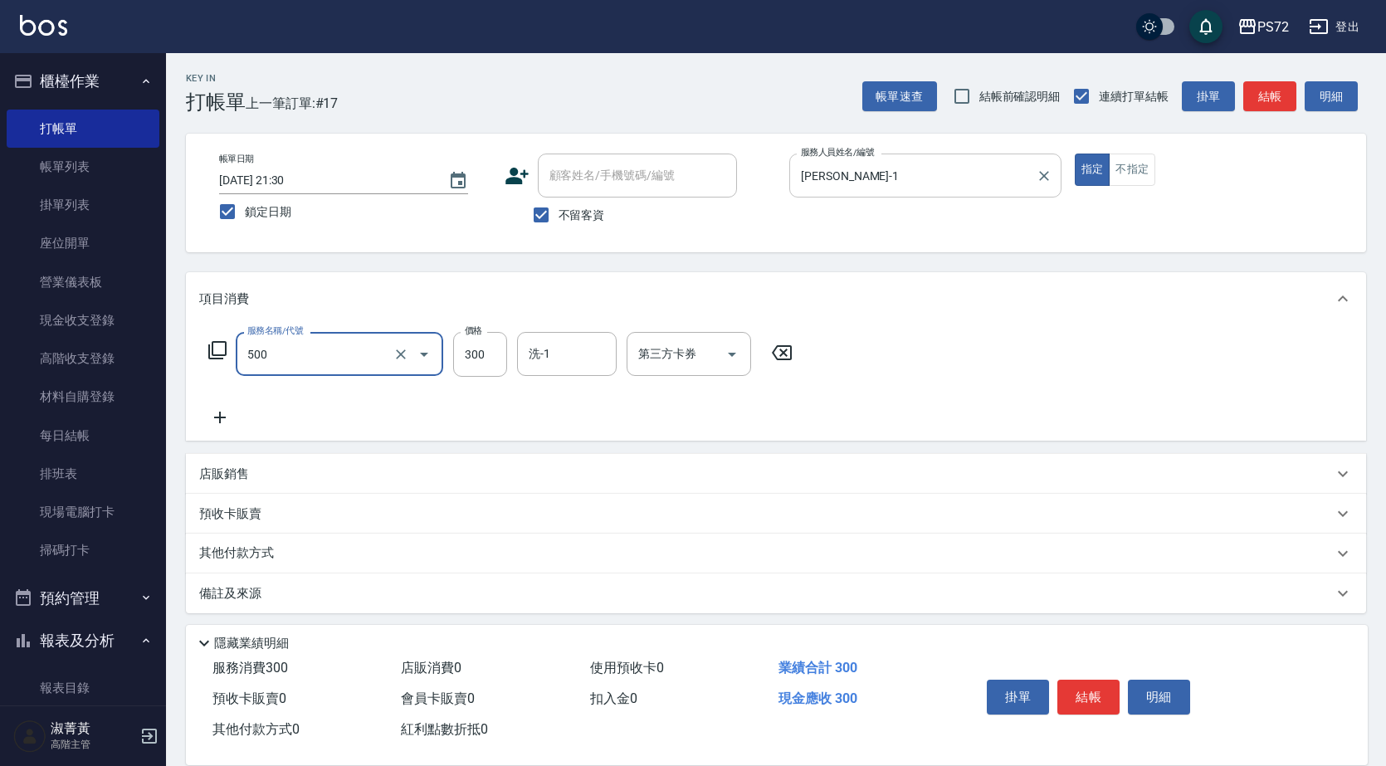
type input "洗髮(A級)(500)"
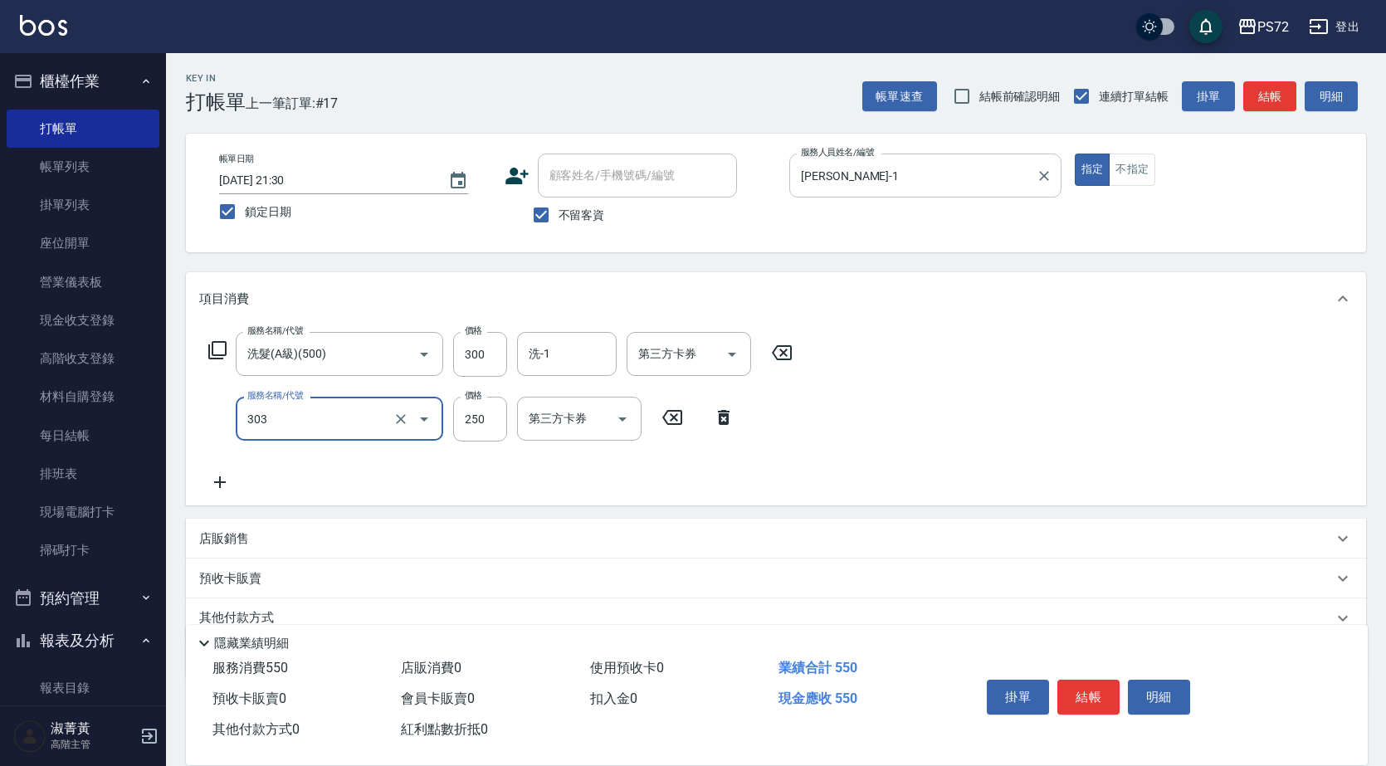
type input "剪髮(303)"
type input "350"
click at [389, 341] on div at bounding box center [412, 354] width 46 height 44
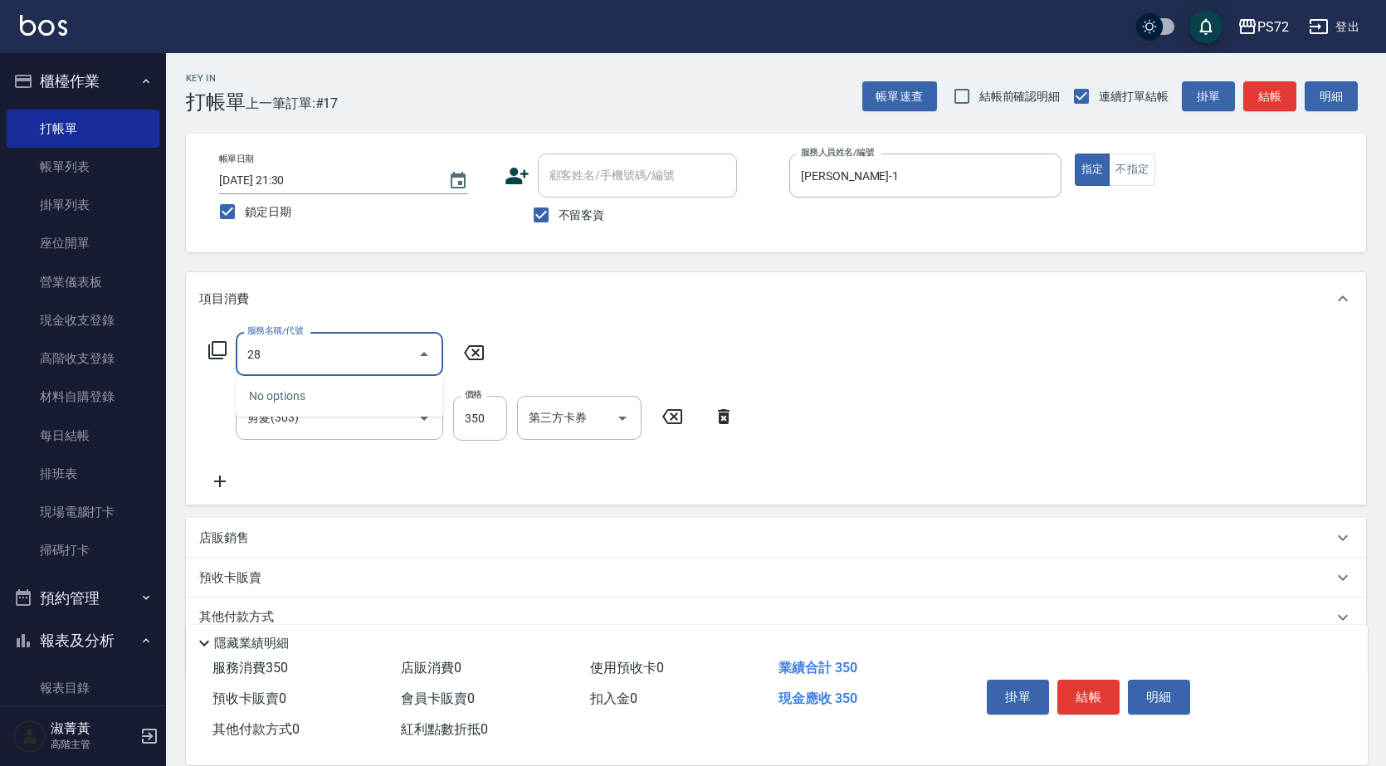
type input "2"
type input "寶齡舒醒清潔500(628)"
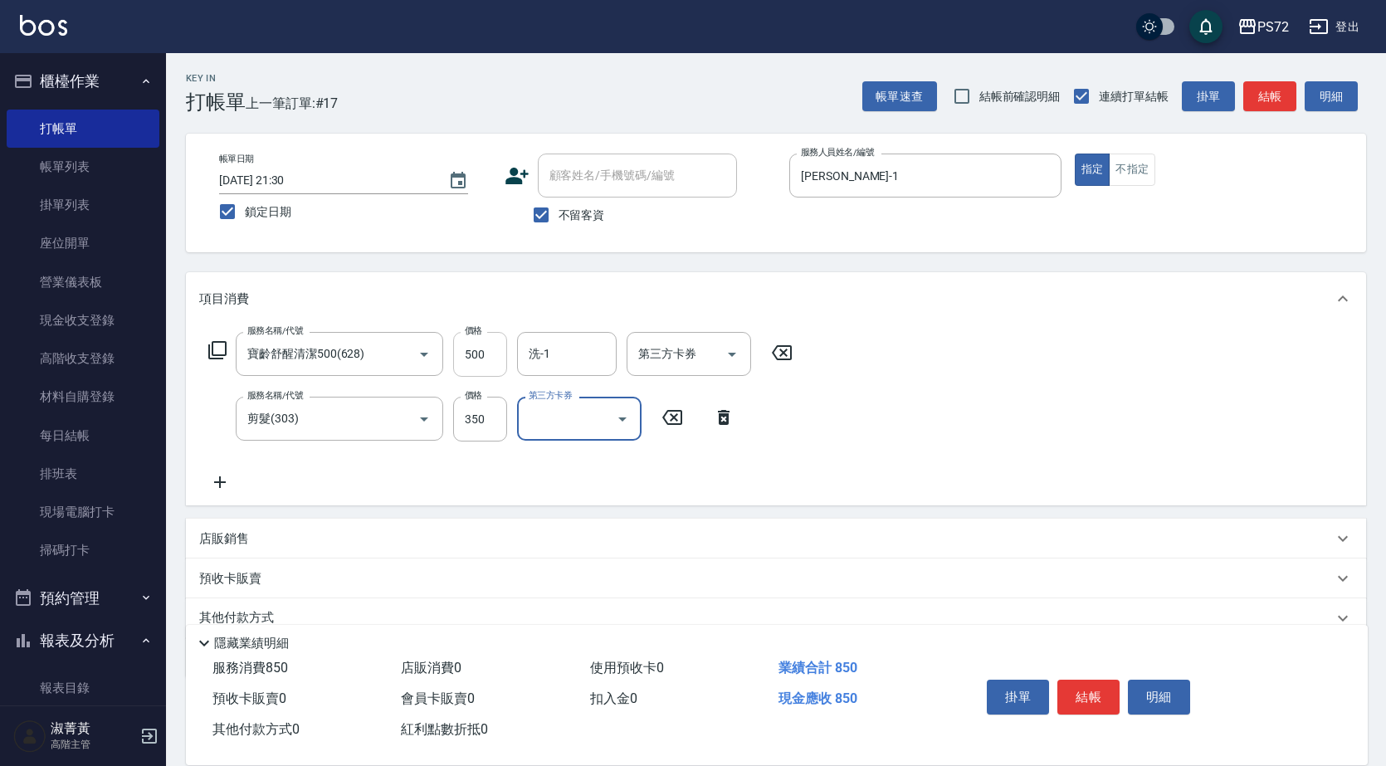
click at [480, 361] on input "500" at bounding box center [480, 354] width 54 height 45
click at [514, 255] on div "Key In 打帳單 上一筆訂單:#17 帳單速查 結帳前確認明細 連續打單結帳 掛單 結帳 明細 帳單日期 [DATE] 21:30 鎖定日期 顧客姓名/手…" at bounding box center [776, 445] width 1220 height 784
click at [479, 352] on input "500" at bounding box center [480, 354] width 54 height 45
click at [478, 354] on input "628" at bounding box center [480, 354] width 54 height 45
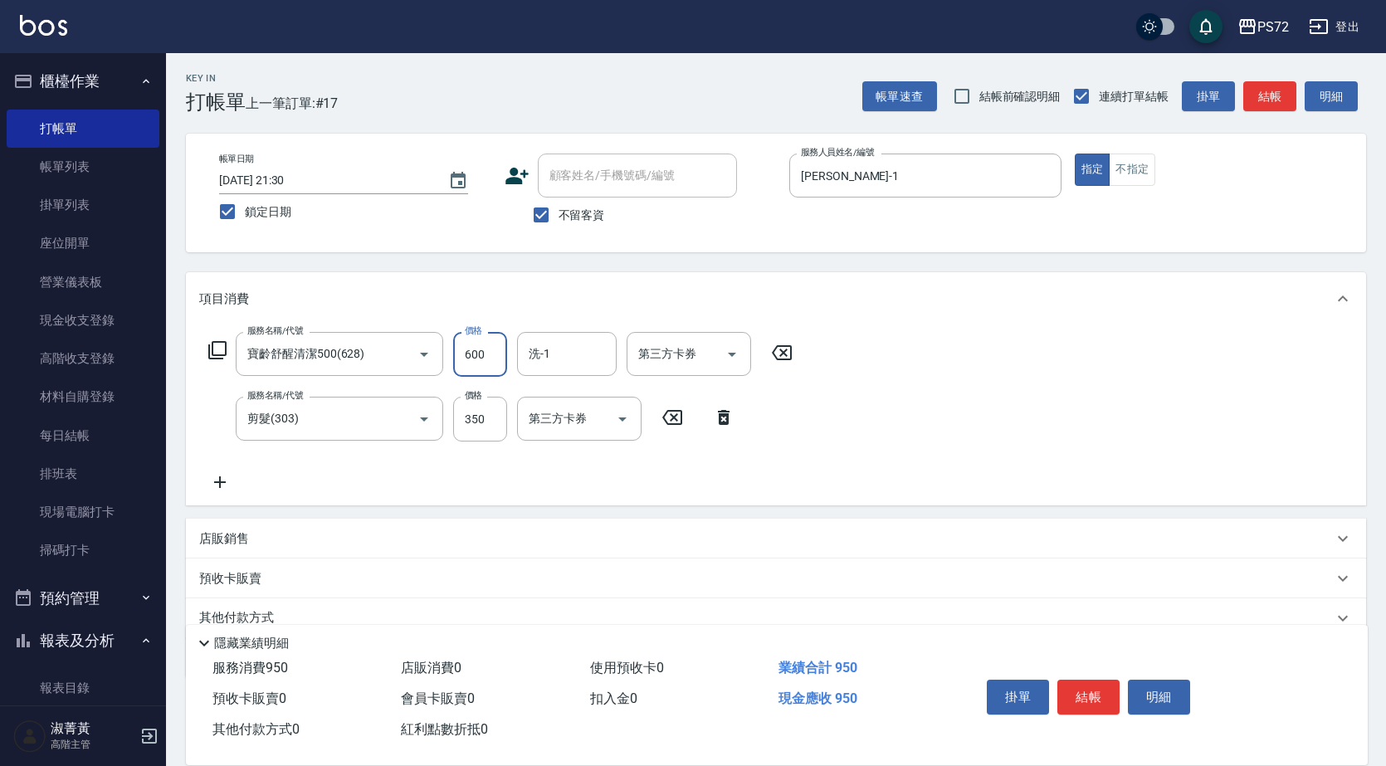
type input "600"
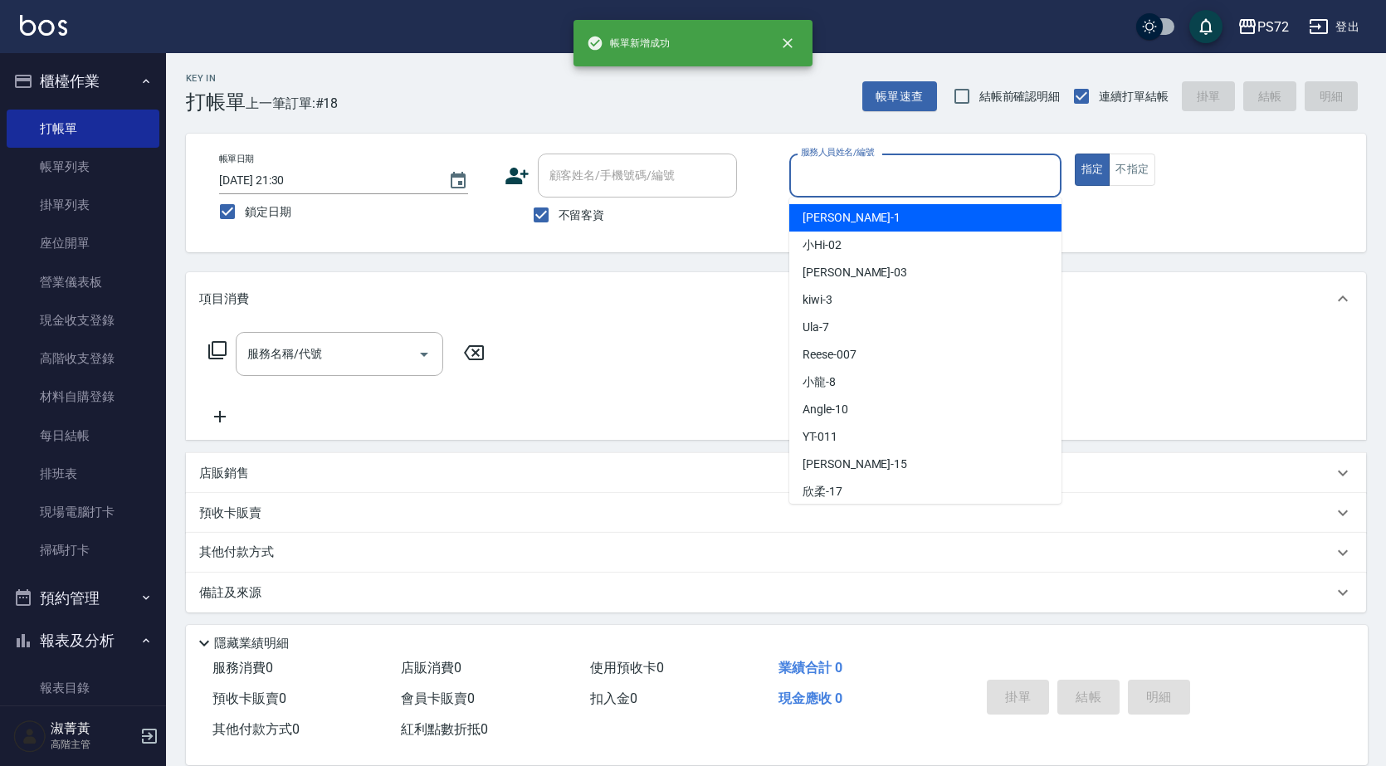
click at [828, 170] on input "服務人員姓名/編號" at bounding box center [925, 175] width 257 height 29
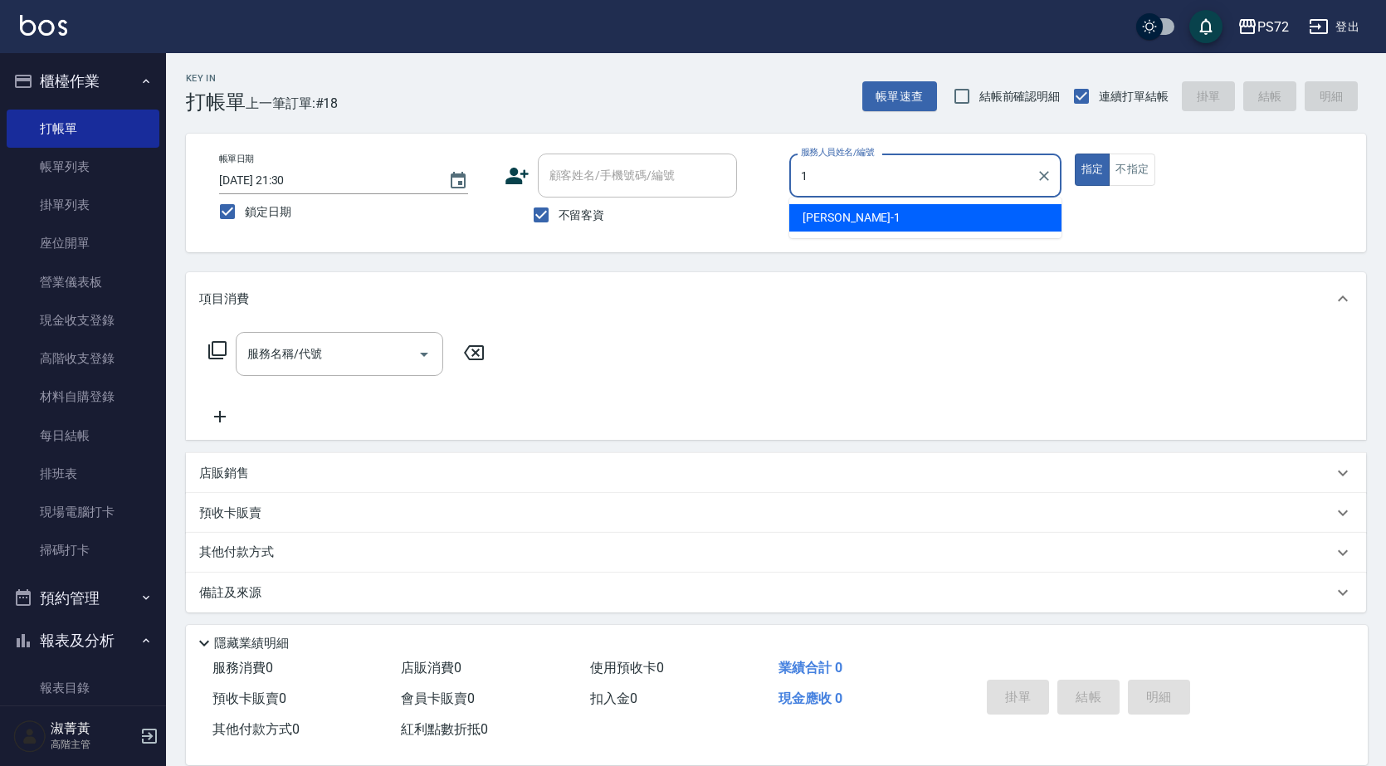
type input "[PERSON_NAME]-1"
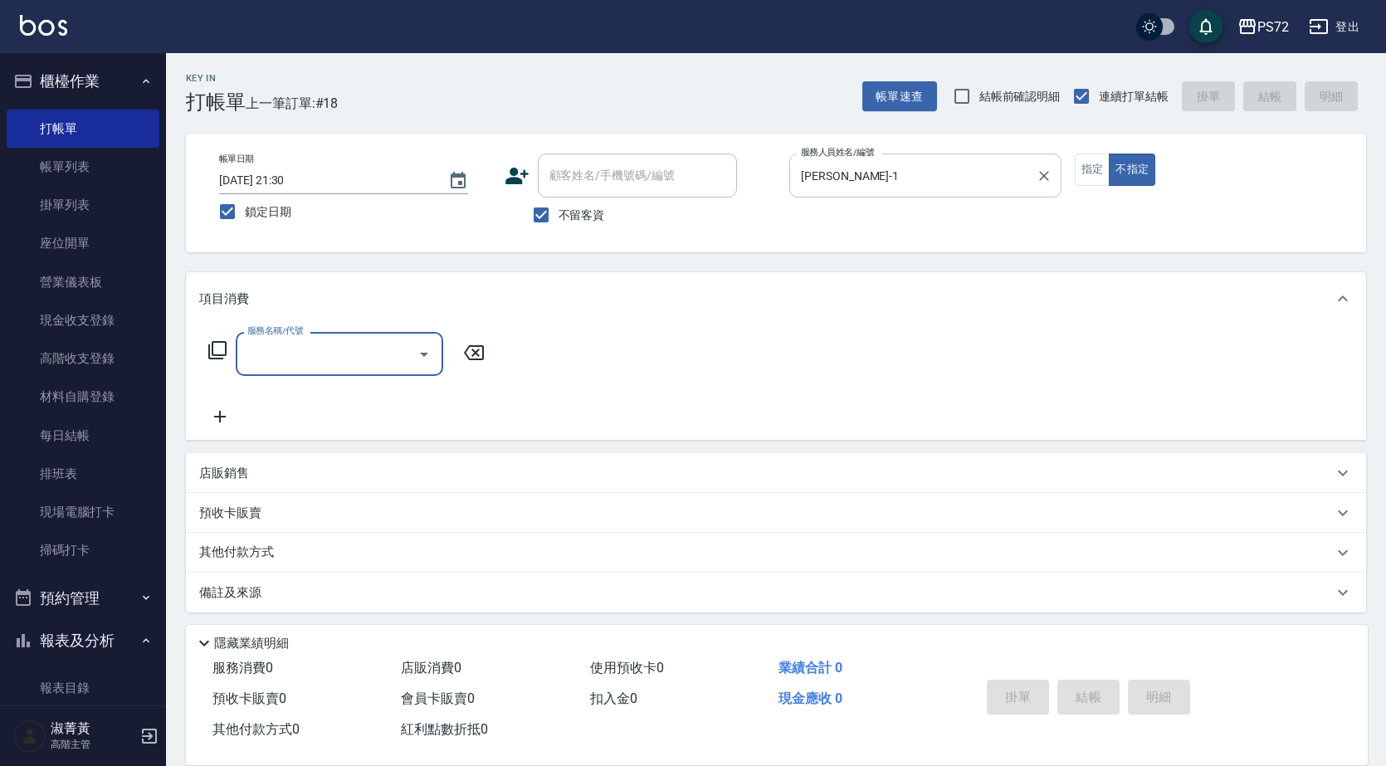
type input "5"
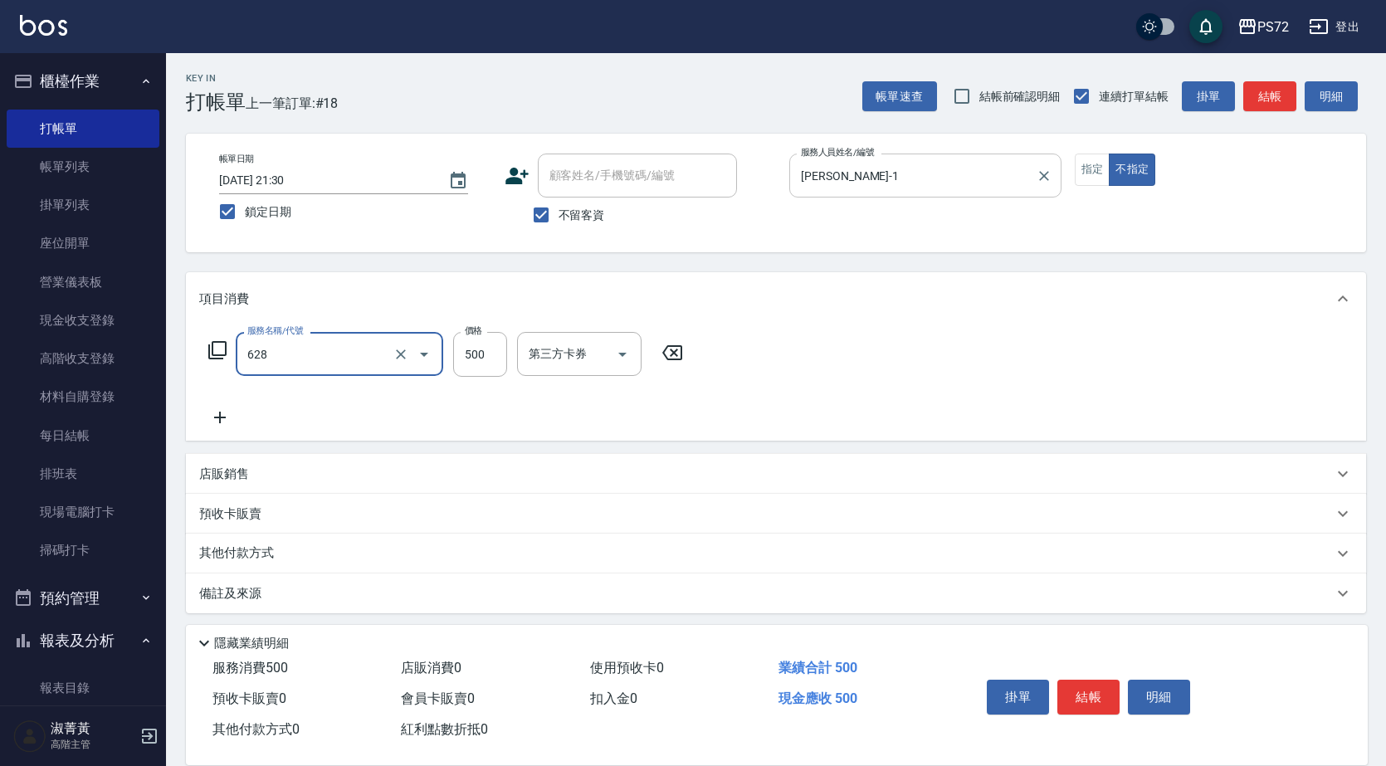
type input "寶齡舒醒清潔500(628)"
click at [490, 356] on input "500" at bounding box center [480, 354] width 54 height 45
type input "600"
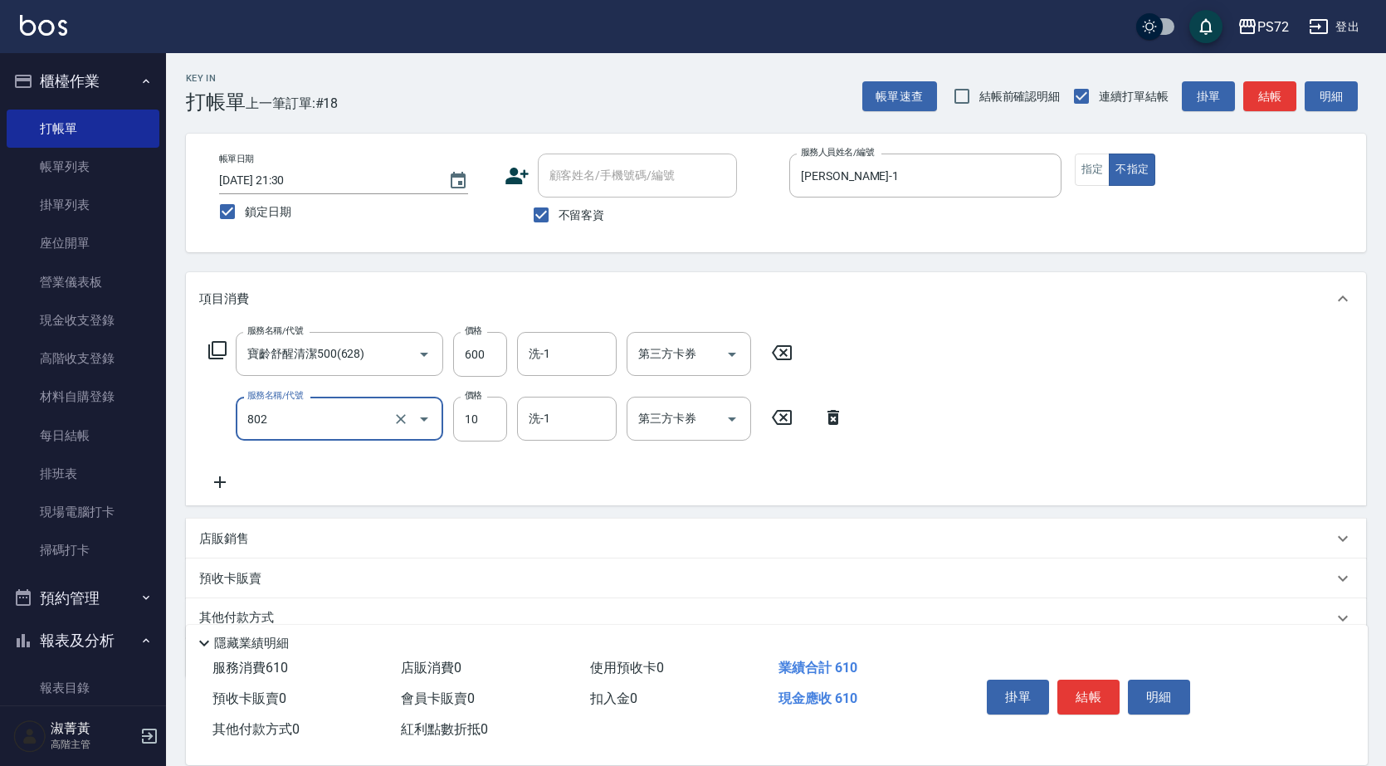
type input "潤絲(802)"
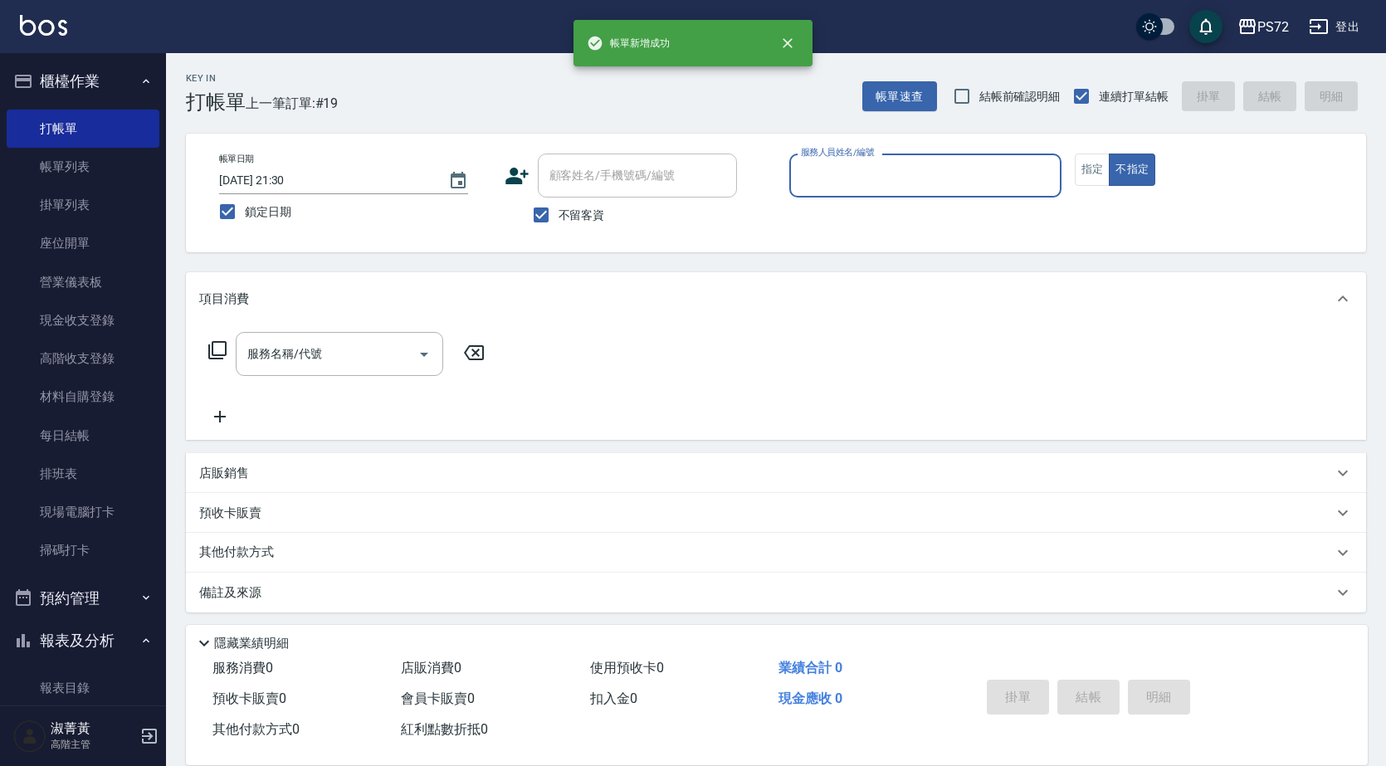
click at [897, 162] on input "服務人員姓名/編號" at bounding box center [925, 175] width 257 height 29
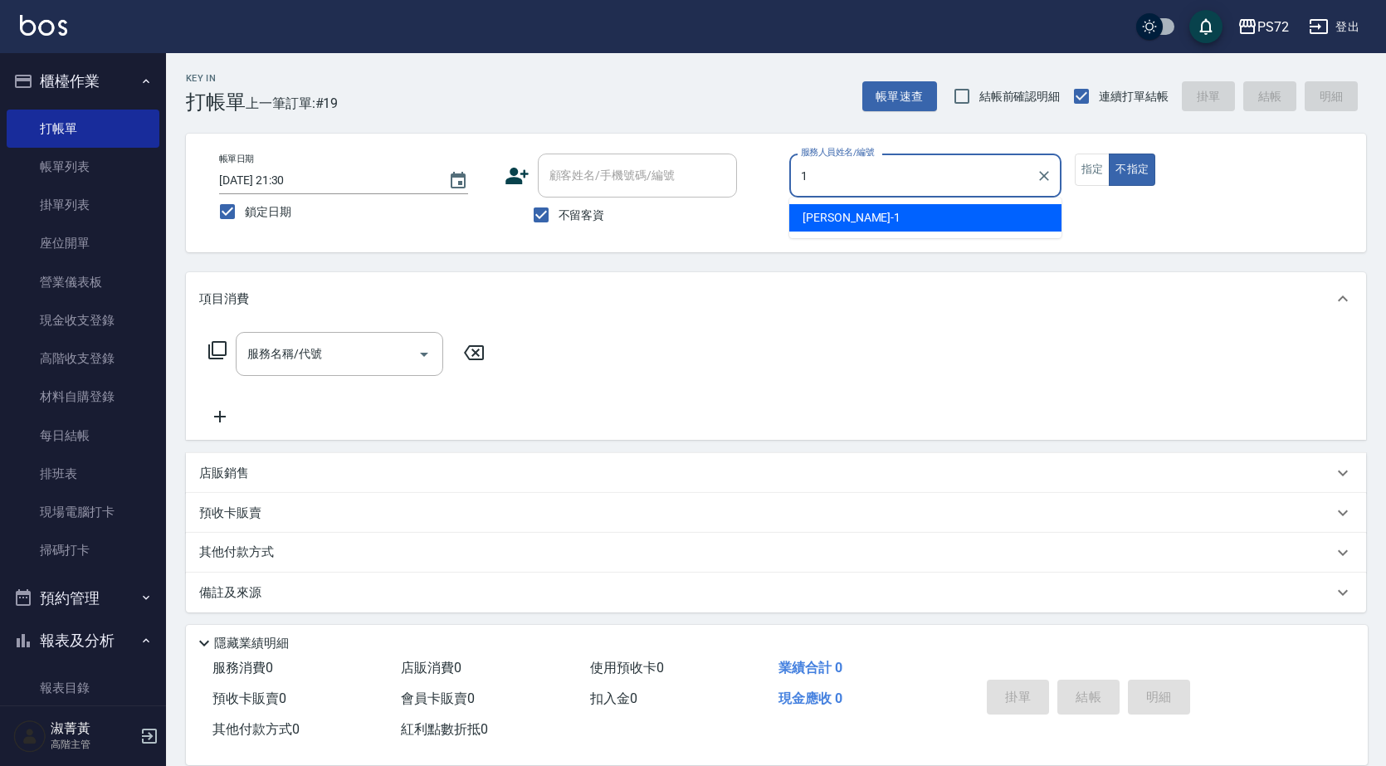
type input "[PERSON_NAME]-1"
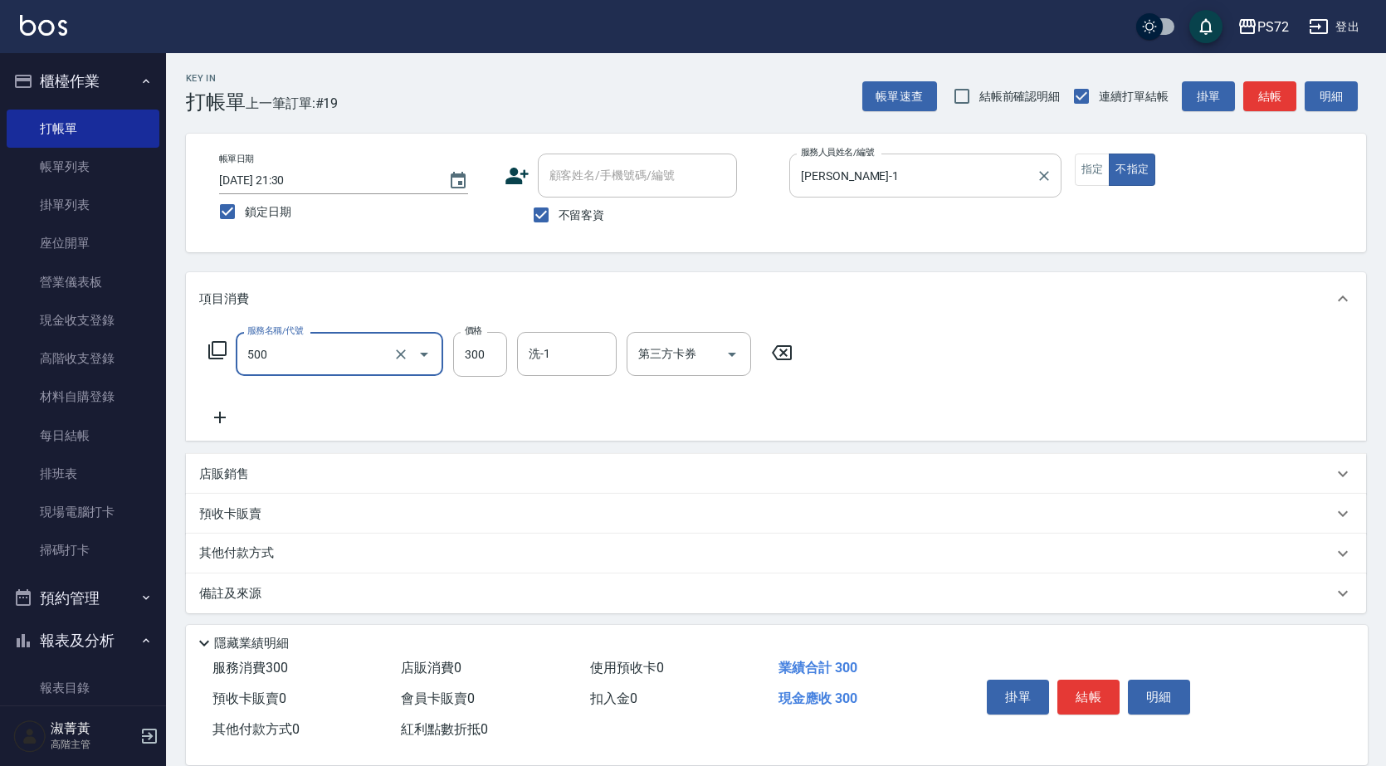
type input "洗髮(A級)(500)"
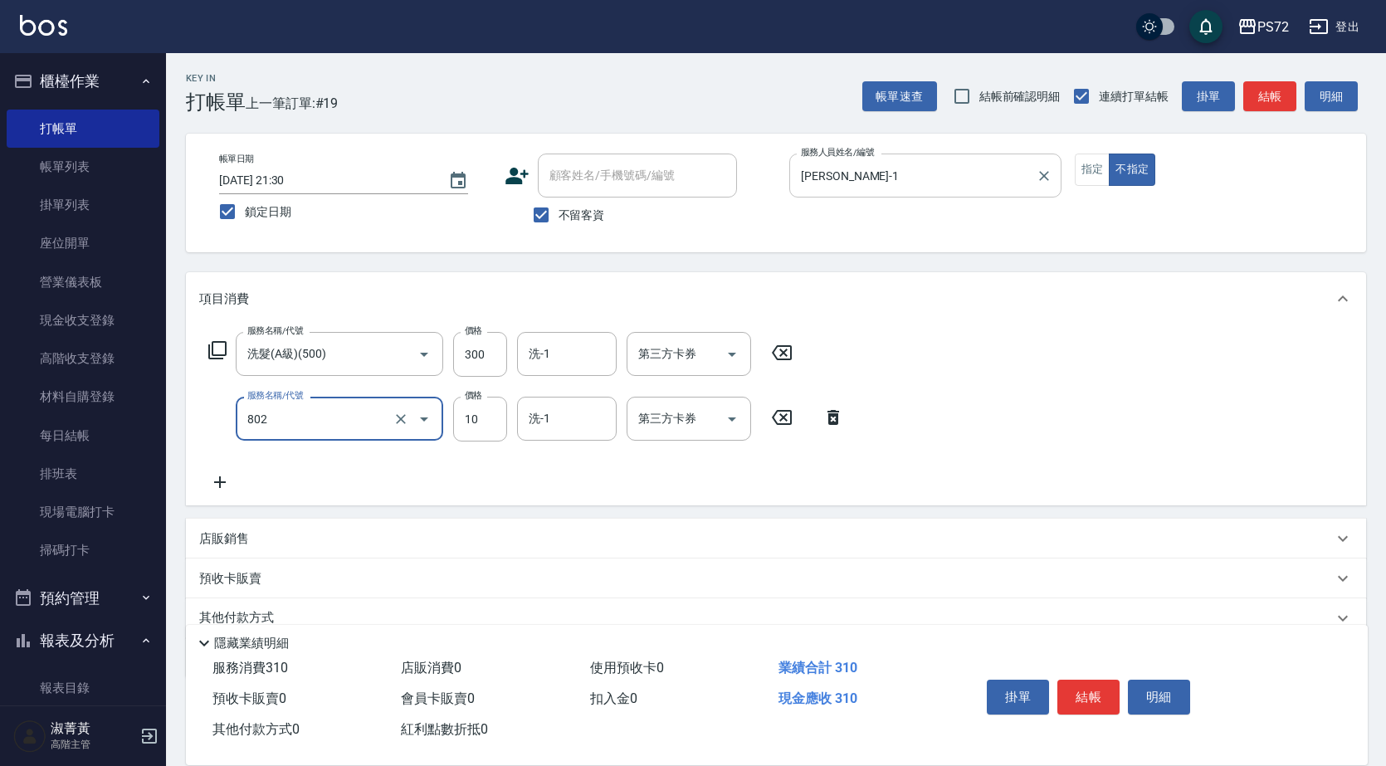
type input "潤絲(802)"
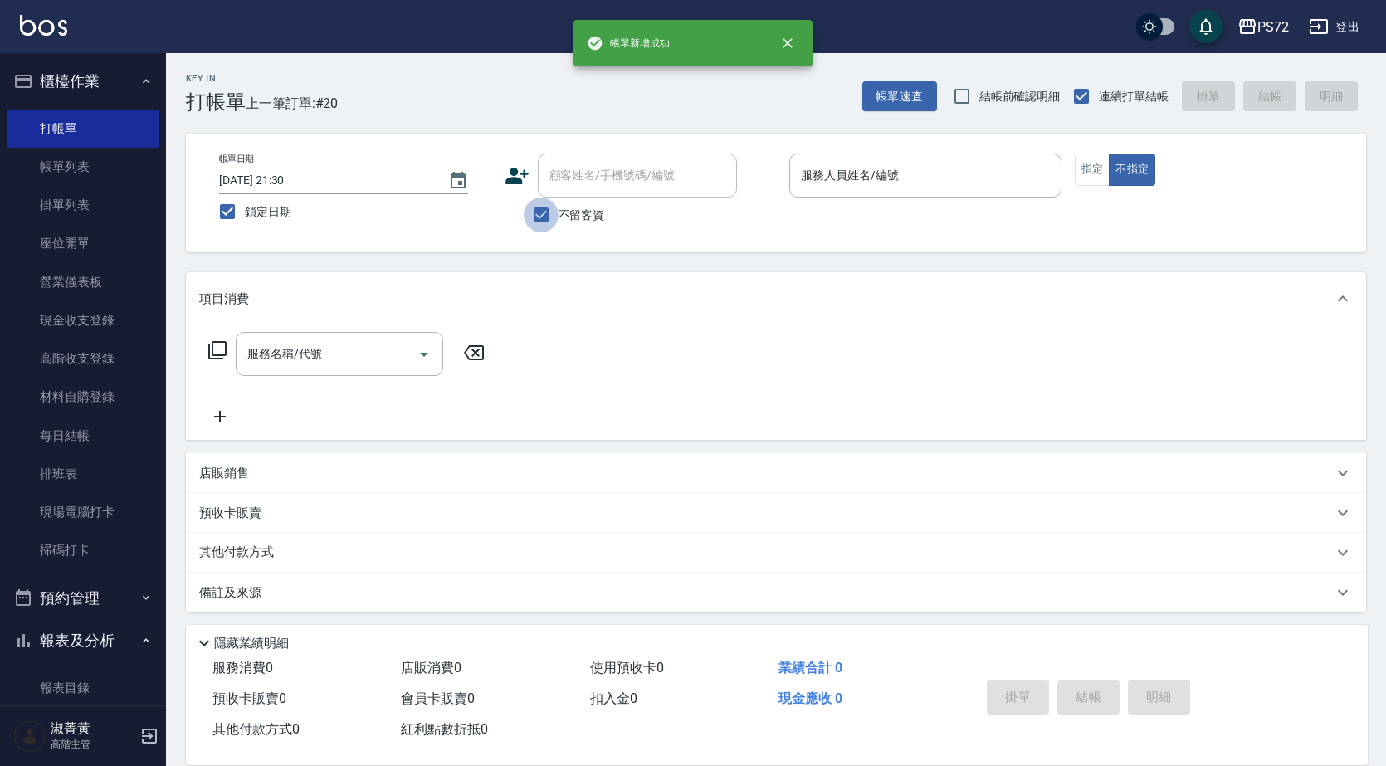
click at [548, 208] on input "不留客資" at bounding box center [541, 214] width 35 height 35
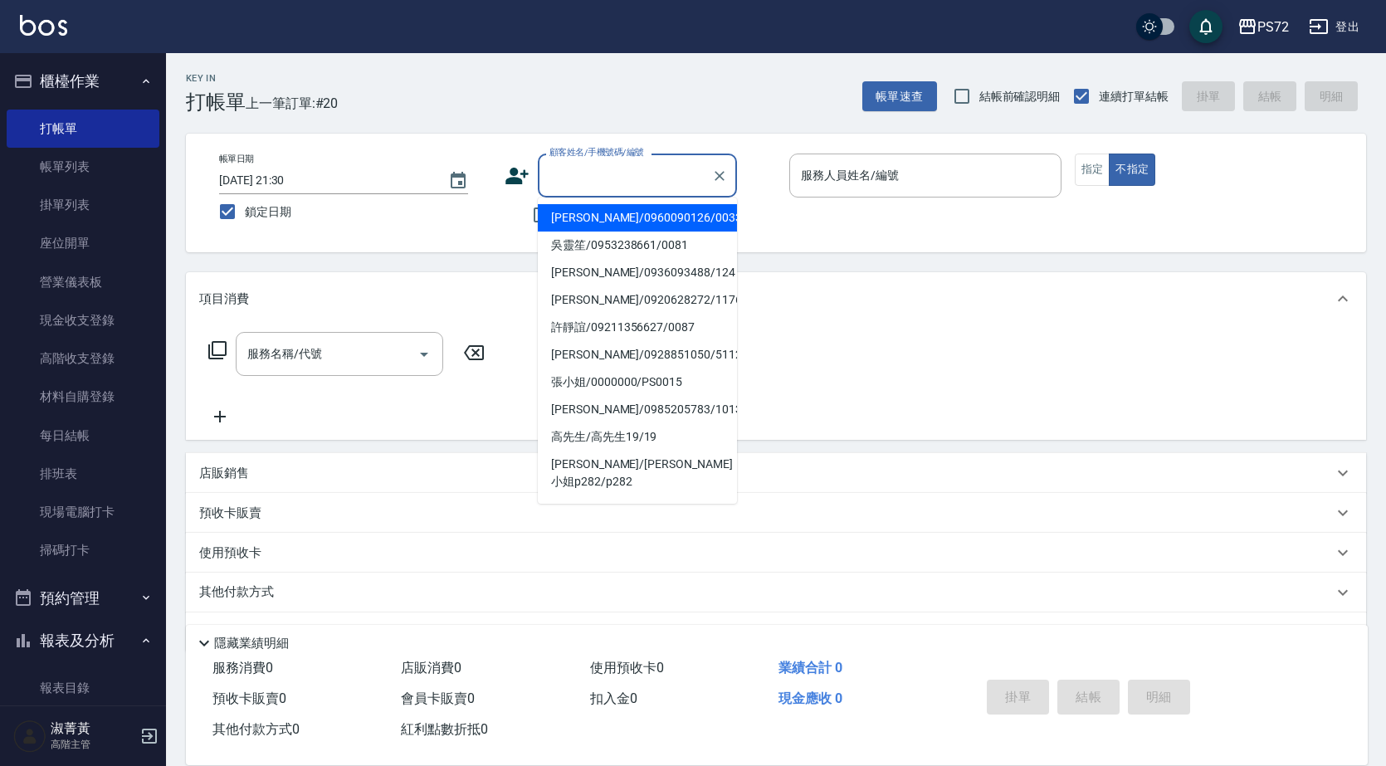
click at [577, 179] on input "顧客姓名/手機號碼/編號" at bounding box center [624, 175] width 159 height 29
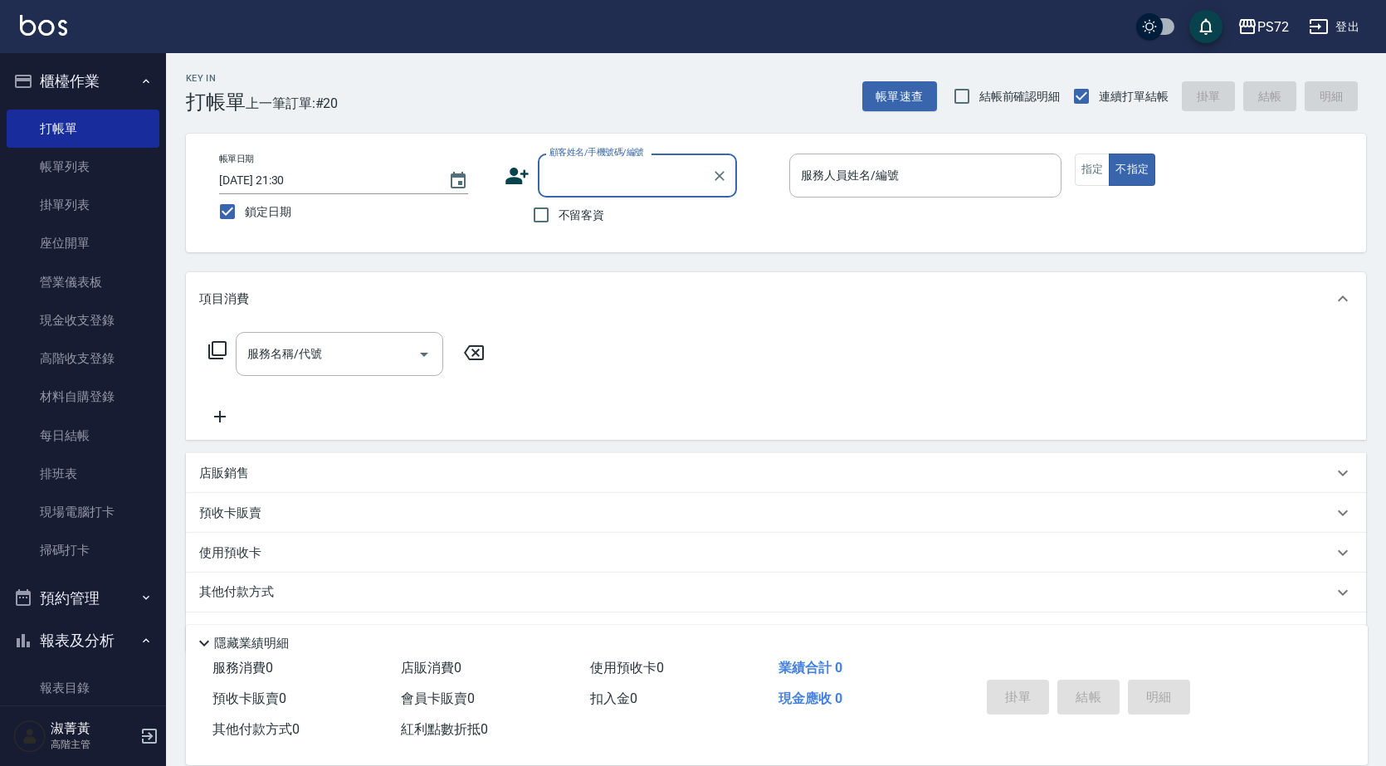
click at [577, 179] on input "顧客姓名/手機號碼/編號" at bounding box center [624, 175] width 159 height 29
click at [533, 208] on input "不留客資" at bounding box center [541, 214] width 35 height 35
checkbox input "true"
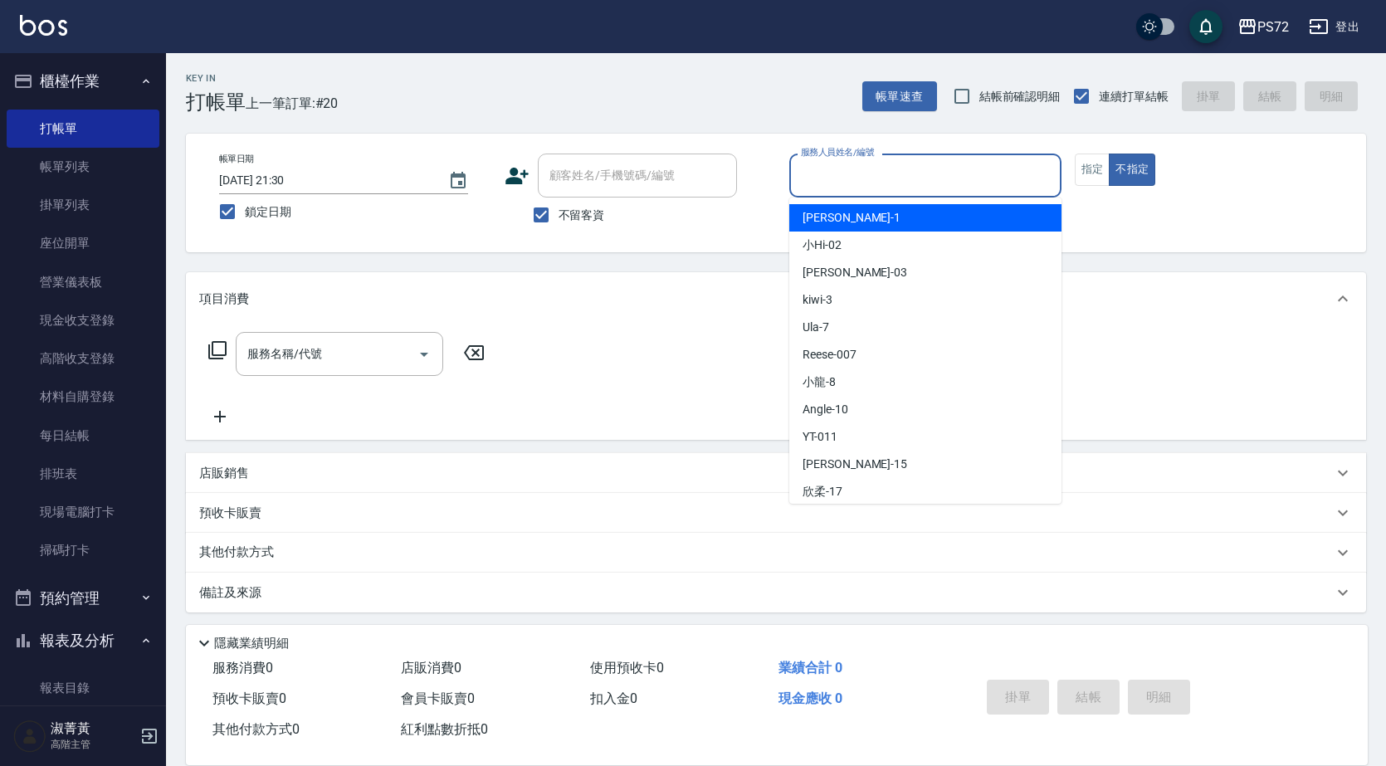
click at [855, 177] on input "服務人員姓名/編號" at bounding box center [925, 175] width 257 height 29
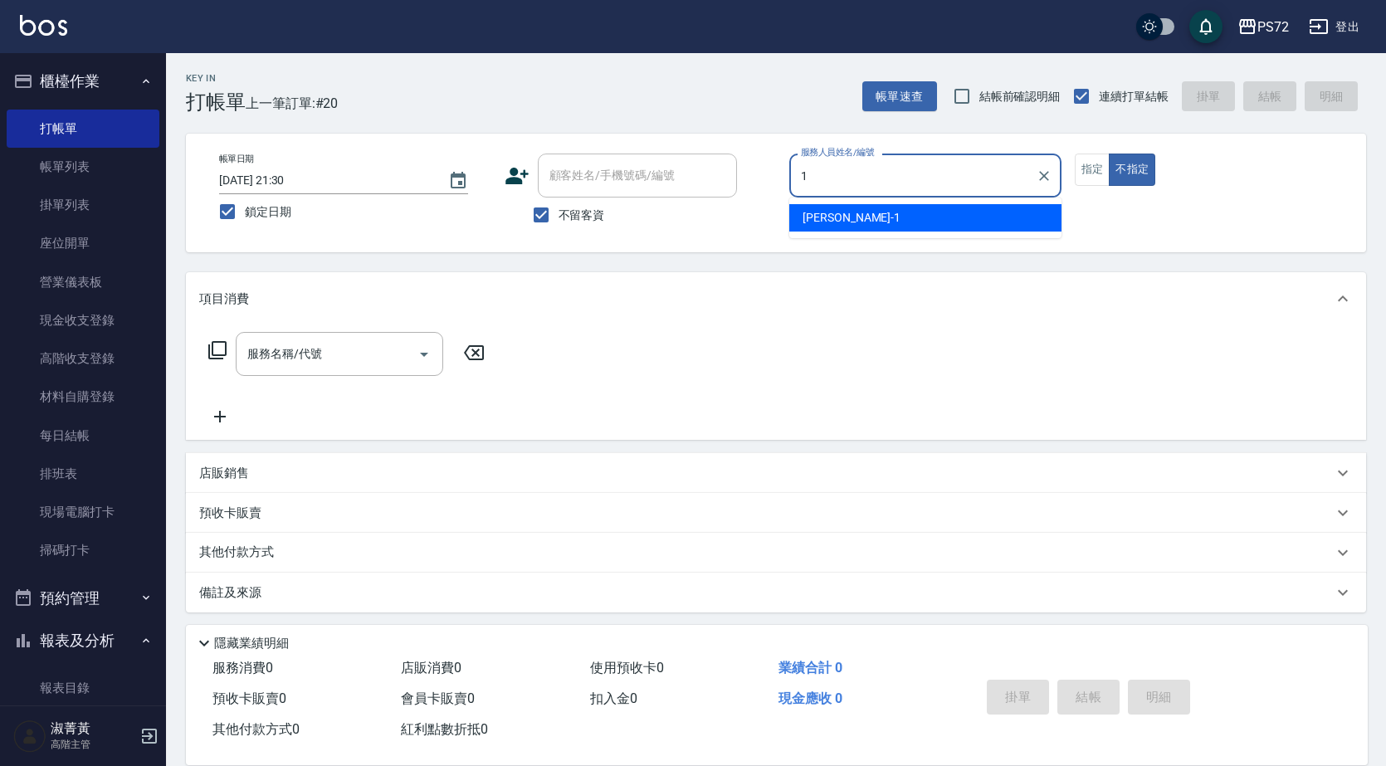
type input "[PERSON_NAME]-1"
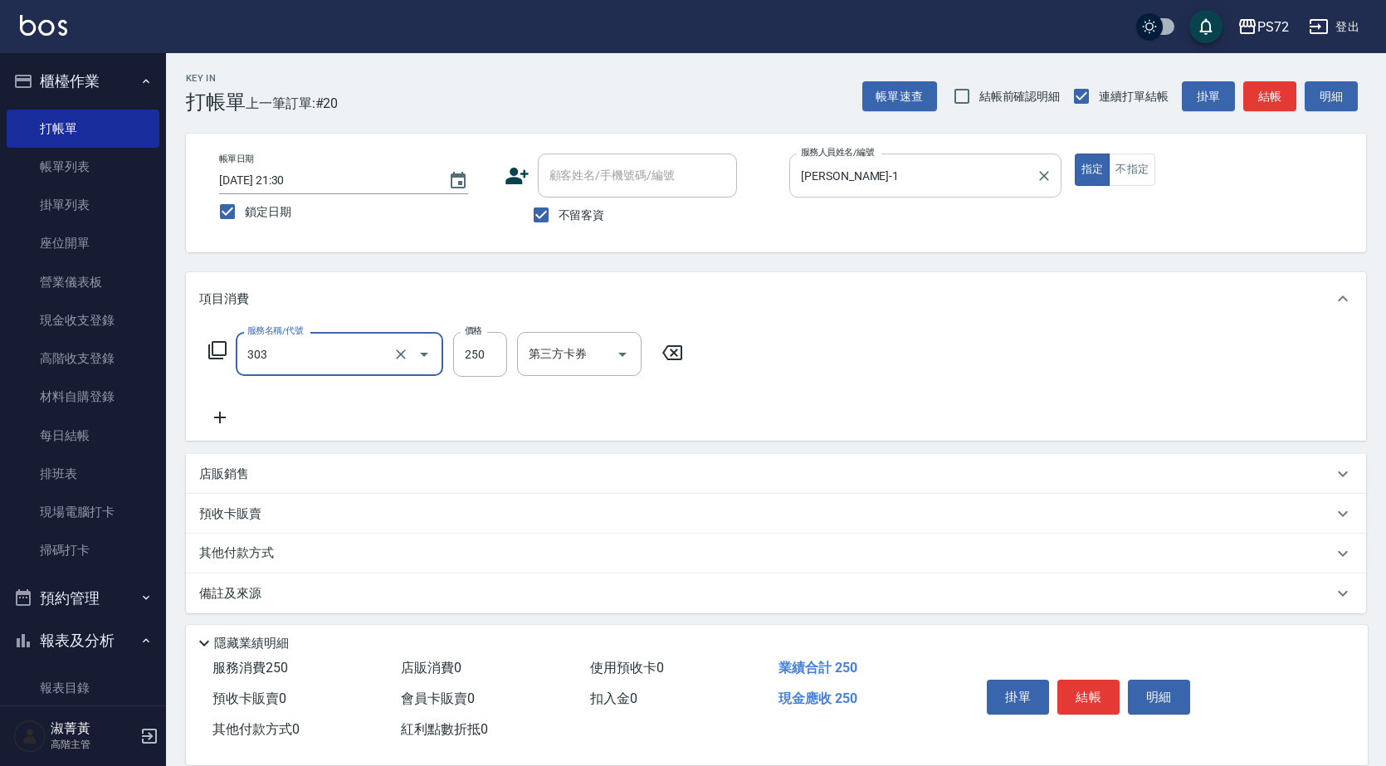
type input "剪髮(303)"
type input "300"
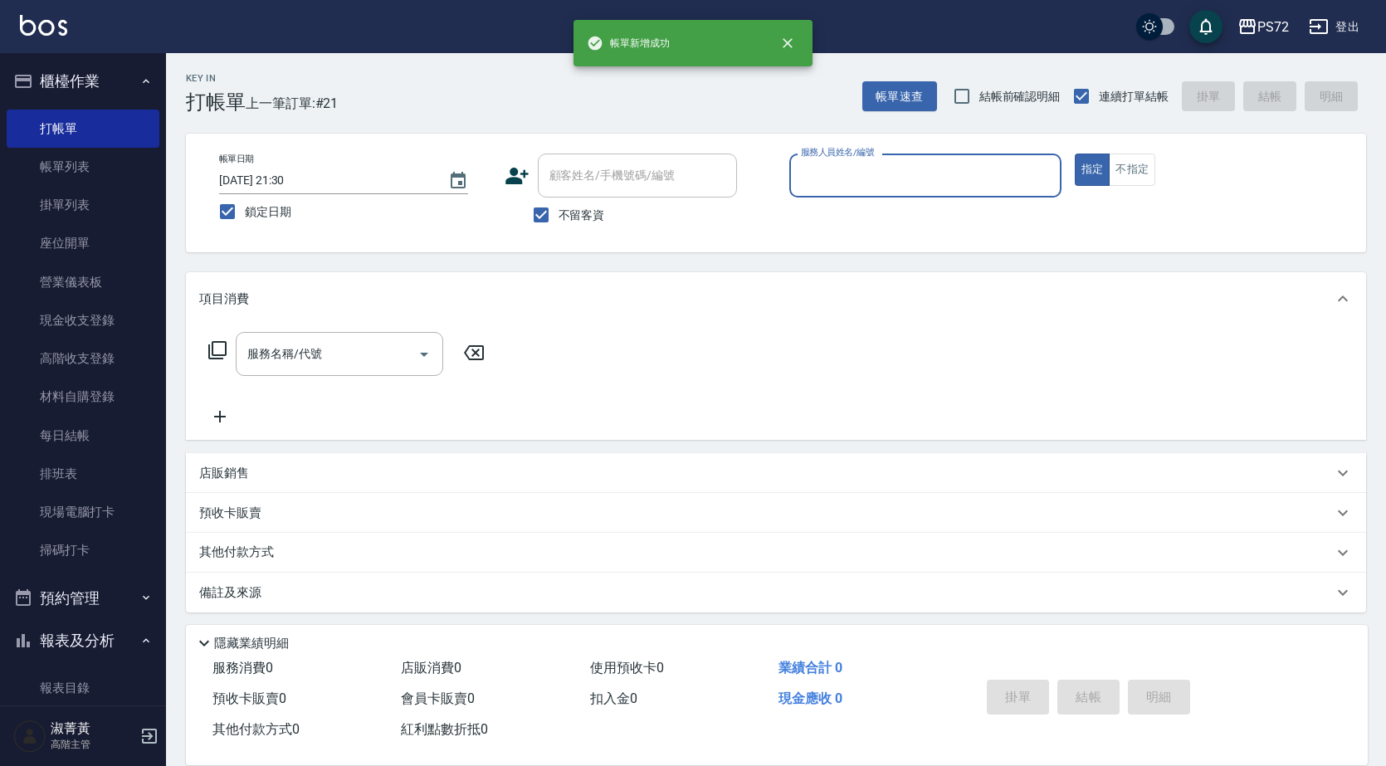
click at [919, 166] on input "服務人員姓名/編號" at bounding box center [925, 175] width 257 height 29
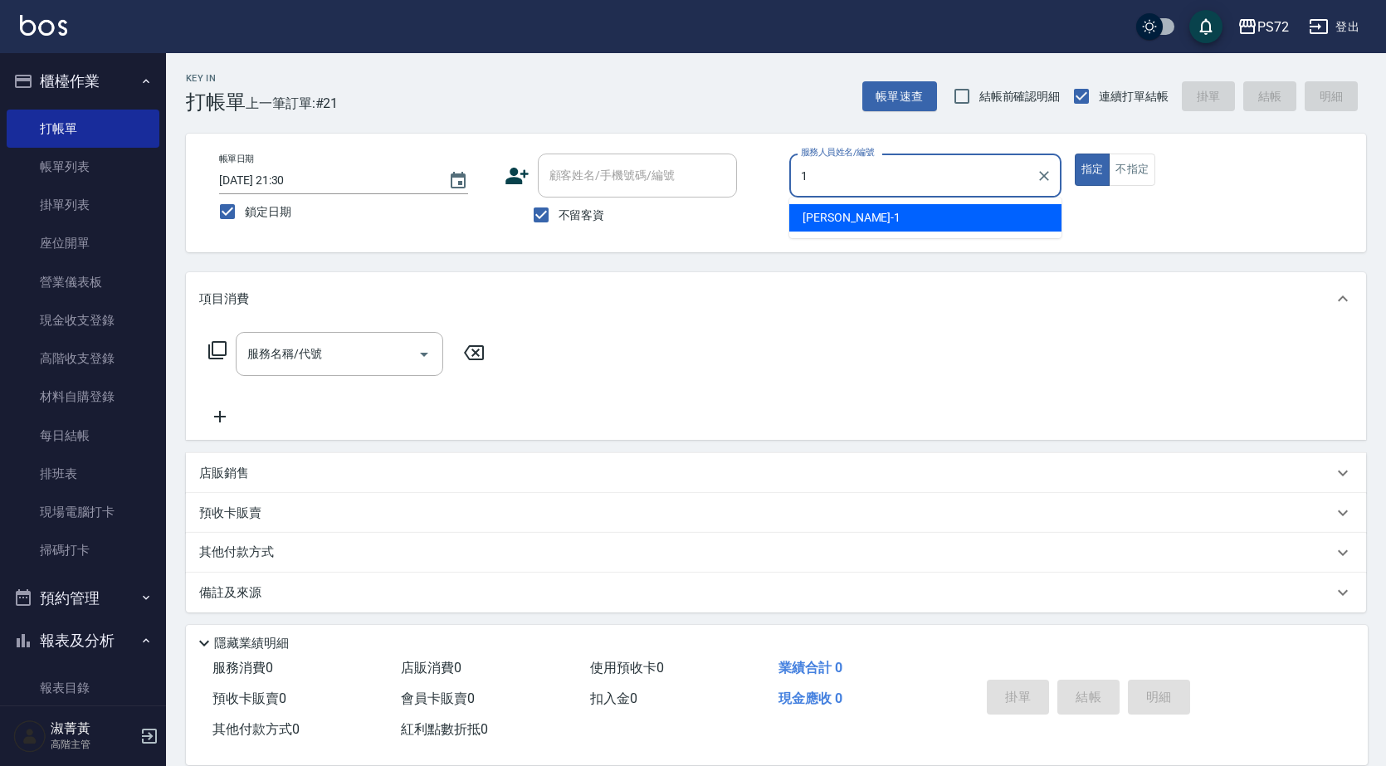
type input "[PERSON_NAME]-1"
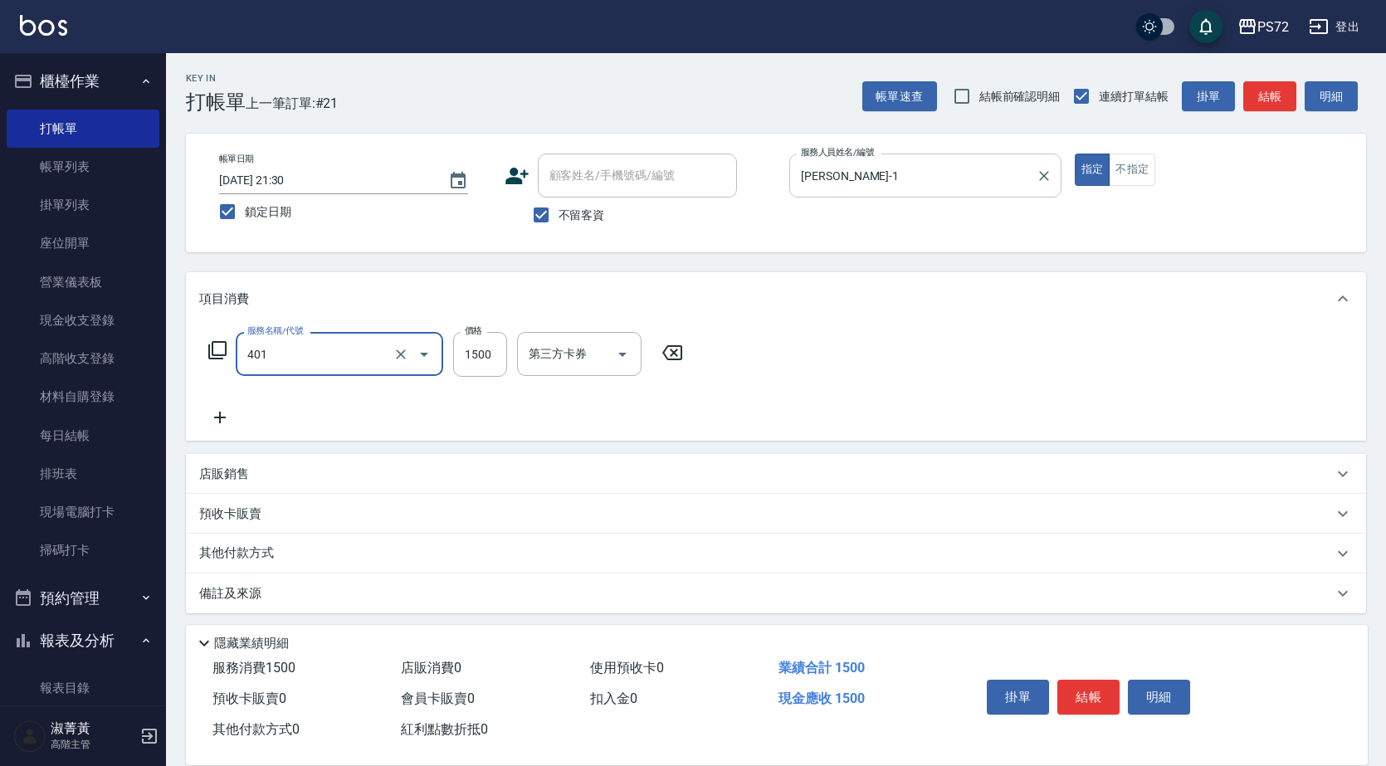
type input "染髮(401)"
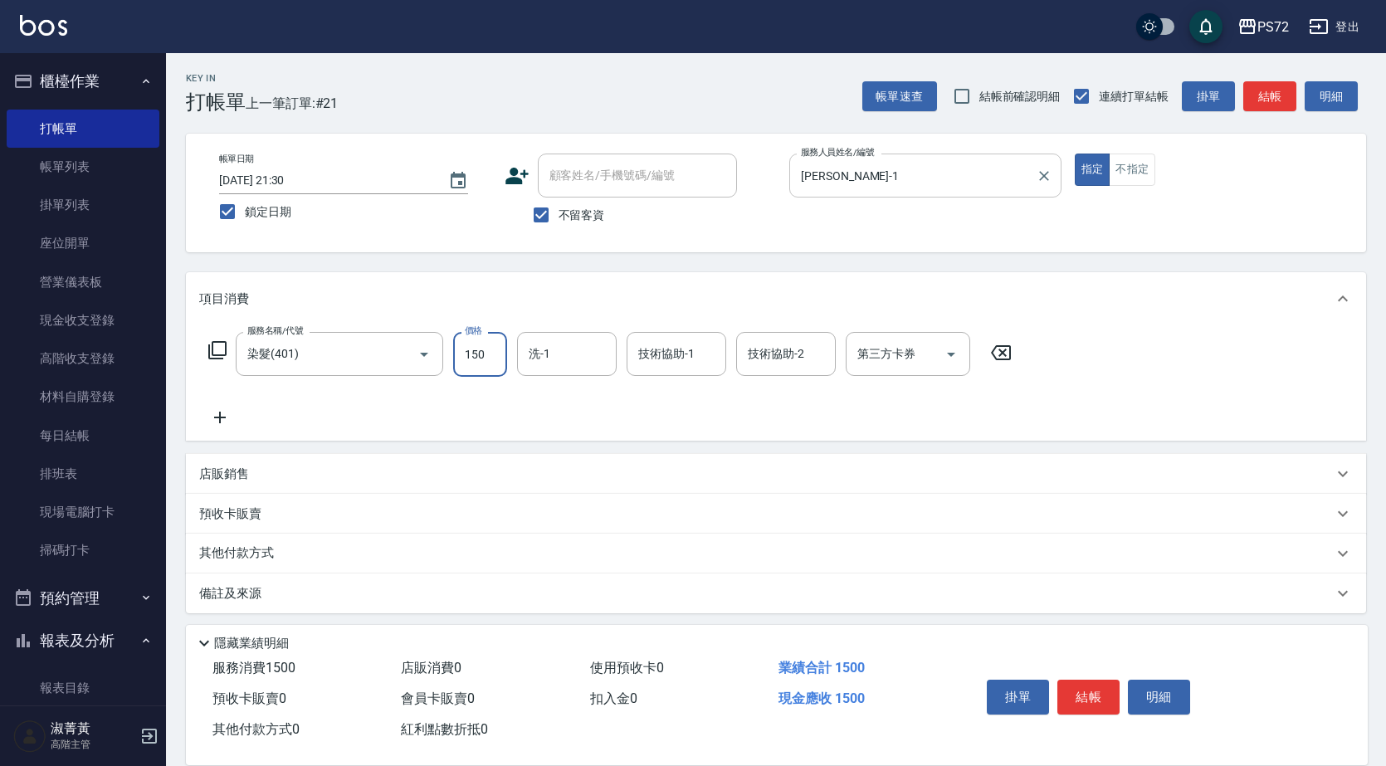
type input "1500"
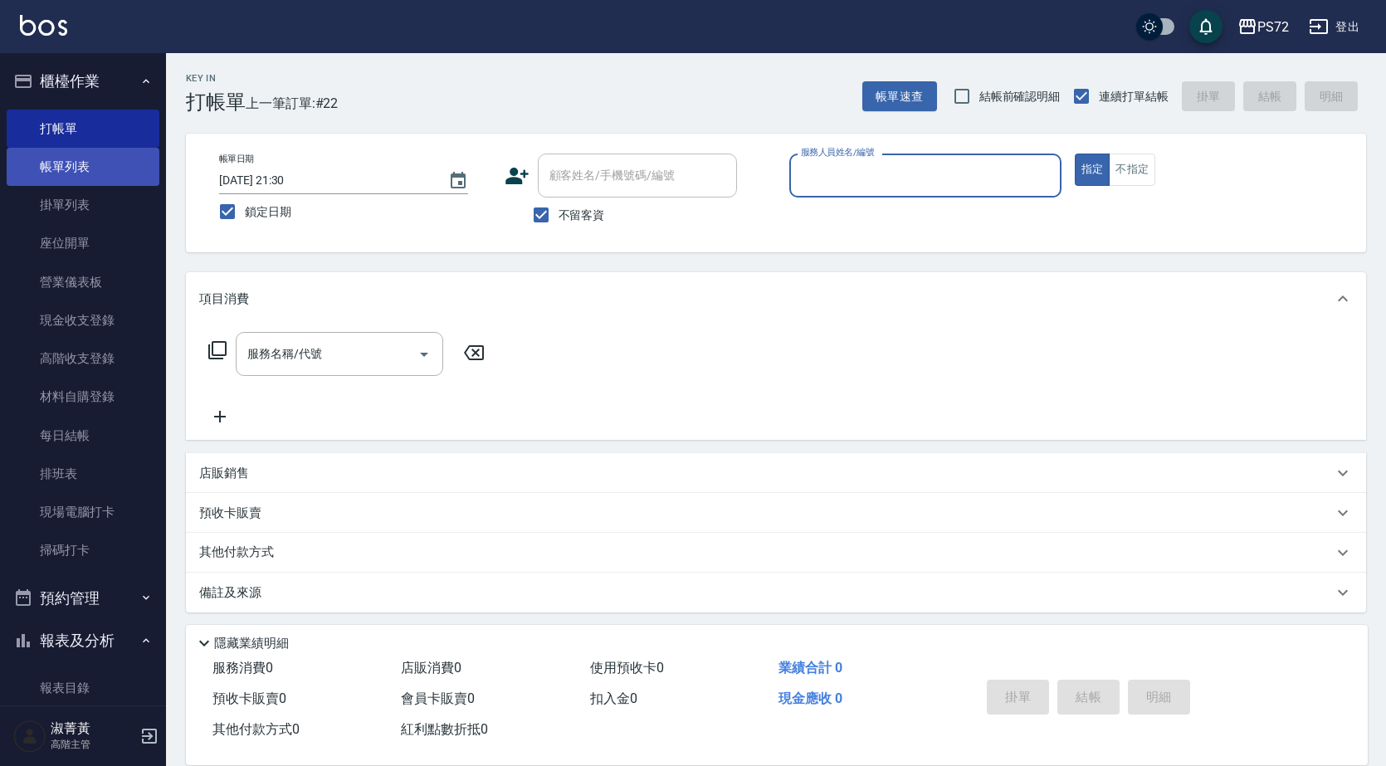
click at [78, 171] on link "帳單列表" at bounding box center [83, 167] width 153 height 38
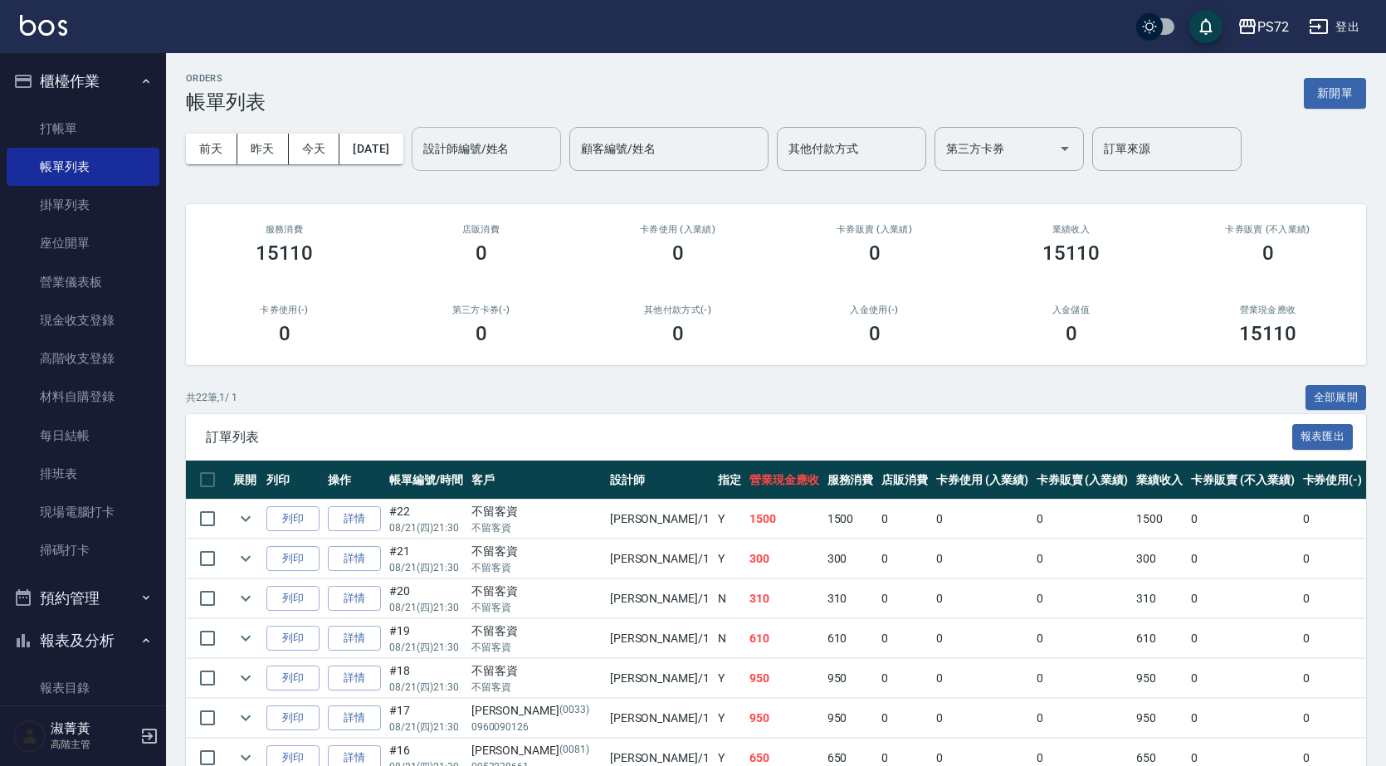
click at [518, 149] on input "設計師編號/姓名" at bounding box center [486, 148] width 134 height 29
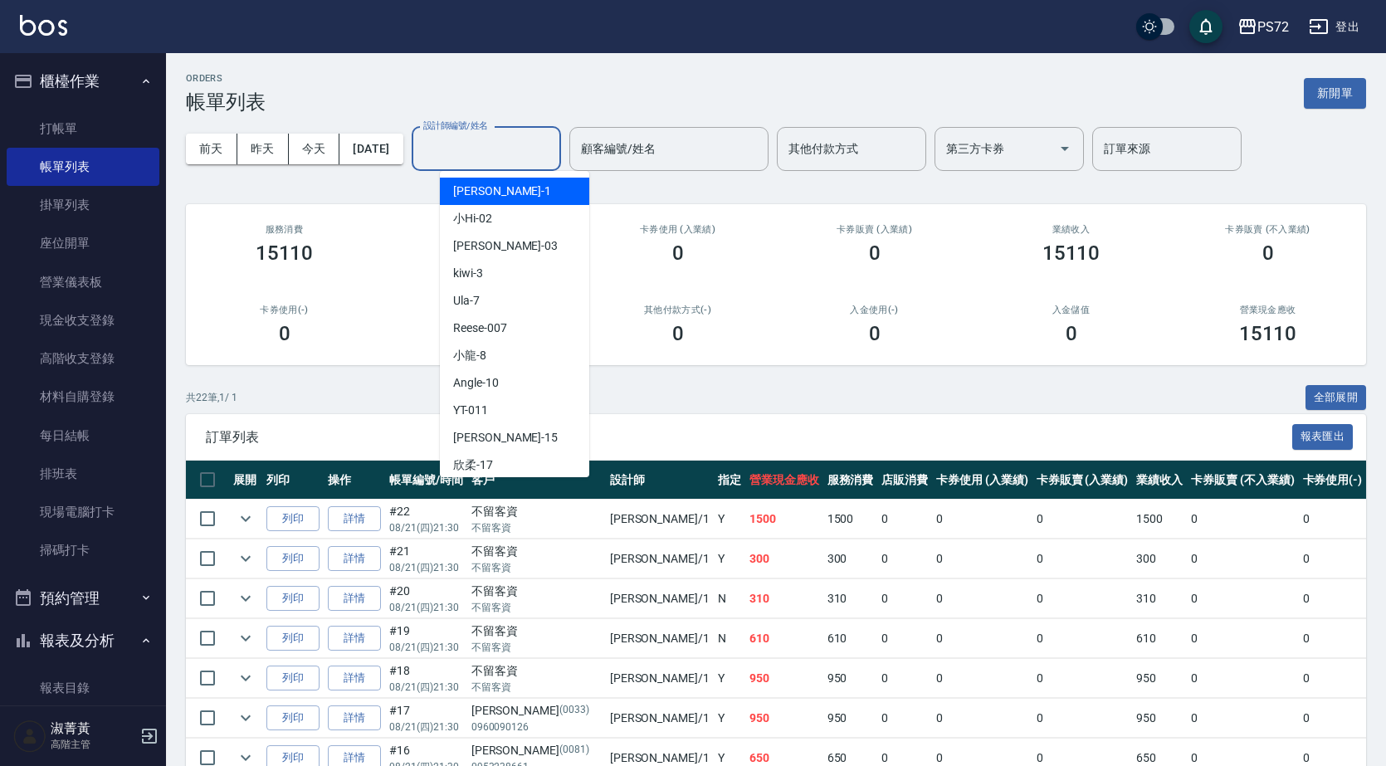
click at [502, 187] on div "[PERSON_NAME] -1" at bounding box center [514, 191] width 149 height 27
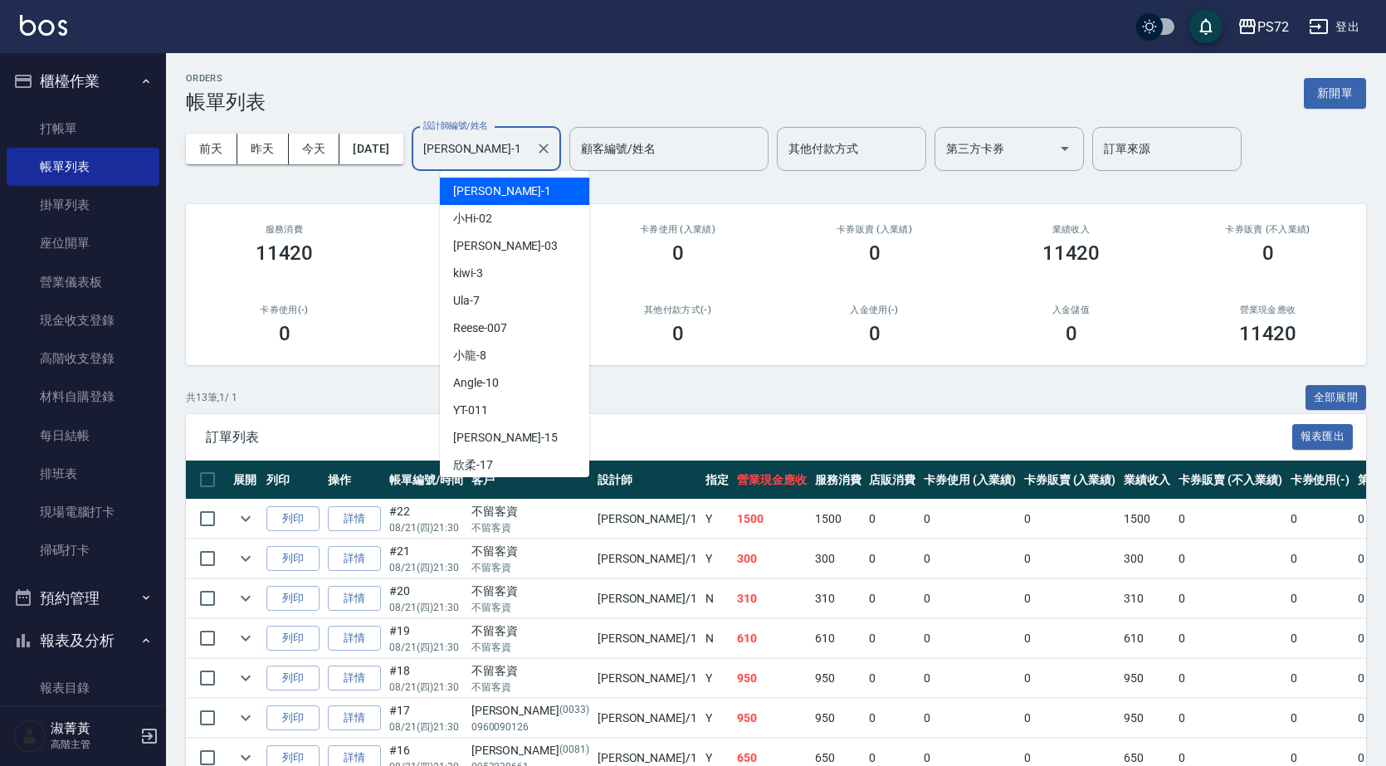
click at [519, 159] on input "[PERSON_NAME]-1" at bounding box center [474, 148] width 110 height 29
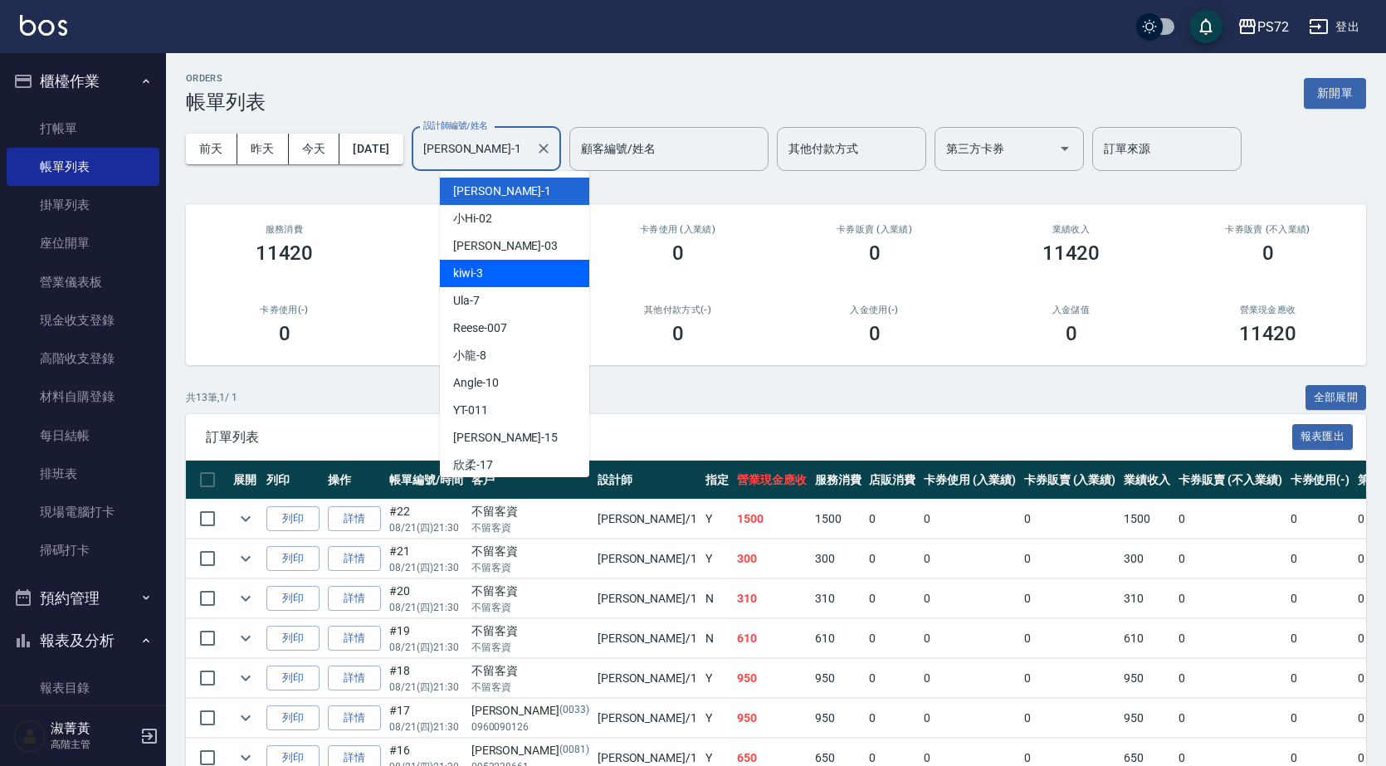
click at [508, 275] on div "kiwi -3" at bounding box center [514, 273] width 149 height 27
type input "kiwi-3"
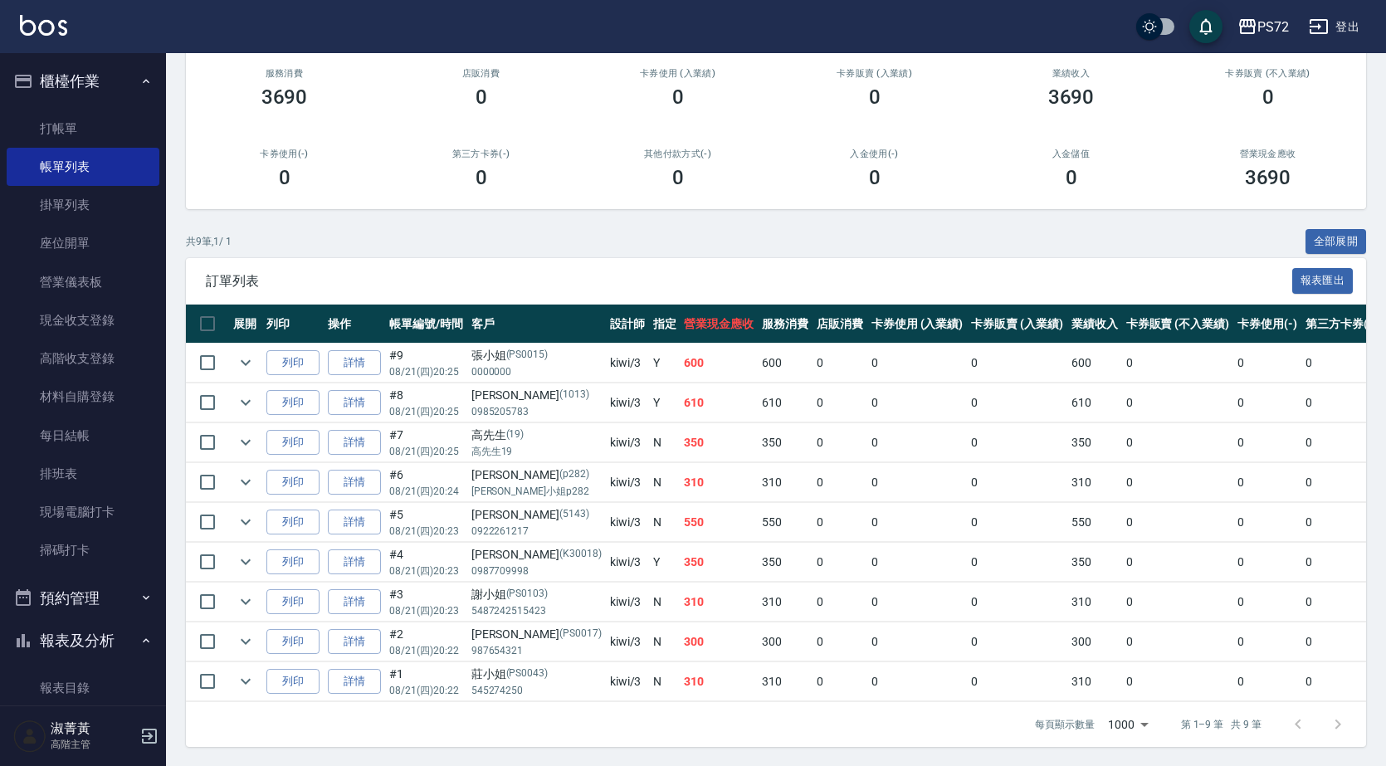
scroll to position [169, 0]
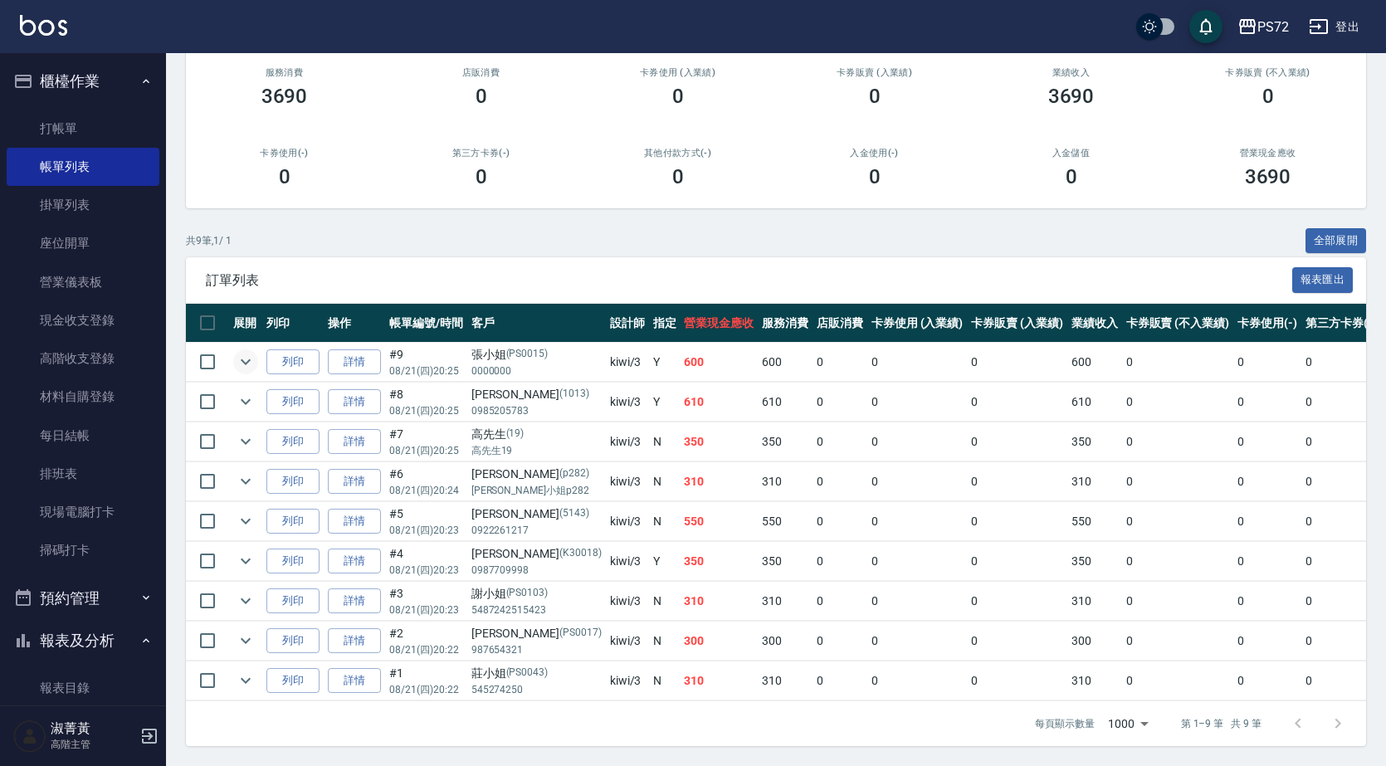
click at [249, 352] on icon "expand row" at bounding box center [246, 362] width 20 height 20
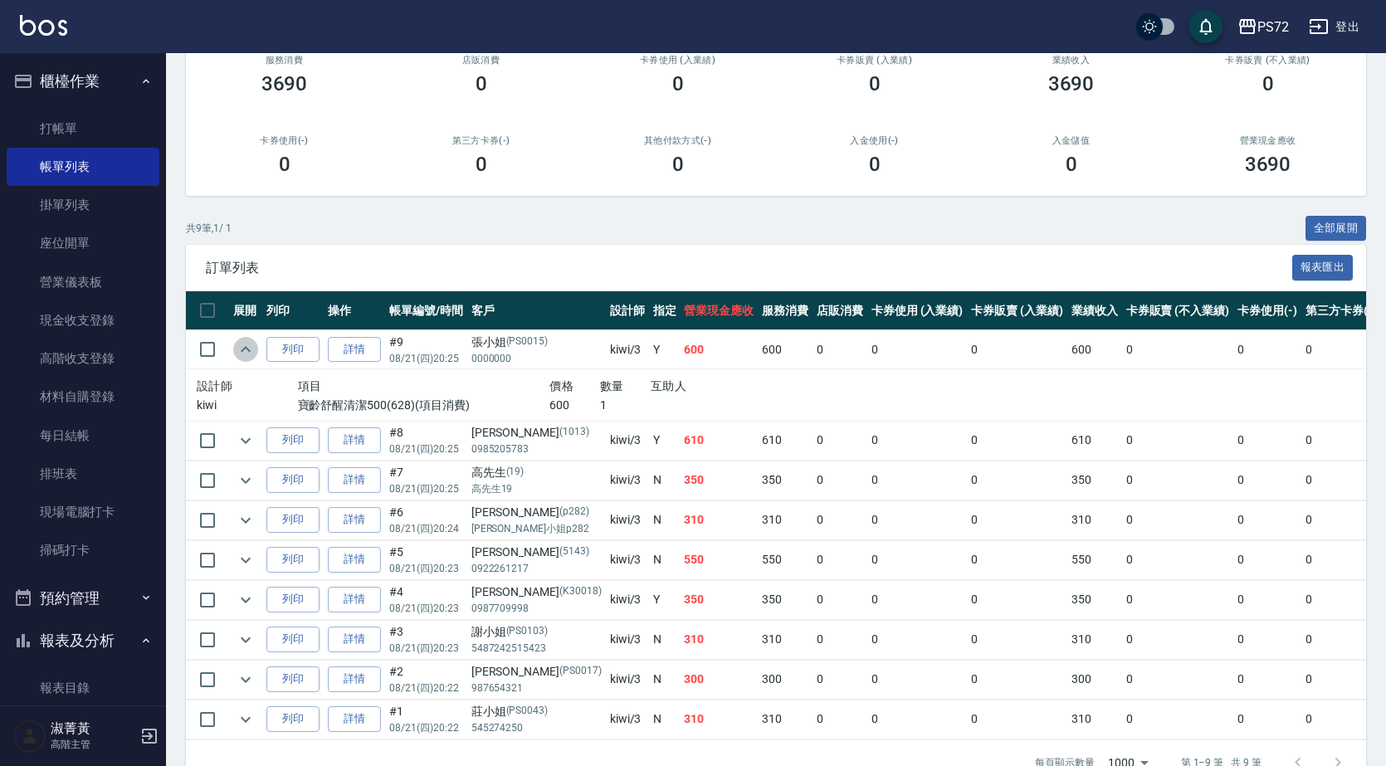
click at [249, 344] on icon "expand row" at bounding box center [246, 349] width 20 height 20
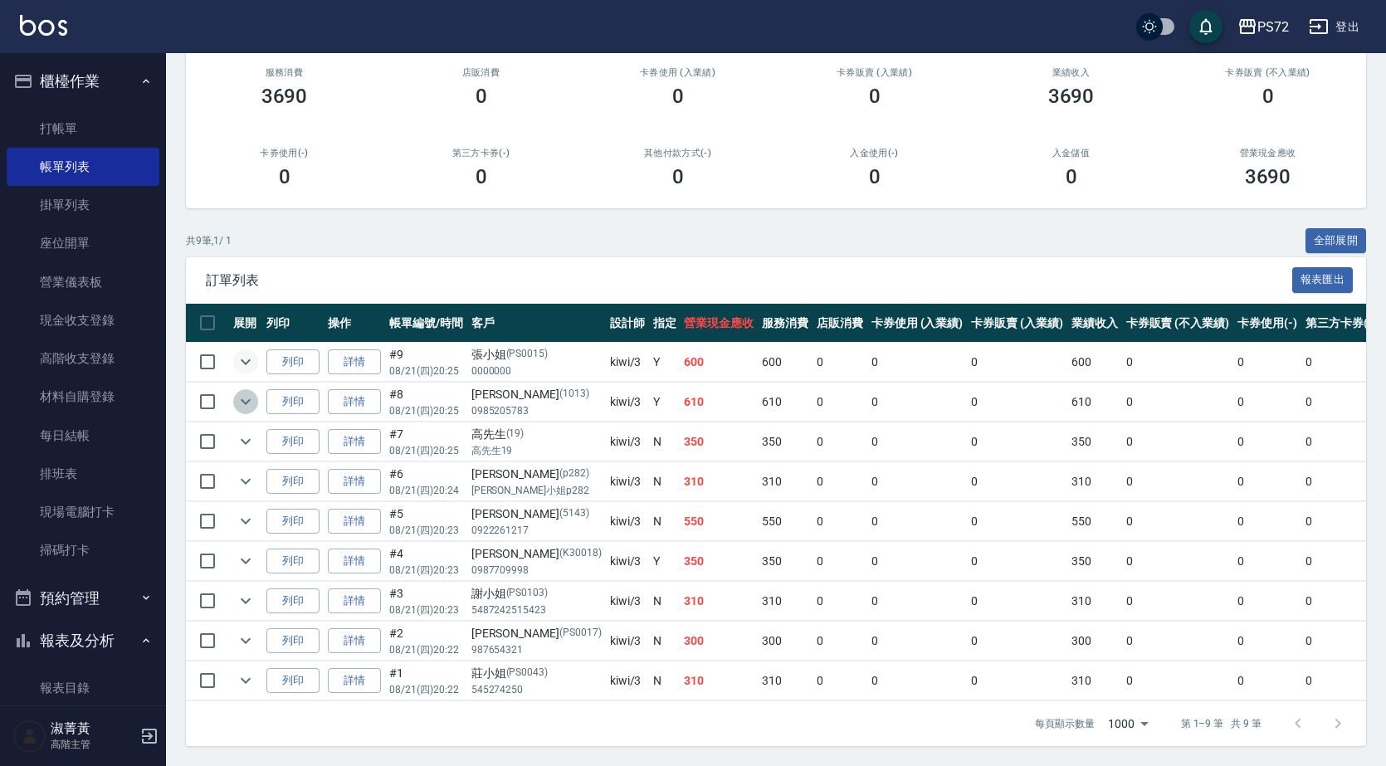
click at [235, 394] on button "expand row" at bounding box center [245, 401] width 25 height 25
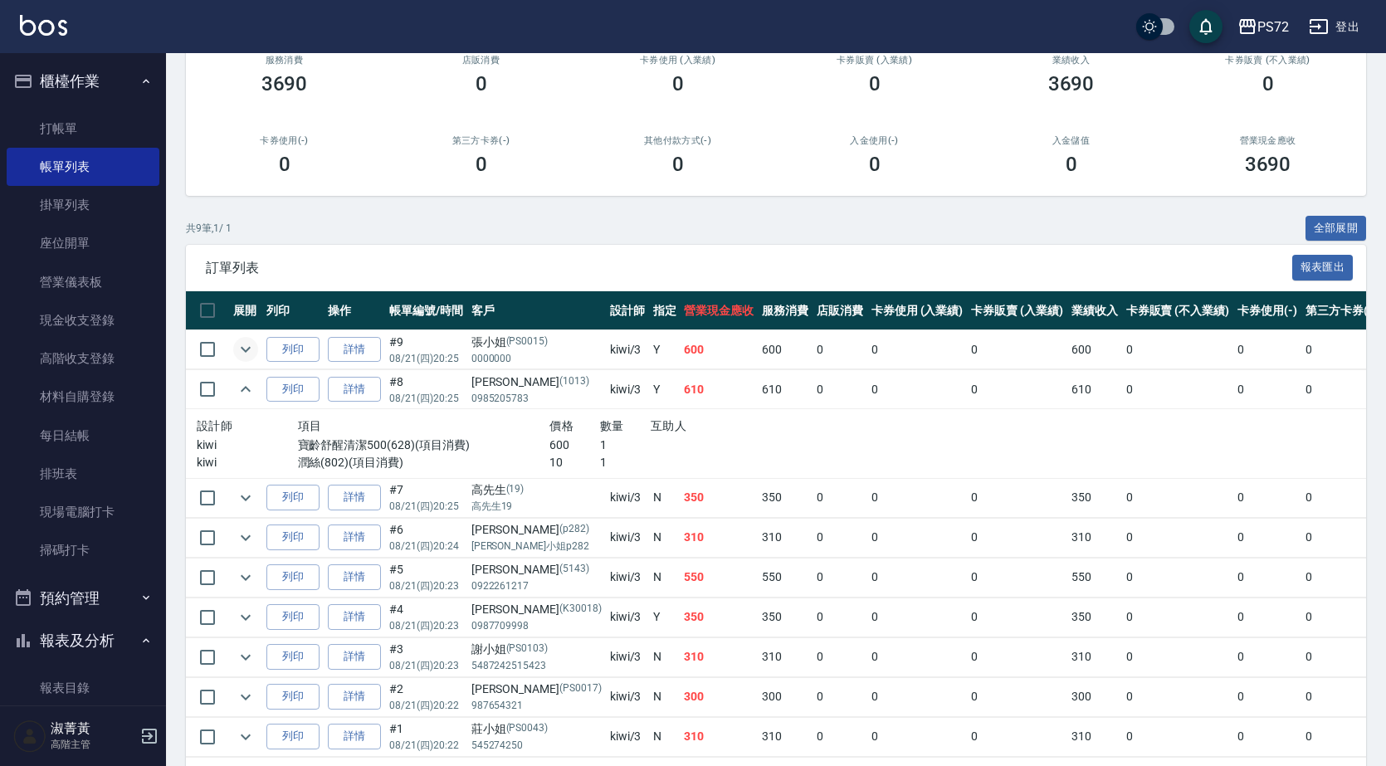
click at [231, 389] on td at bounding box center [245, 389] width 33 height 39
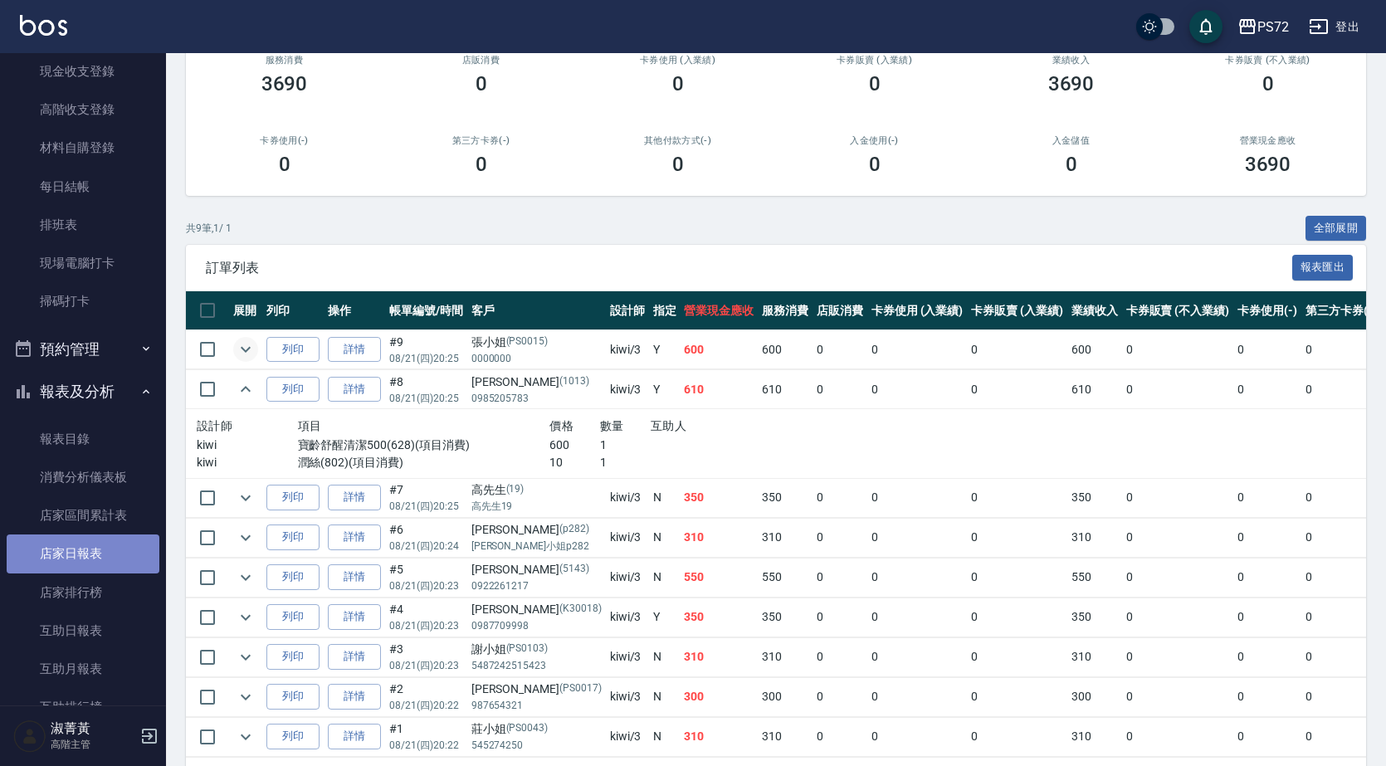
click at [88, 558] on link "店家日報表" at bounding box center [83, 553] width 153 height 38
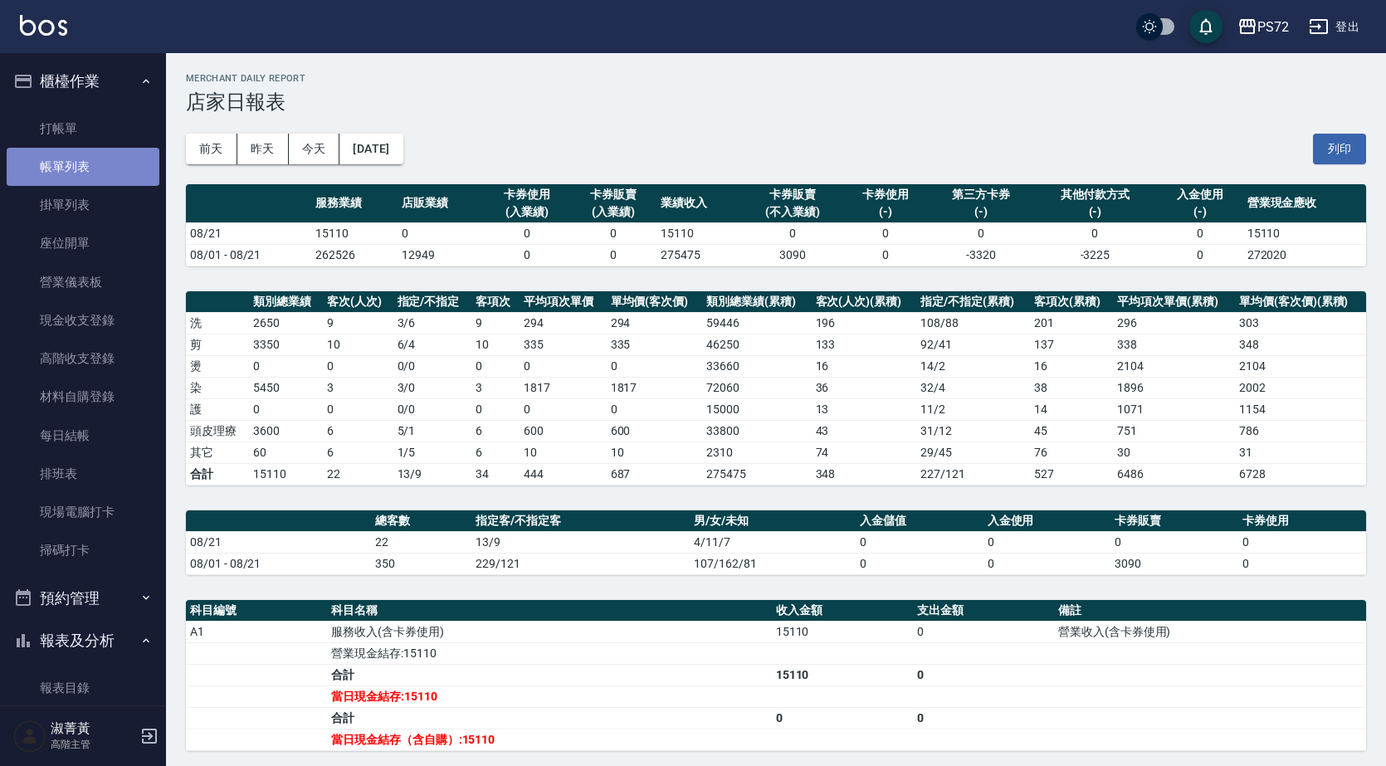
click at [110, 173] on link "帳單列表" at bounding box center [83, 167] width 153 height 38
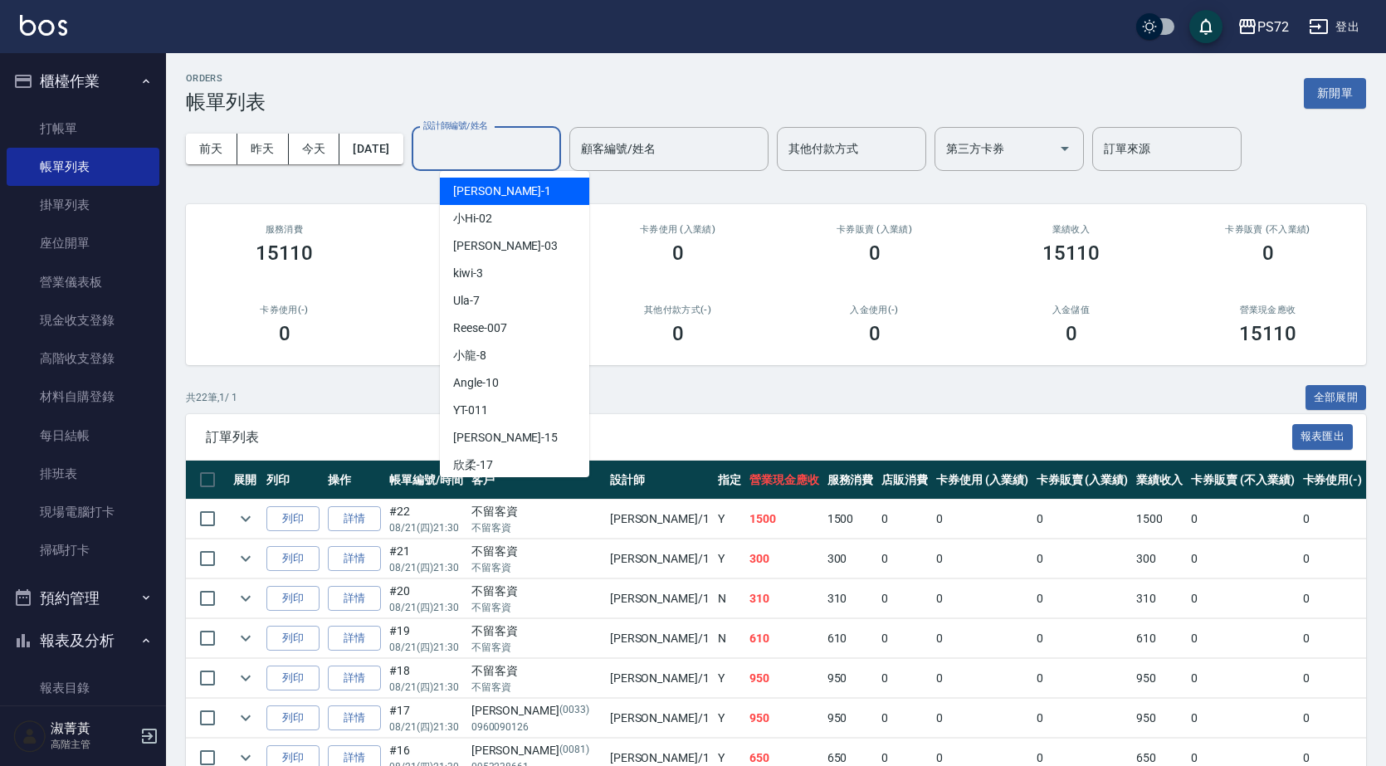
click at [480, 156] on input "設計師編號/姓名" at bounding box center [486, 148] width 134 height 29
click at [493, 190] on div "[PERSON_NAME] -1" at bounding box center [514, 191] width 149 height 27
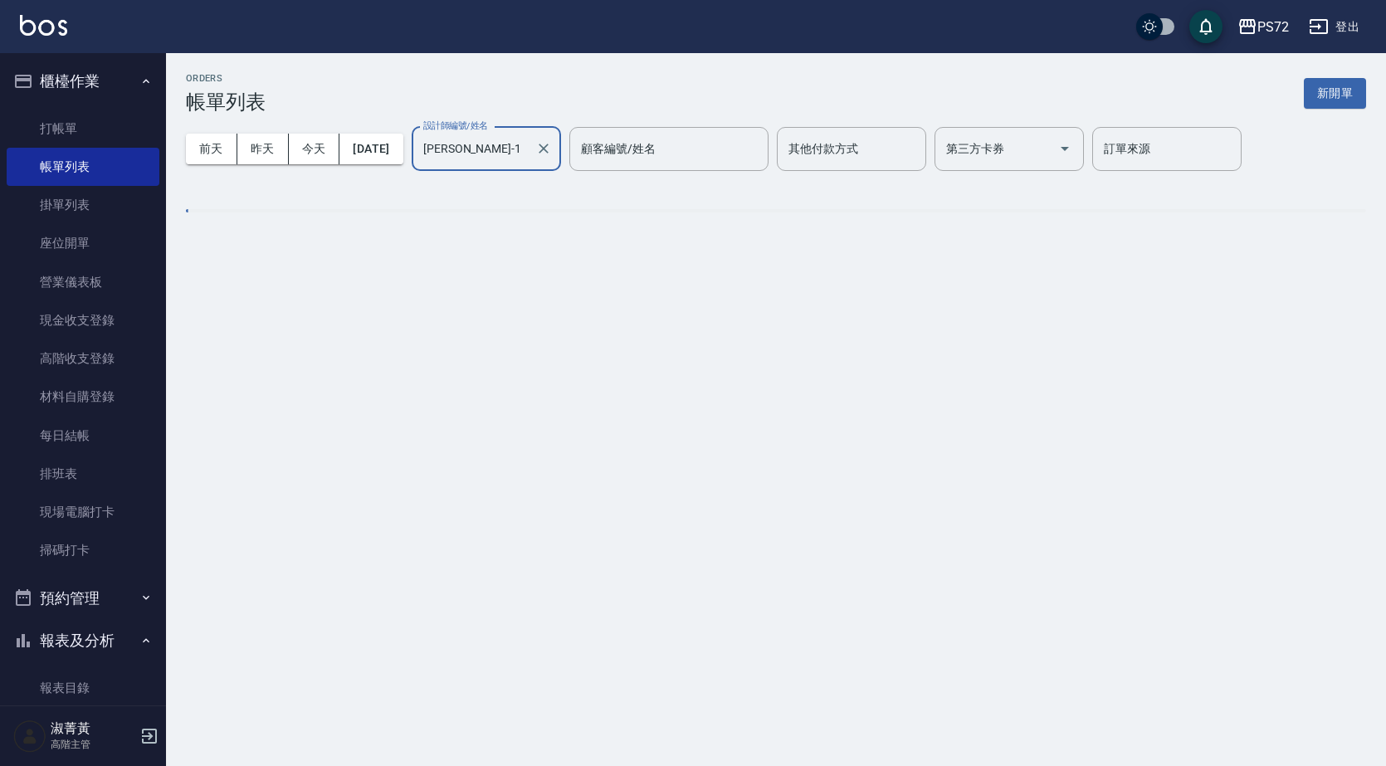
type input "[PERSON_NAME]-1"
